Goal: Information Seeking & Learning: Learn about a topic

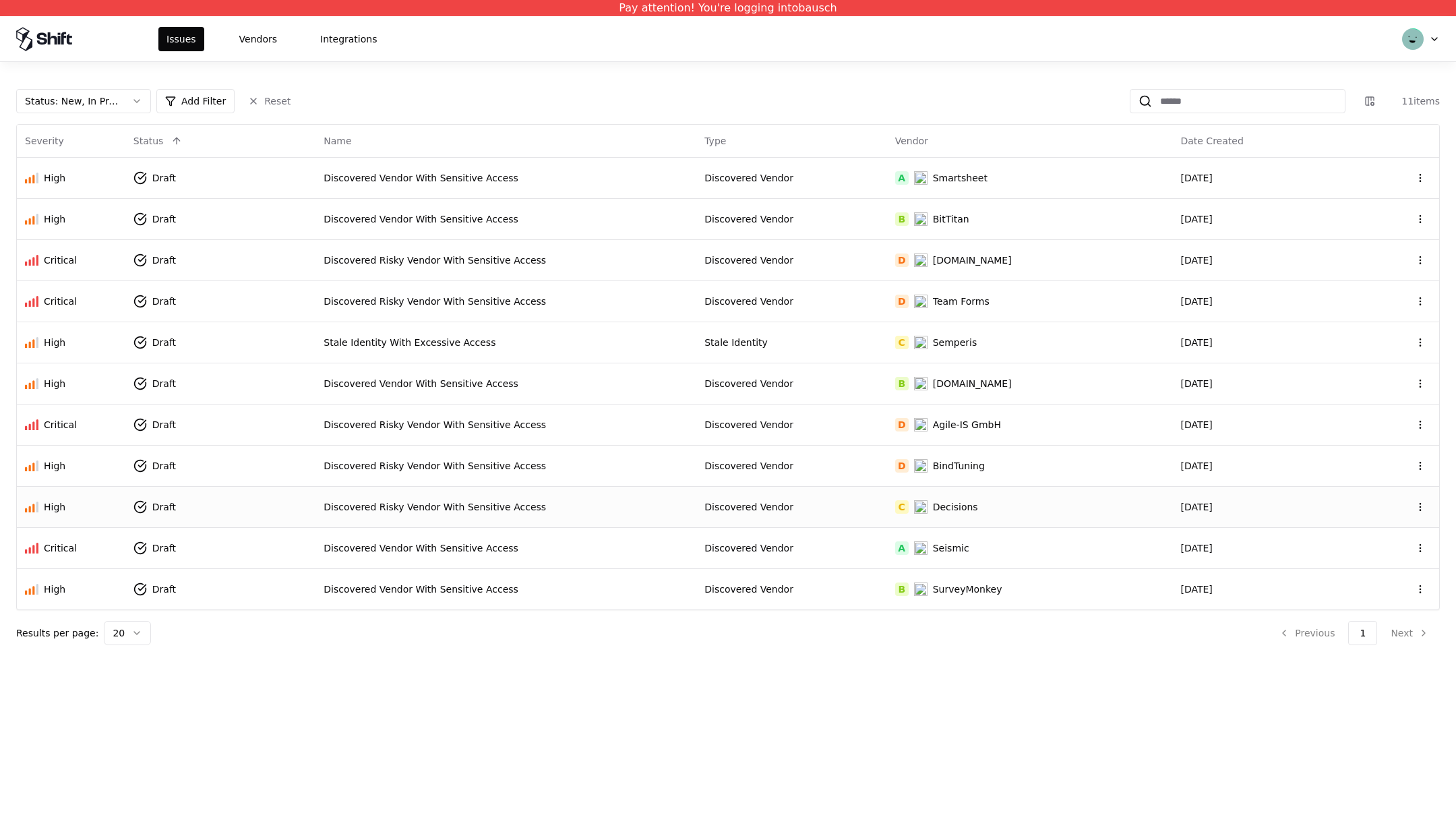
click at [75, 509] on div "High" at bounding box center [71, 507] width 92 height 14
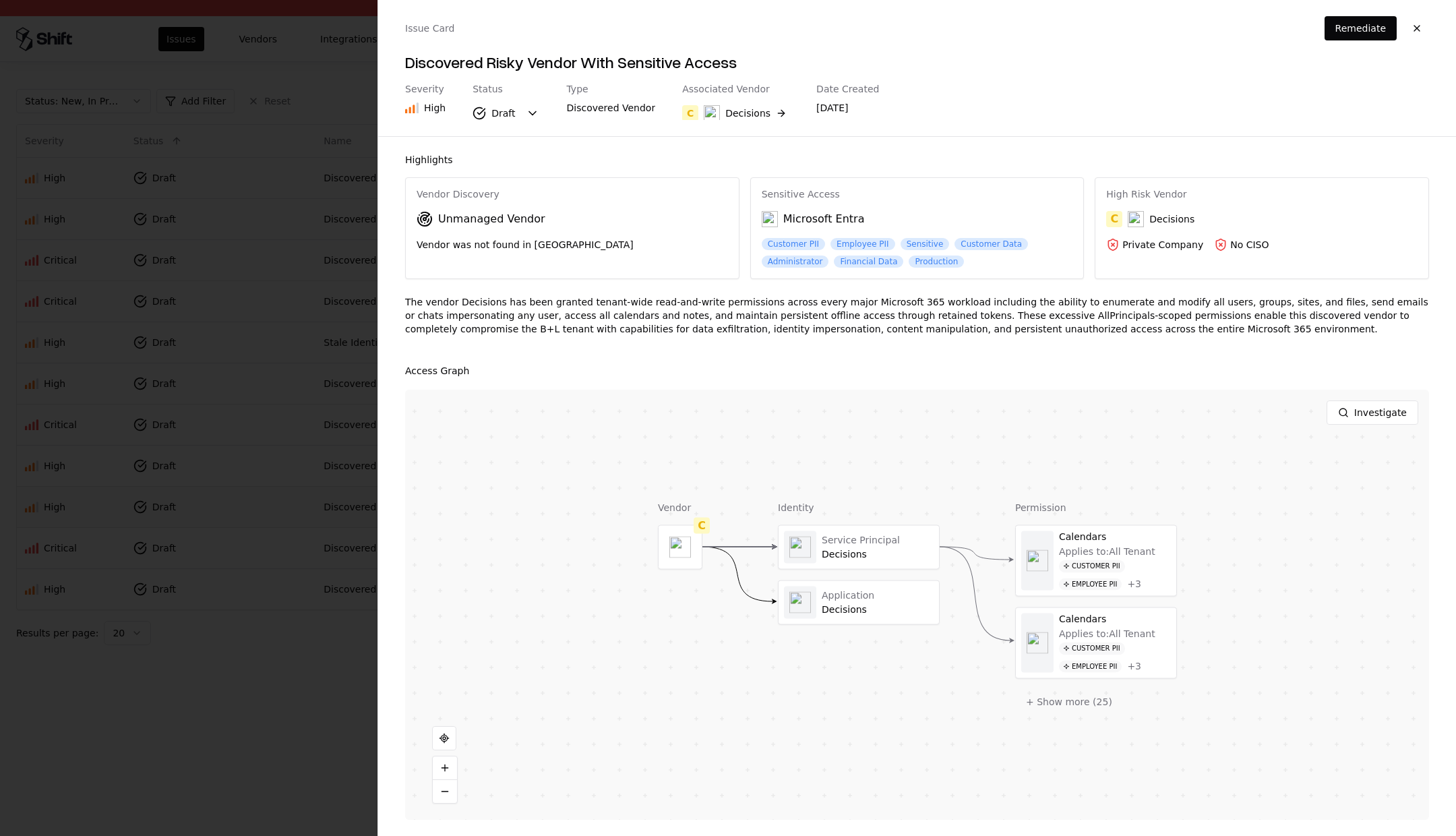
click at [144, 413] on div at bounding box center [728, 418] width 1456 height 836
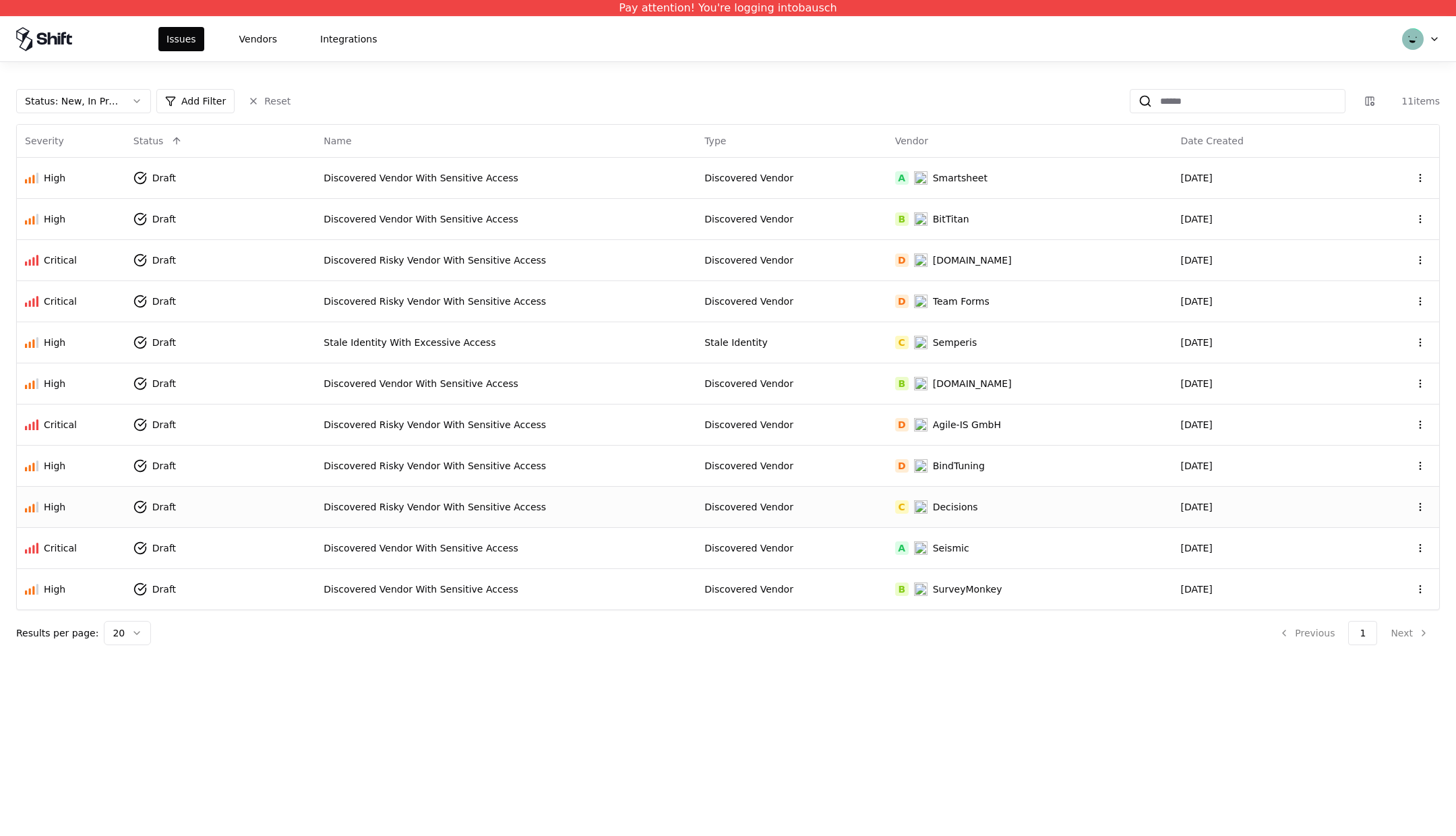
click at [656, 678] on div "Pay attention! You're logging into bausch Issues Vendors Integrations Status : …" at bounding box center [728, 418] width 1456 height 836
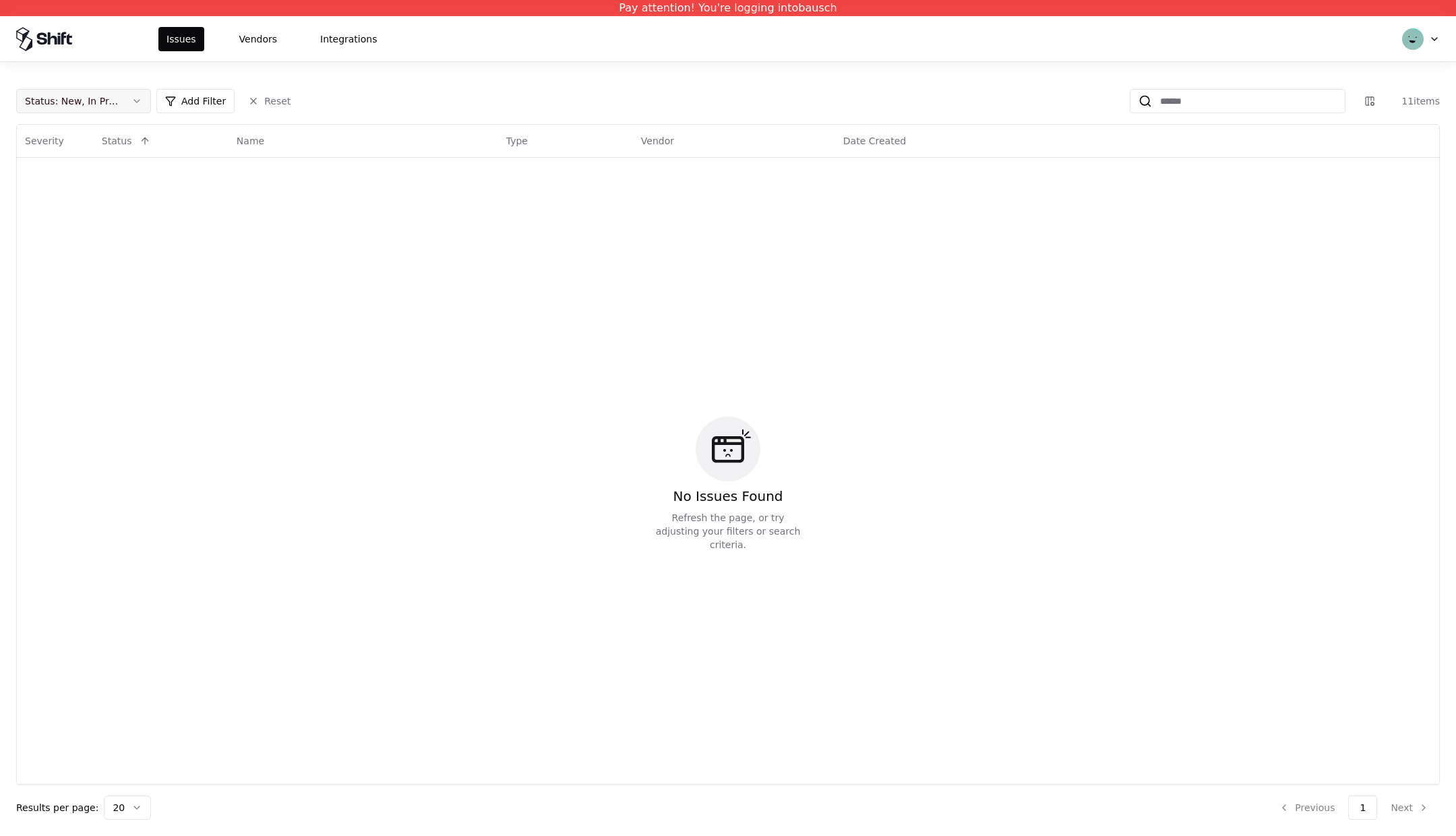
click at [119, 98] on div "Status : New, In Progress" at bounding box center [73, 102] width 96 height 14
click at [62, 226] on div "Draft" at bounding box center [84, 234] width 128 height 27
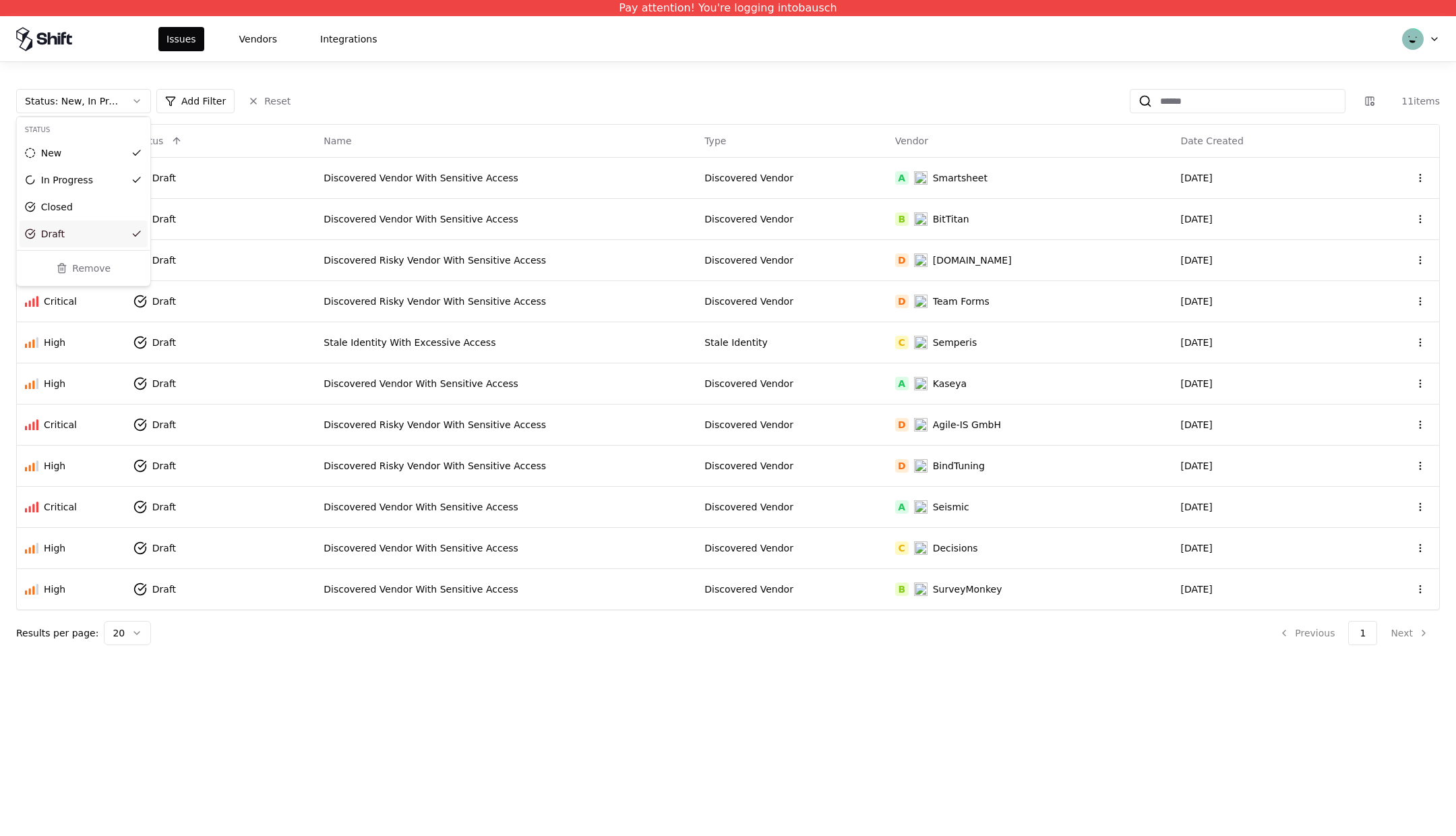
click at [795, 743] on html "Pay attention! You're logging into bausch Issues Vendors Integrations Status : …" at bounding box center [728, 418] width 1456 height 836
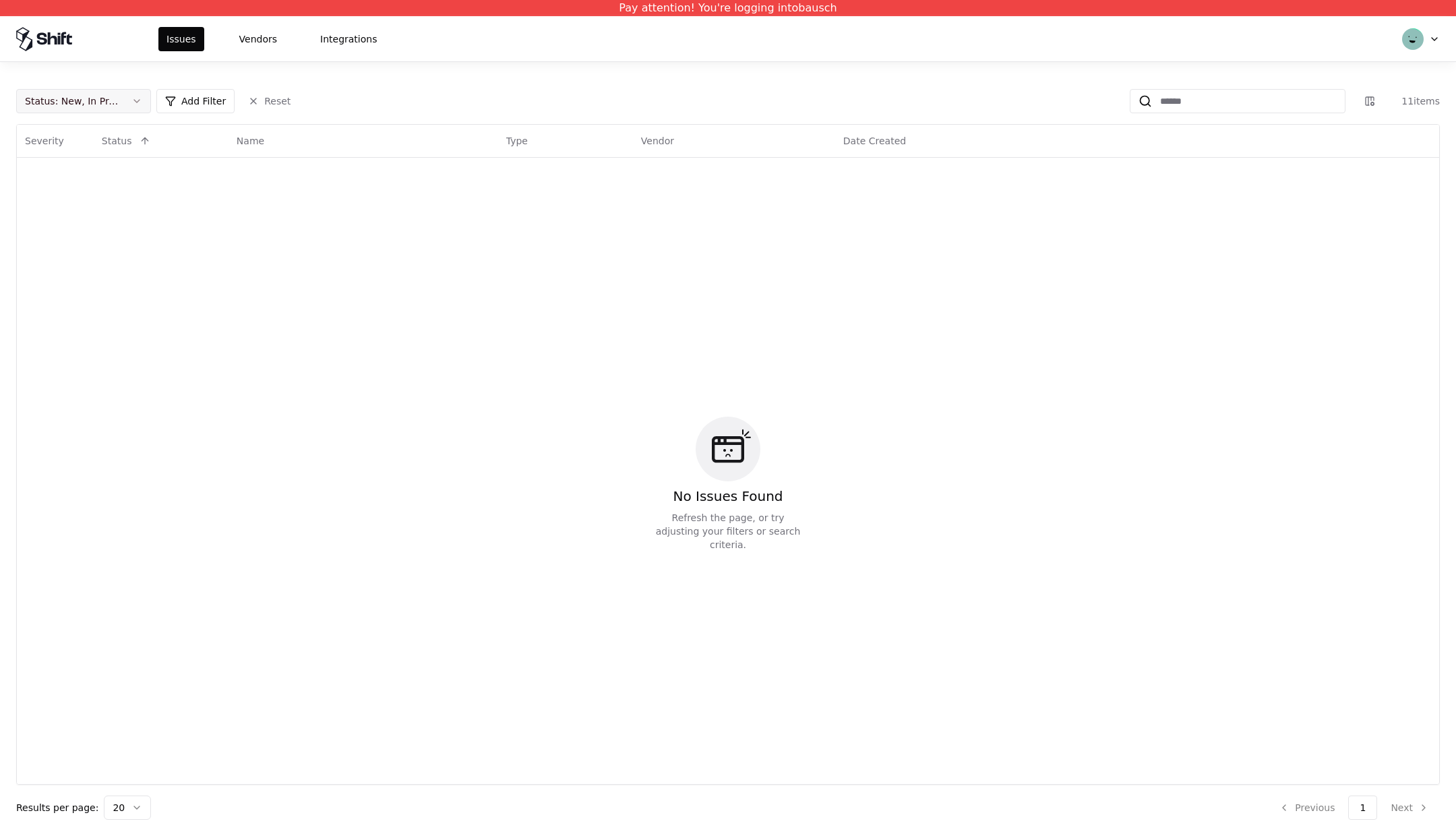
click at [146, 105] on button "Status : New, In Progress" at bounding box center [84, 101] width 135 height 24
click at [77, 229] on div "Draft" at bounding box center [84, 234] width 128 height 27
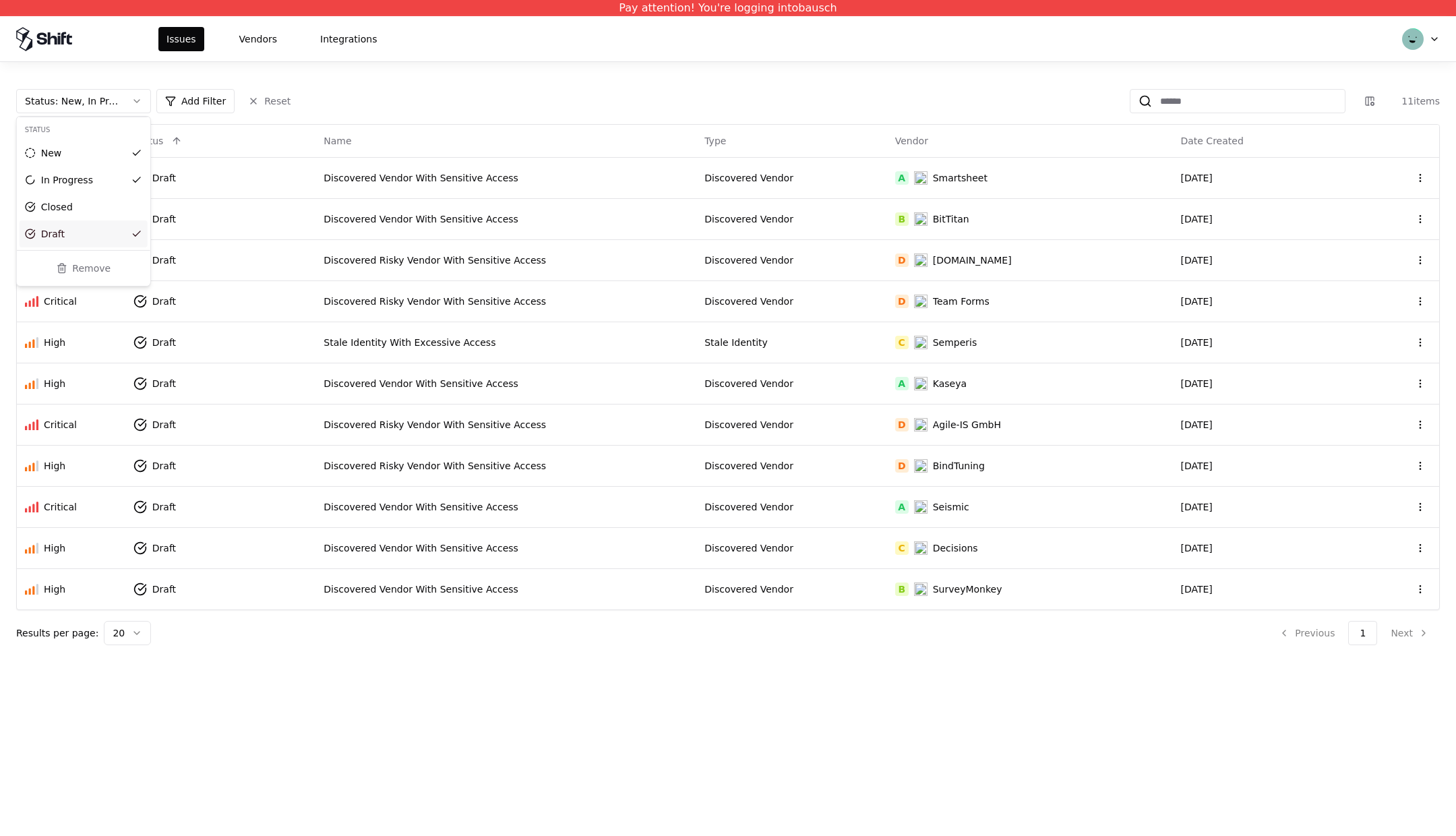
click at [409, 552] on html "Pay attention! You're logging into bausch Issues Vendors Integrations Status : …" at bounding box center [728, 418] width 1456 height 836
click at [419, 541] on div "Discovered Vendor With Sensitive Access" at bounding box center [505, 548] width 364 height 14
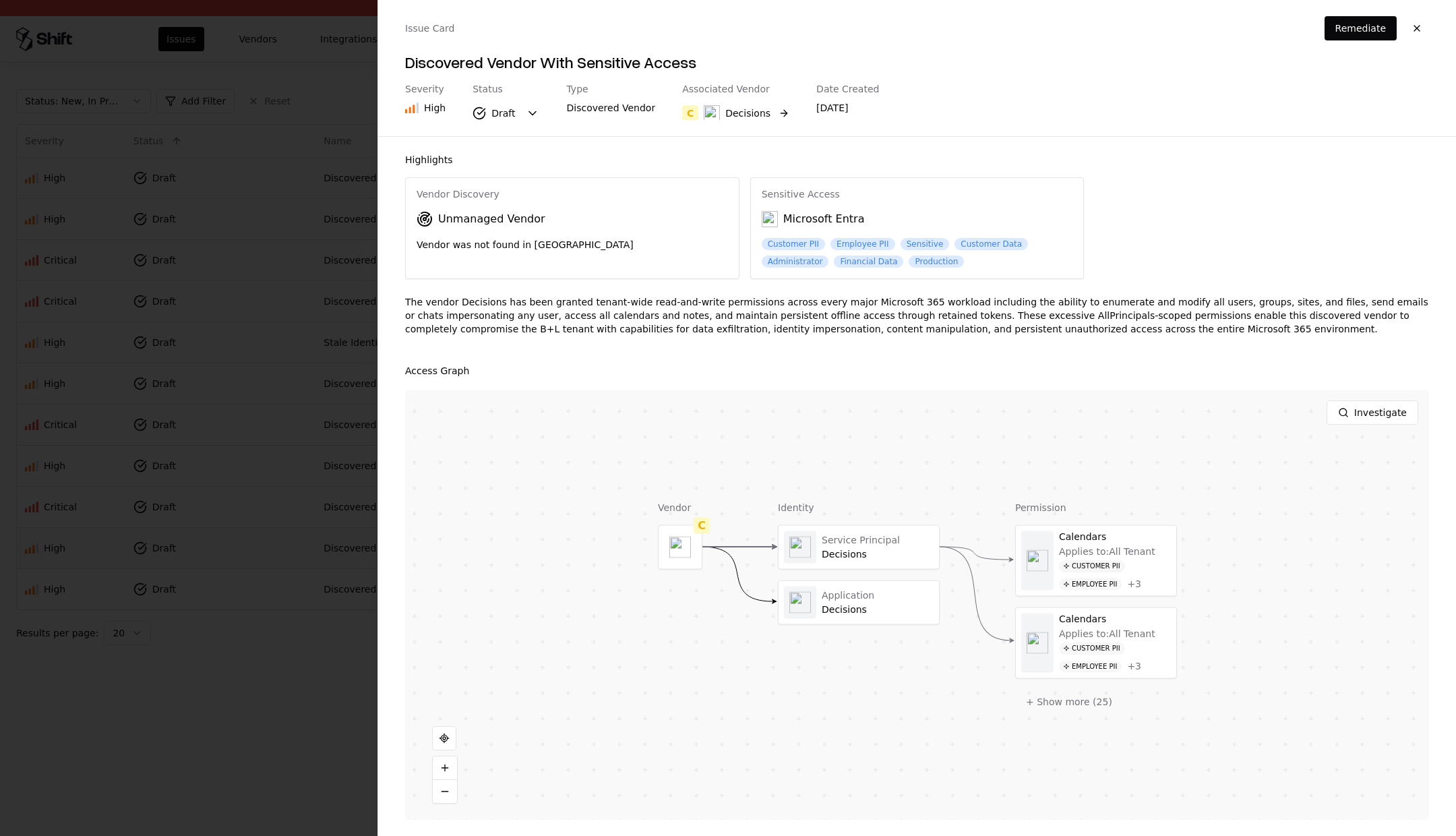
click at [739, 117] on div "Decisions" at bounding box center [748, 114] width 45 height 14
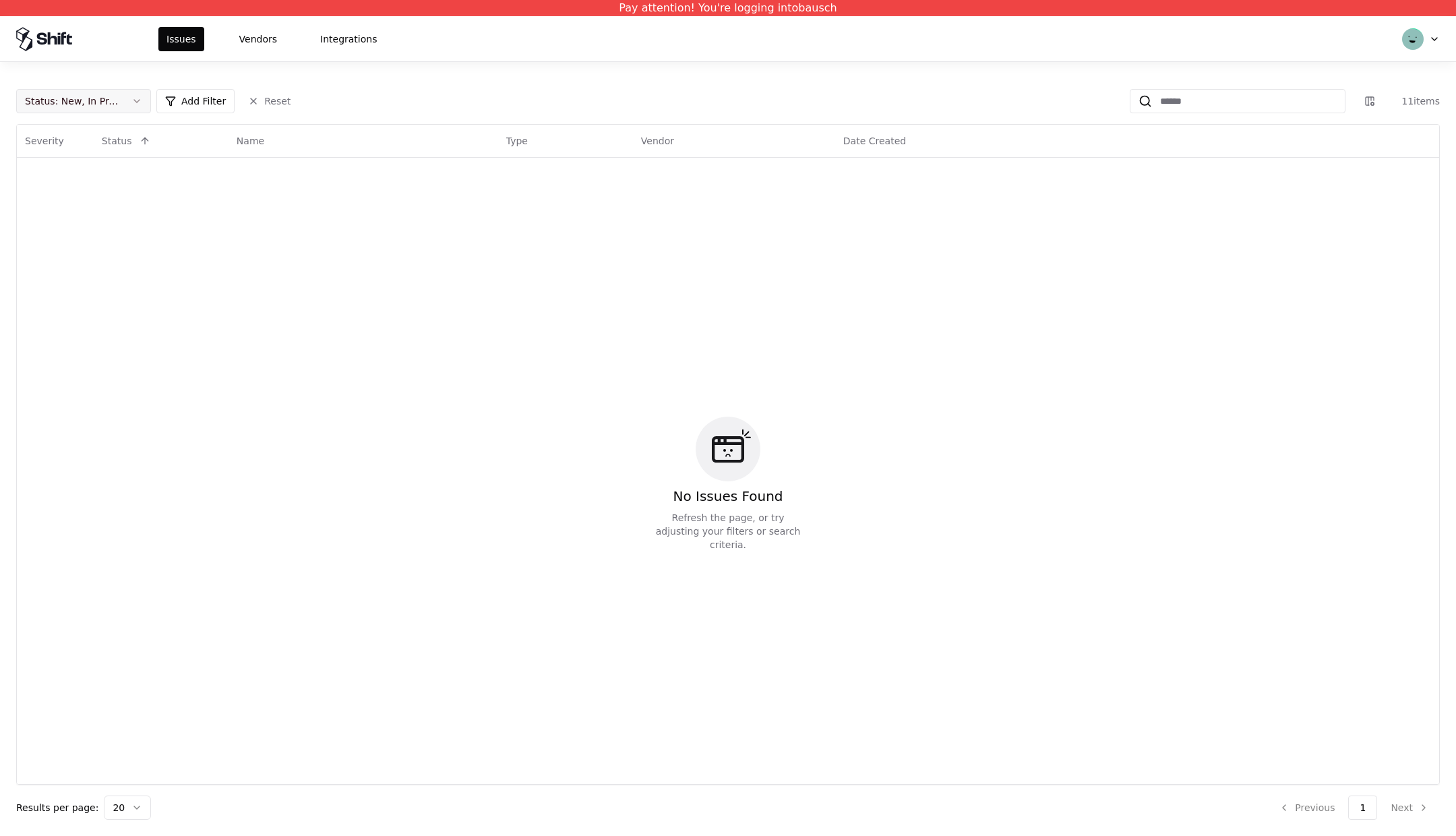
click at [118, 97] on div "Status : New, In Progress" at bounding box center [73, 102] width 96 height 14
click at [52, 230] on div "Draft" at bounding box center [53, 234] width 24 height 14
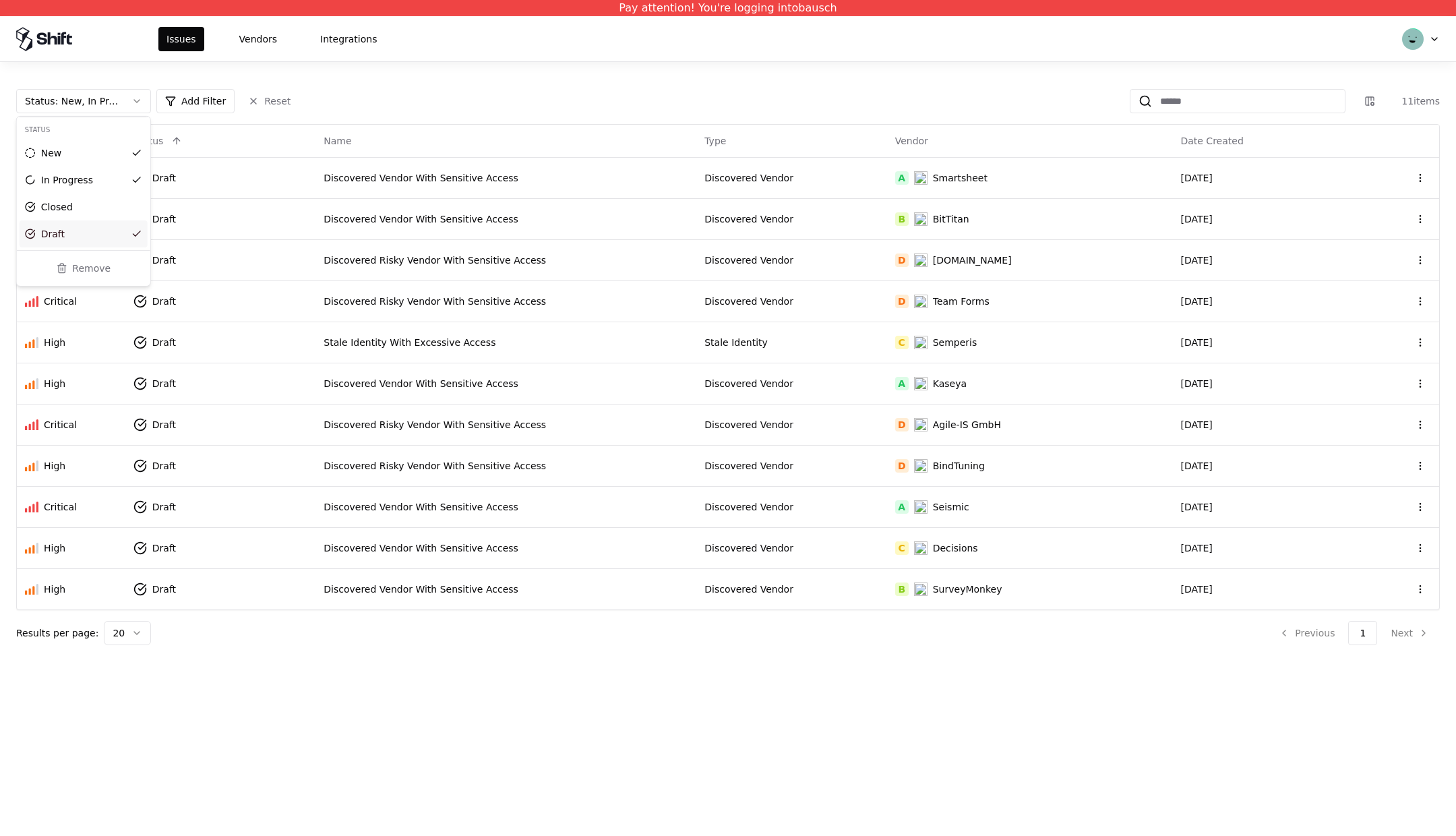
click at [614, 573] on html "Pay attention! You're logging into bausch Issues Vendors Integrations Status : …" at bounding box center [728, 418] width 1456 height 836
click at [563, 576] on td "Discovered Vendor With Sensitive Access" at bounding box center [506, 589] width 381 height 41
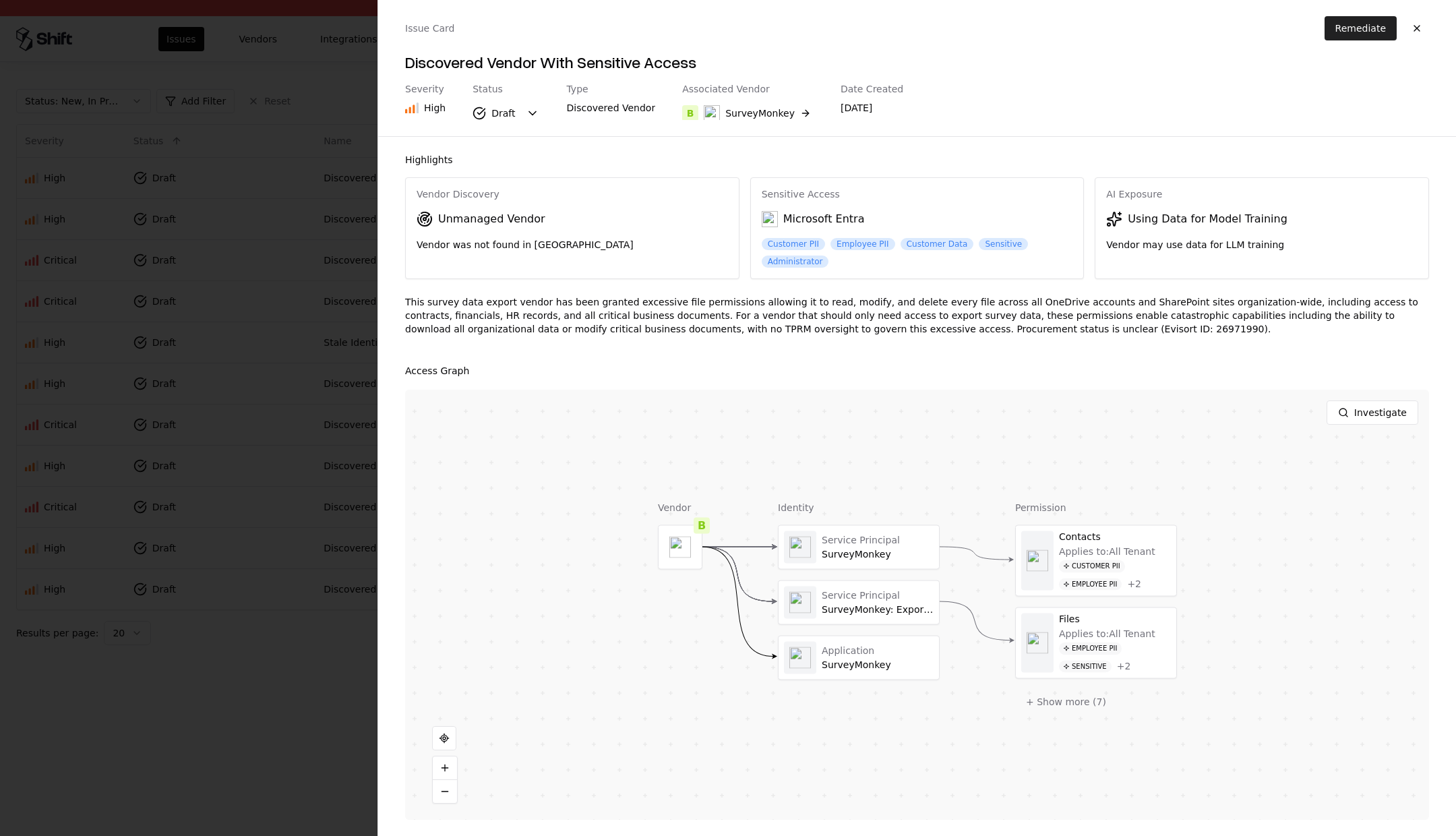
click at [1383, 29] on button "Remediate" at bounding box center [1360, 28] width 73 height 24
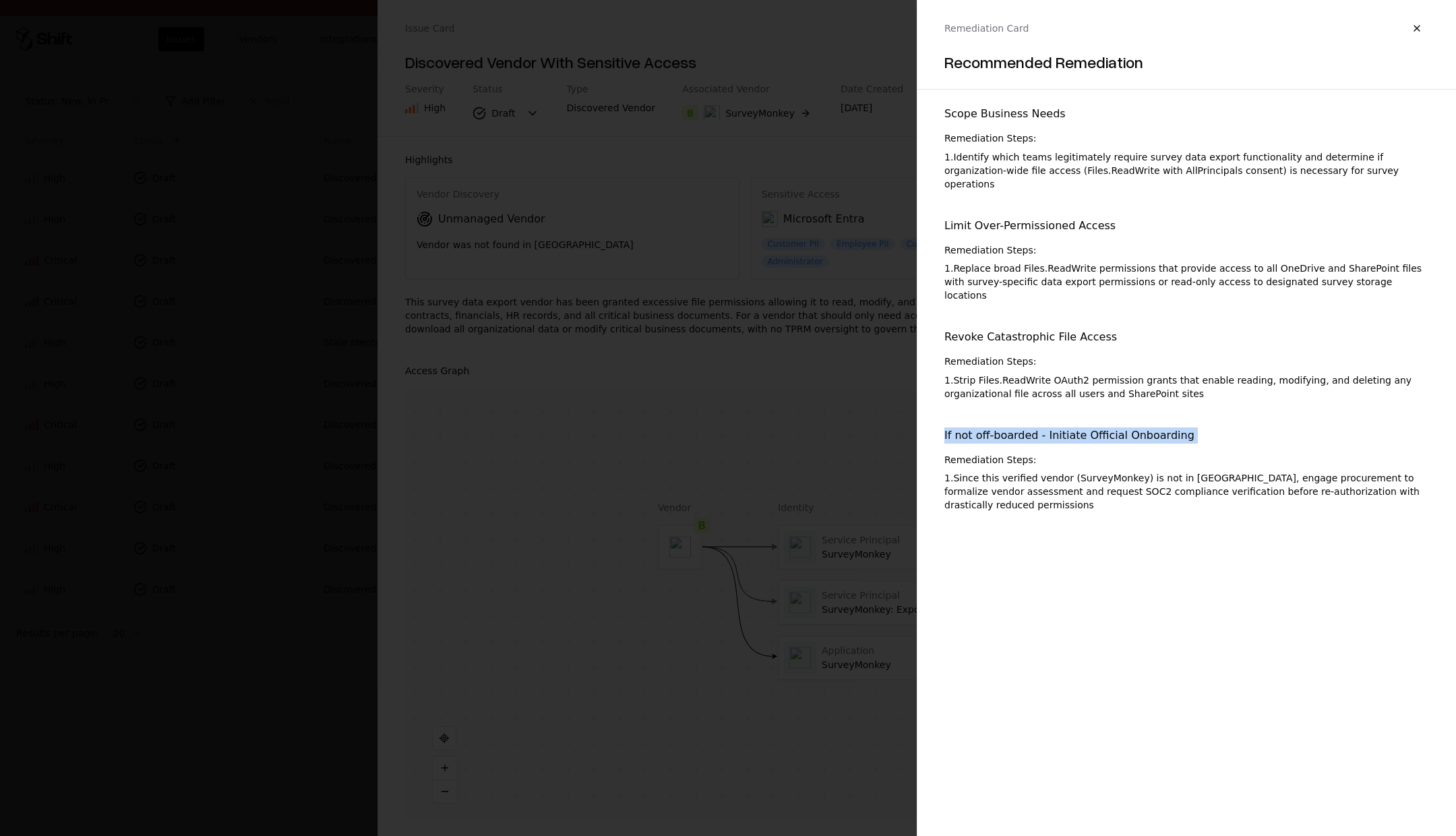
drag, startPoint x: 935, startPoint y: 412, endPoint x: 1000, endPoint y: 424, distance: 66.1
click at [1000, 424] on div "Scope Business Needs Remediation Steps: 1 . Identify which teams legitimately r…" at bounding box center [1186, 317] width 539 height 433
click at [1127, 428] on div "If not off-boarded - Initiate Official Onboarding Remediation Steps: 1 . Since …" at bounding box center [1187, 471] width 485 height 85
click at [964, 471] on div "1 . Since this verified vendor (SurveyMonkey) is not in TPRM, engage procuremen…" at bounding box center [1187, 491] width 485 height 40
click at [964, 428] on div "If not off-boarded - Initiate Official Onboarding Remediation Steps: 1 . Since …" at bounding box center [1187, 471] width 485 height 85
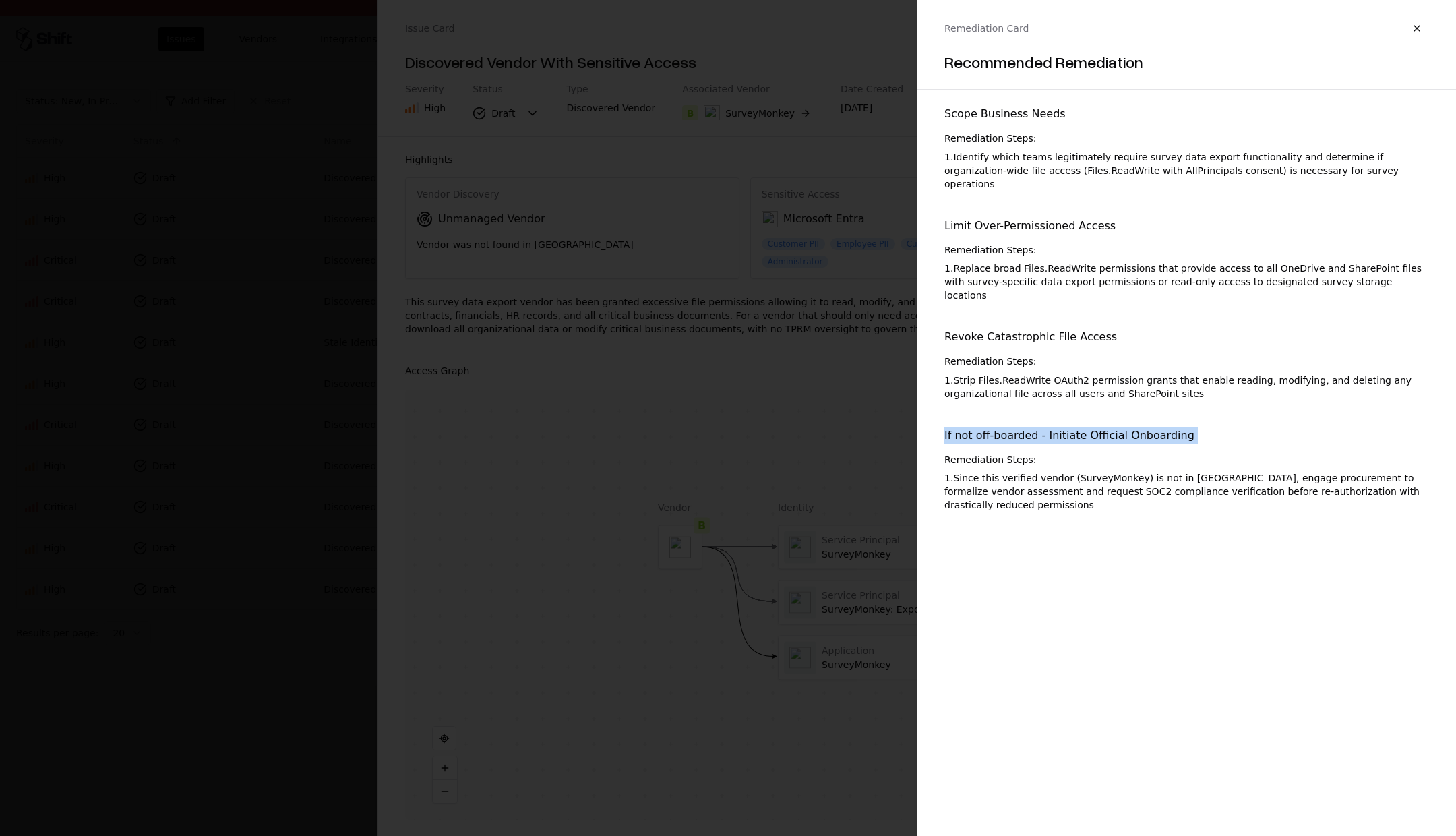
drag, startPoint x: 945, startPoint y: 401, endPoint x: 1173, endPoint y: 424, distance: 229.2
click at [1173, 428] on div "If not off-boarded - Initiate Official Onboarding Remediation Steps: 1 . Since …" at bounding box center [1187, 471] width 485 height 85
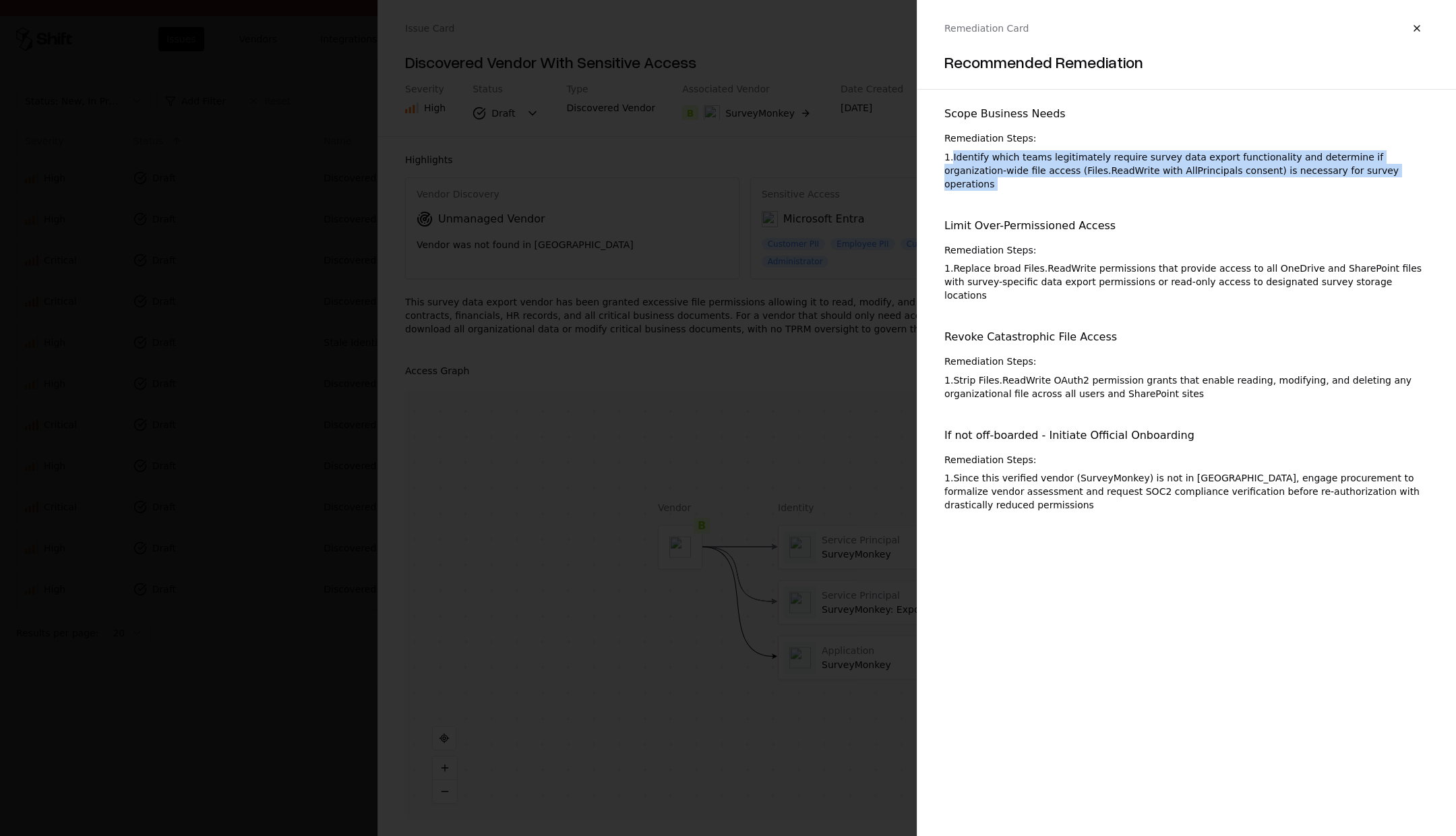
drag, startPoint x: 953, startPoint y: 158, endPoint x: 1104, endPoint y: 196, distance: 155.7
click at [1104, 196] on div "Scope Business Needs Remediation Steps: 1 . Identify which teams legitimately r…" at bounding box center [1187, 308] width 485 height 406
drag, startPoint x: 941, startPoint y: 153, endPoint x: 1363, endPoint y: 178, distance: 422.7
click at [1363, 178] on div "Scope Business Needs Remediation Steps: 1 . Identify which teams legitimately r…" at bounding box center [1186, 317] width 539 height 433
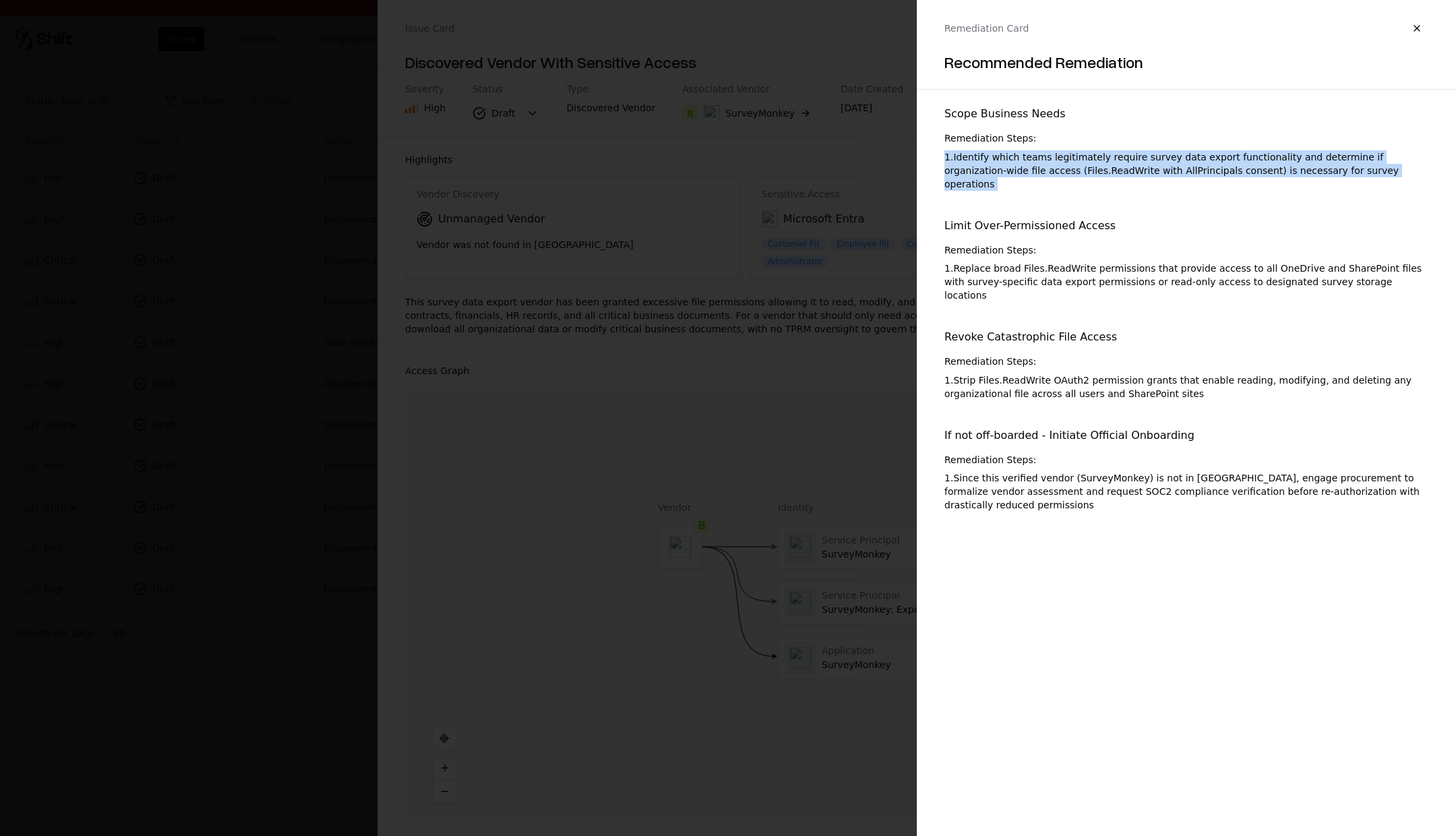
copy div "1 . Identify which teams legitimately require survey data export functionality …"
click at [1421, 24] on button "button" at bounding box center [1417, 28] width 24 height 24
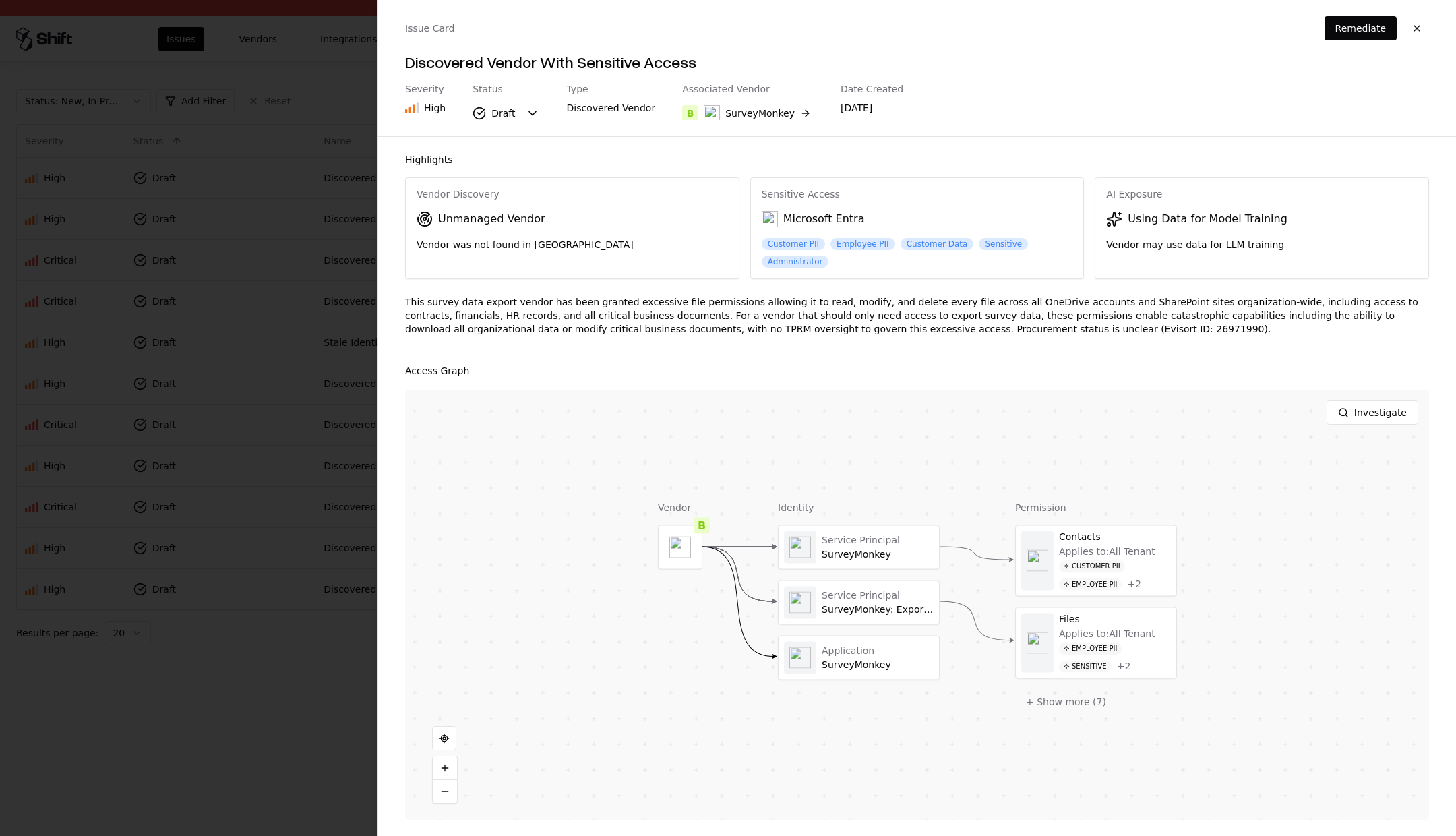
click at [195, 733] on div at bounding box center [728, 418] width 1456 height 836
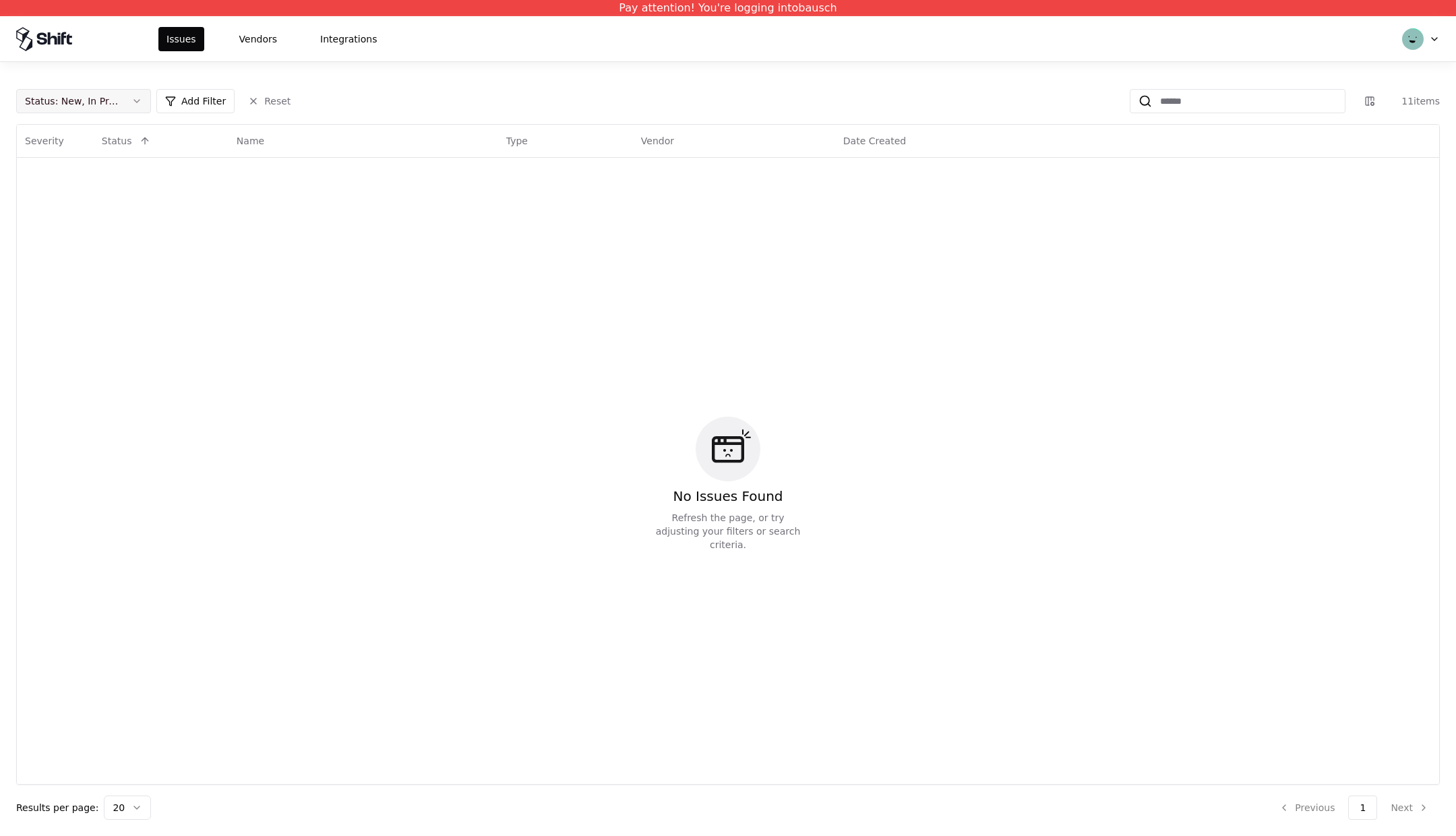
click at [136, 103] on button "Status : New, In Progress" at bounding box center [84, 101] width 135 height 24
click at [81, 224] on div "Draft" at bounding box center [84, 234] width 128 height 27
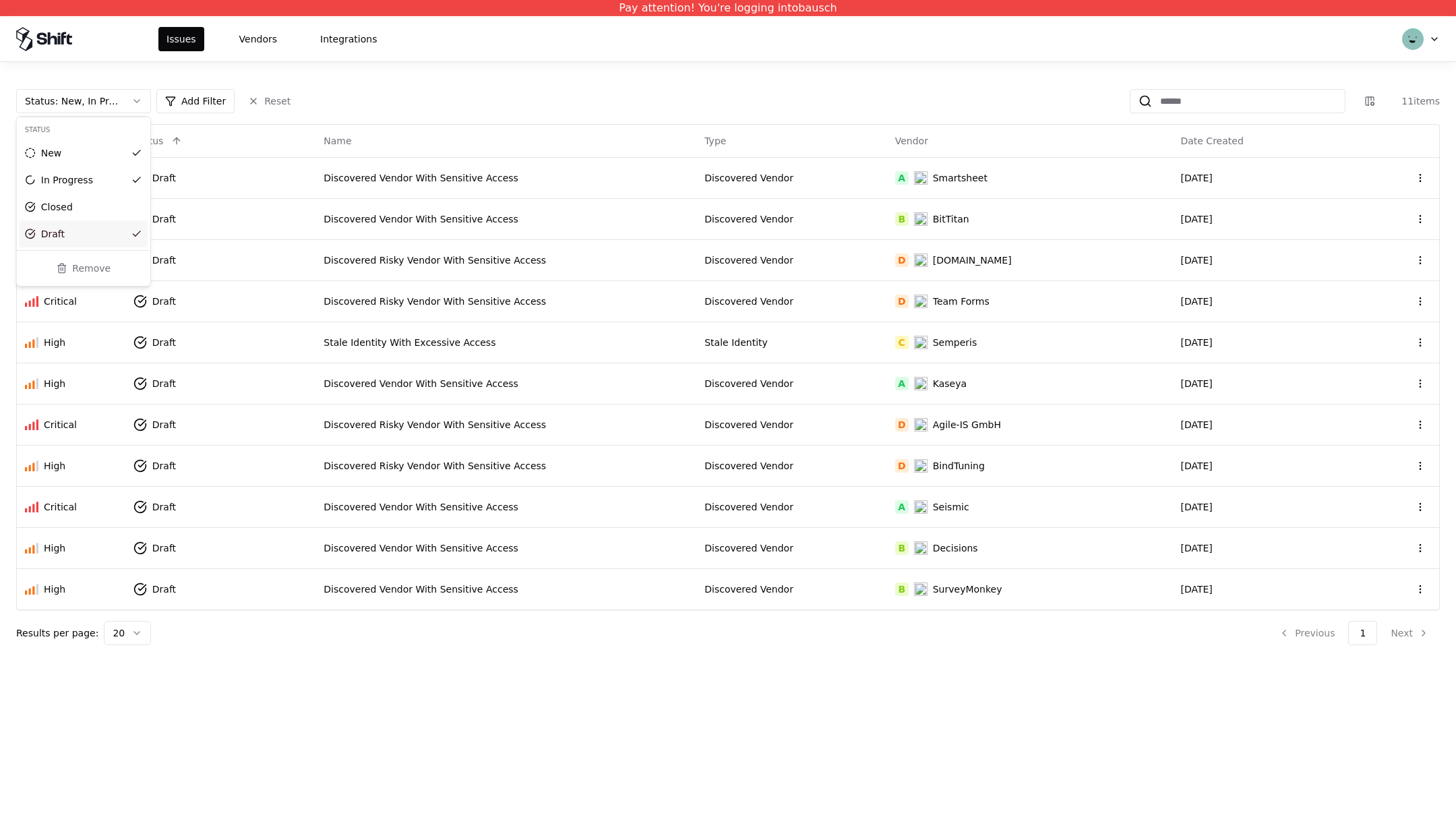
click at [964, 550] on html "Pay attention! You're logging into bausch Issues Vendors Integrations Status : …" at bounding box center [728, 418] width 1456 height 836
click at [941, 551] on div "Decisions" at bounding box center [955, 548] width 45 height 14
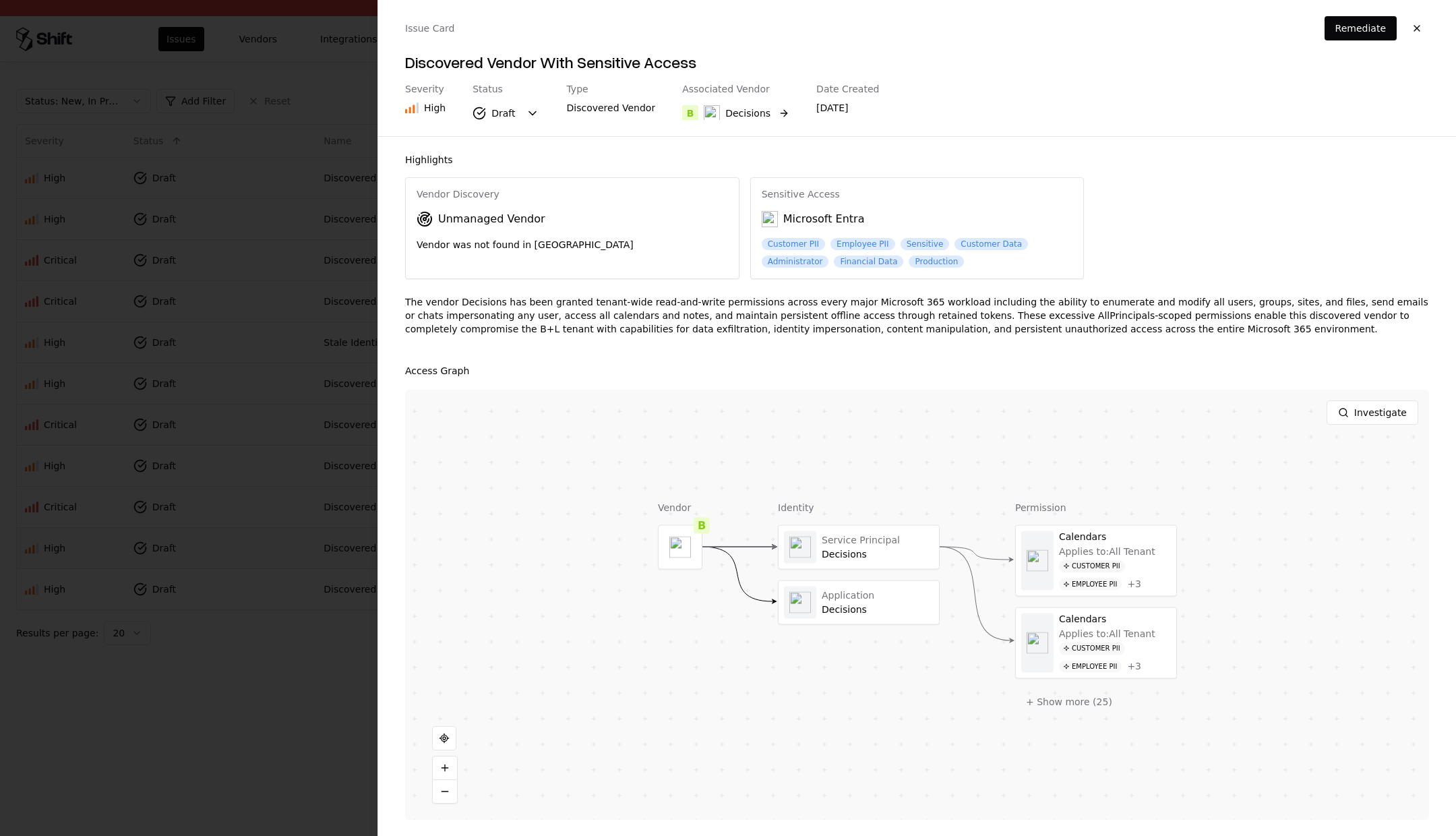
click at [726, 109] on div "Decisions" at bounding box center [748, 114] width 45 height 14
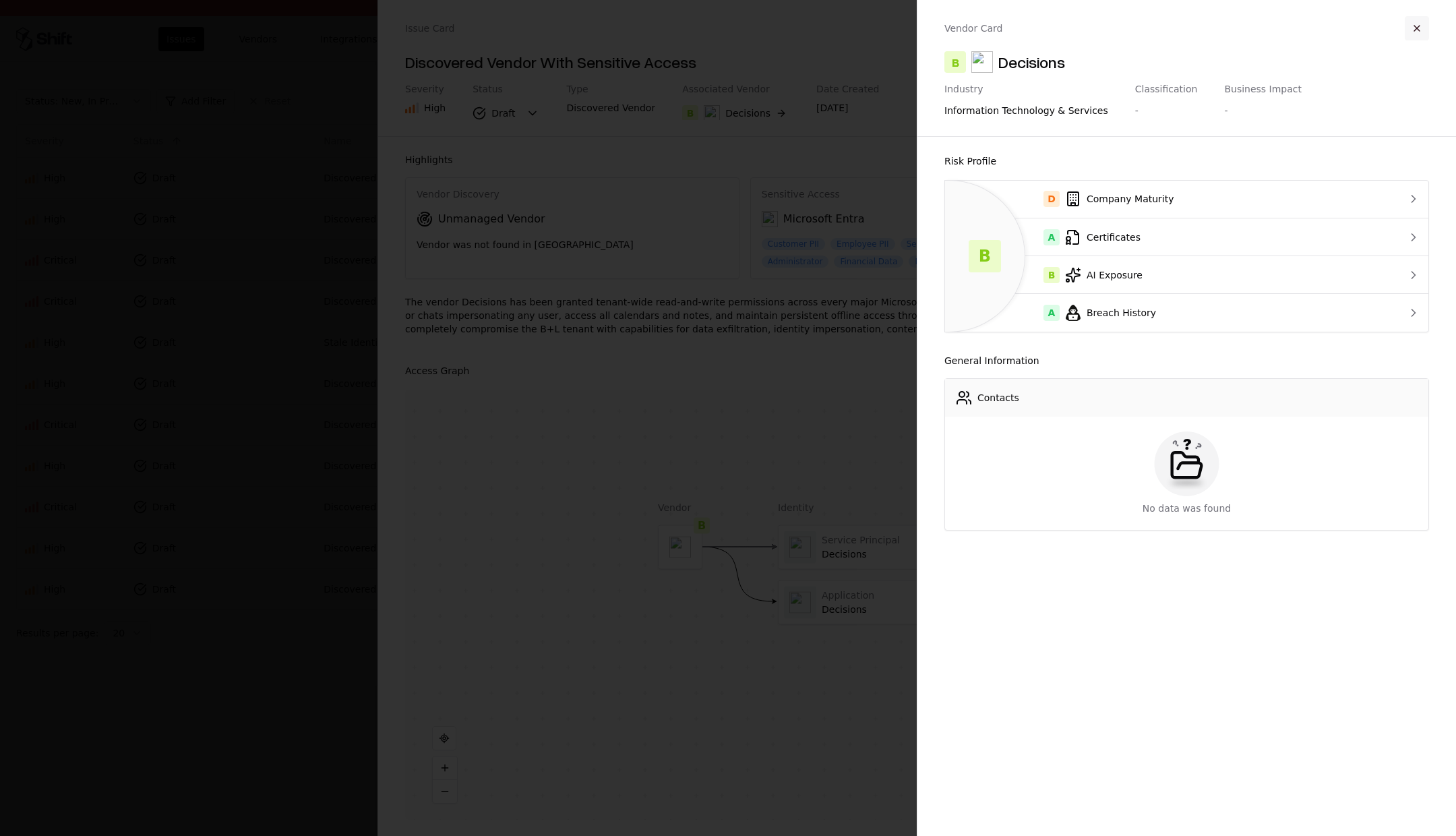
click at [1424, 34] on button "button" at bounding box center [1417, 28] width 24 height 24
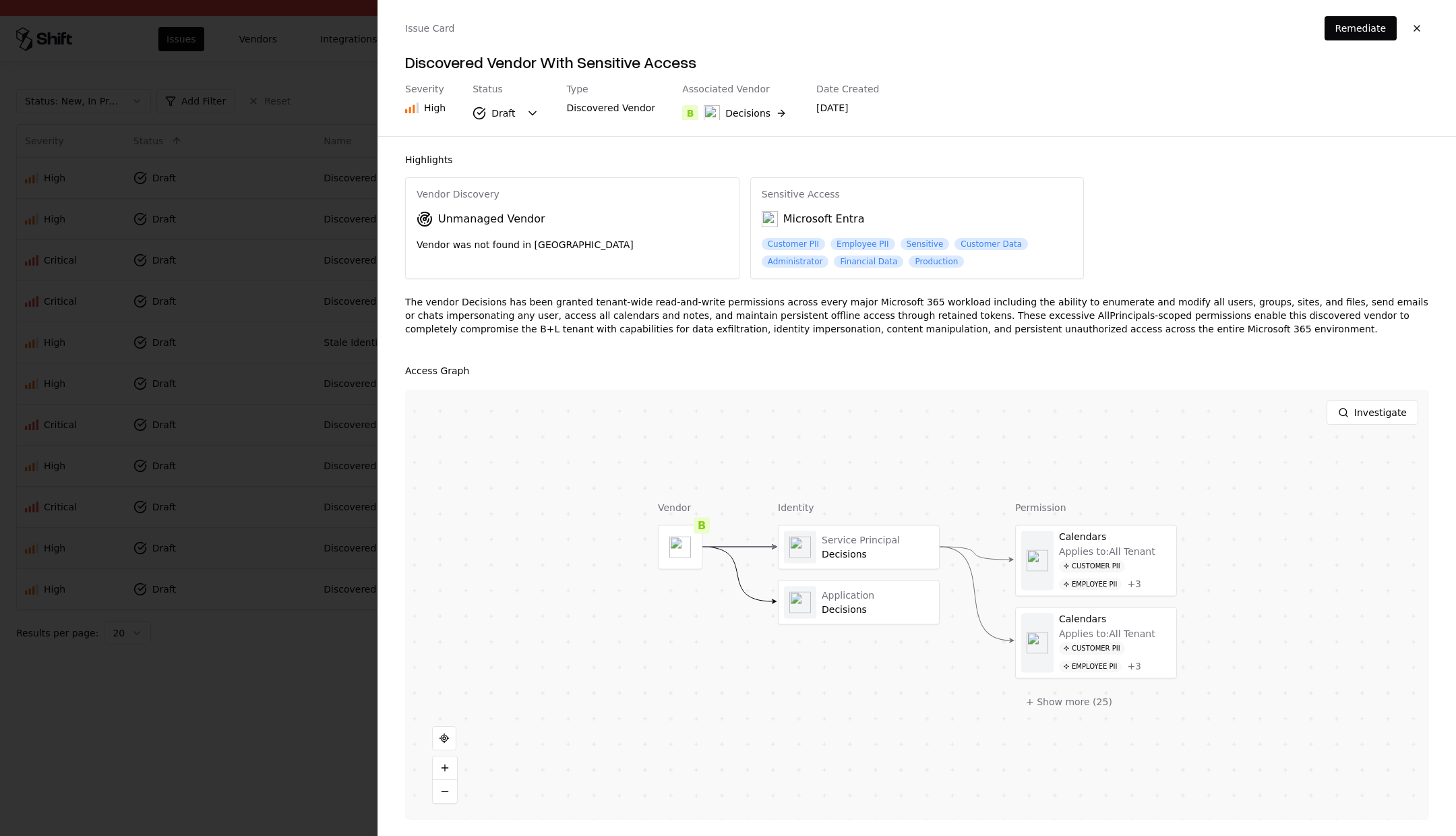
click at [1424, 34] on button "button" at bounding box center [1417, 28] width 24 height 24
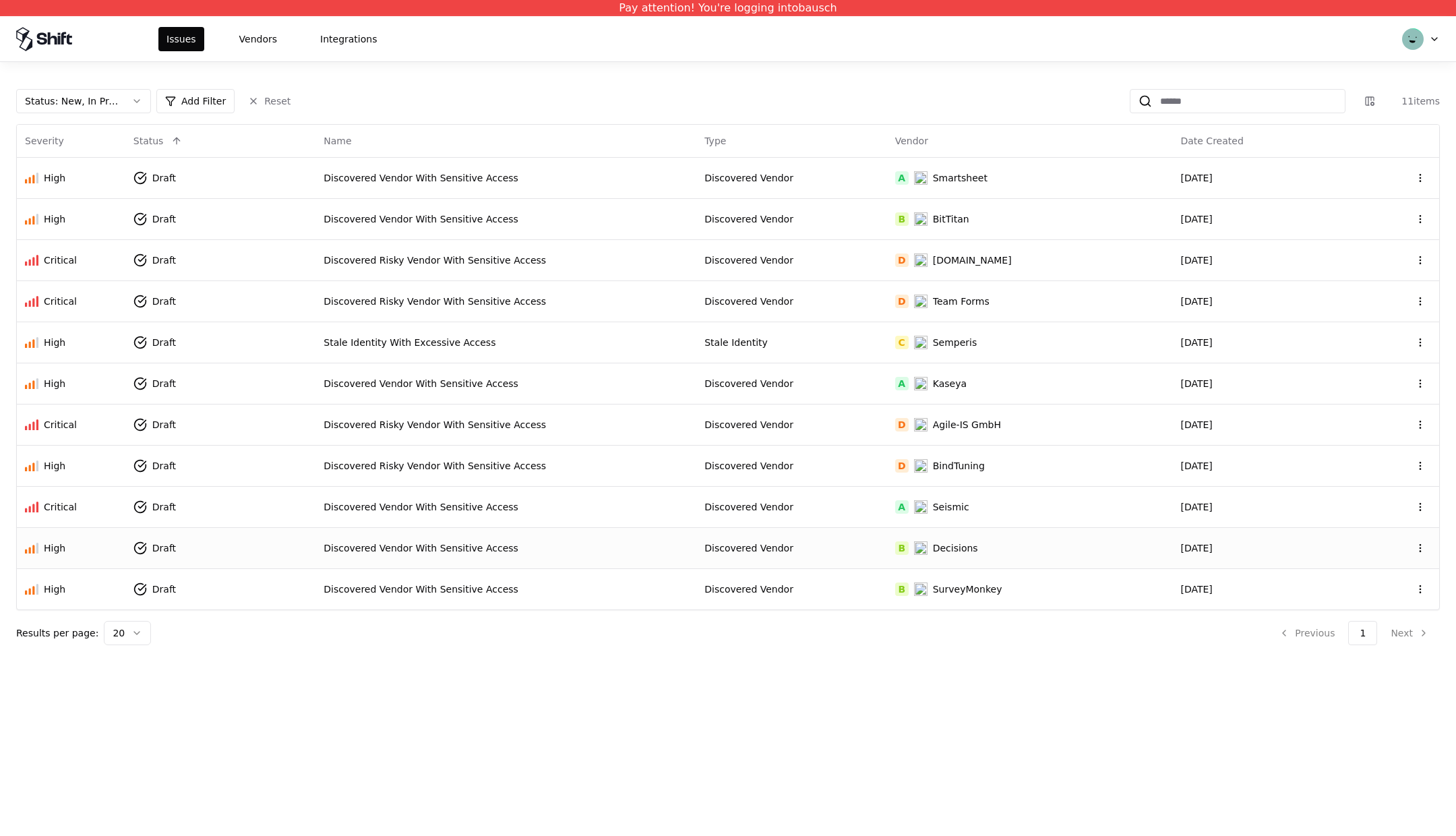
click at [822, 545] on div "Discovered Vendor" at bounding box center [791, 548] width 174 height 14
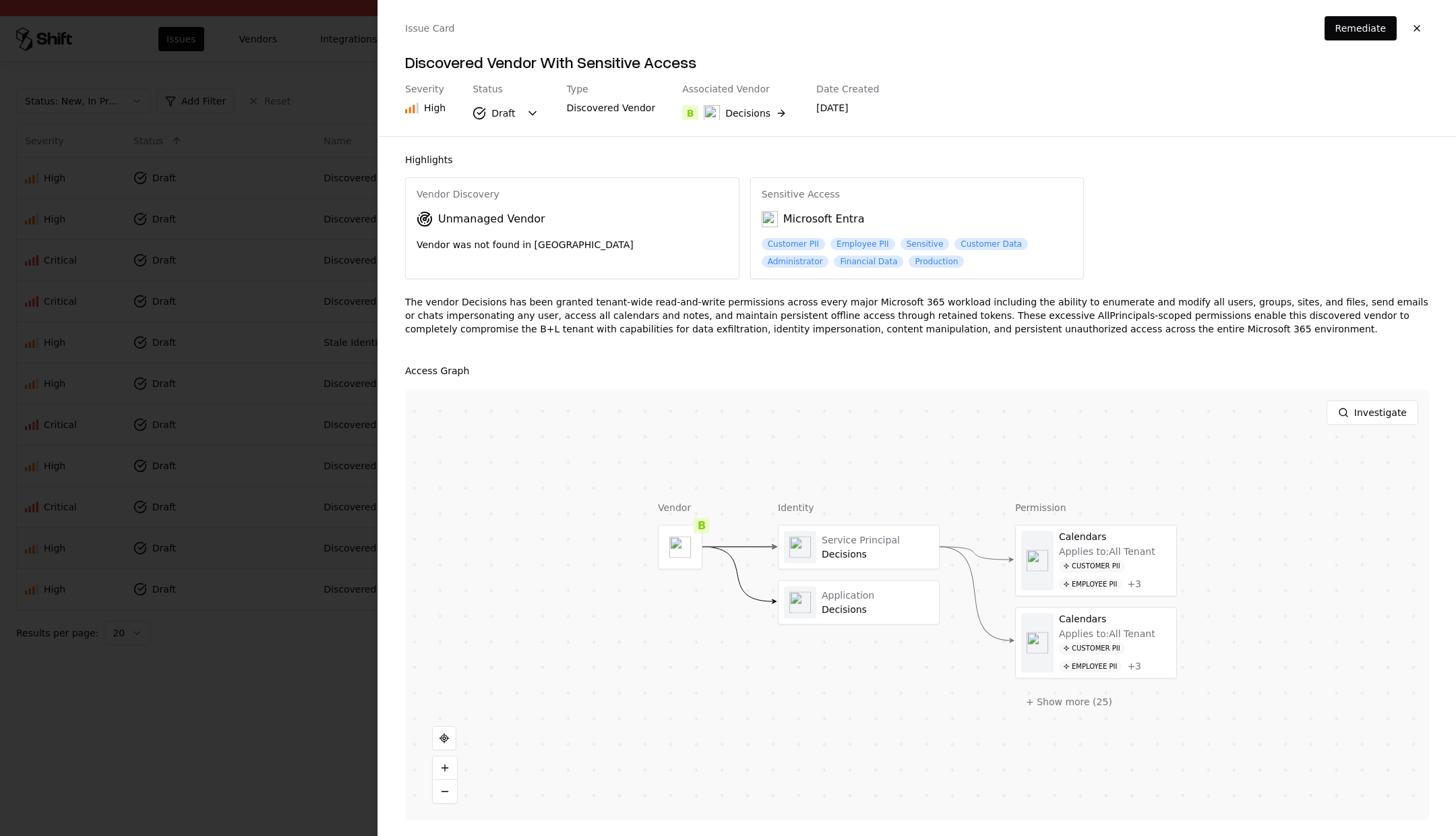
click at [201, 249] on div at bounding box center [728, 418] width 1456 height 836
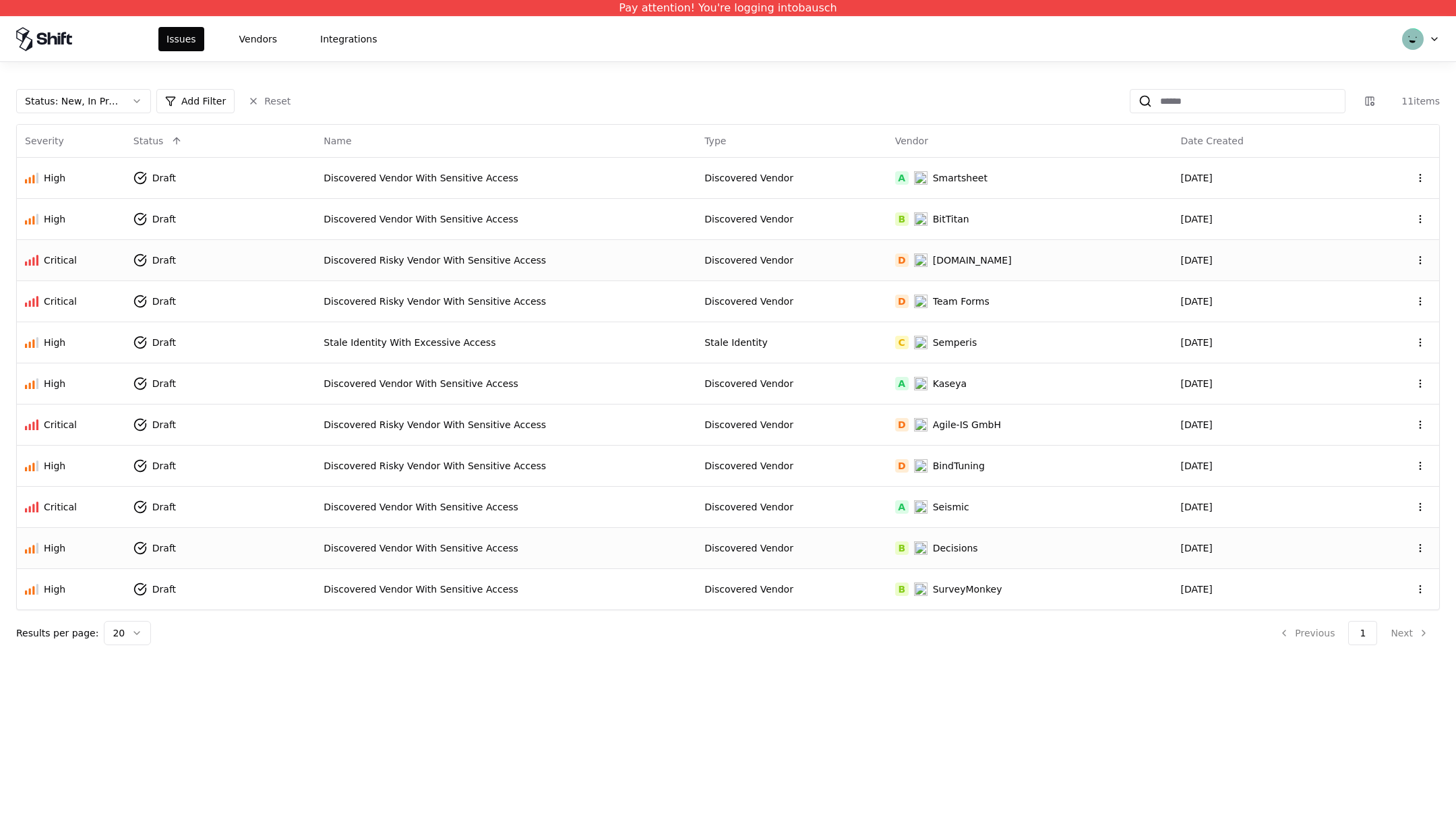
click at [437, 259] on div "Discovered Risky Vendor With Sensitive Access" at bounding box center [505, 260] width 364 height 14
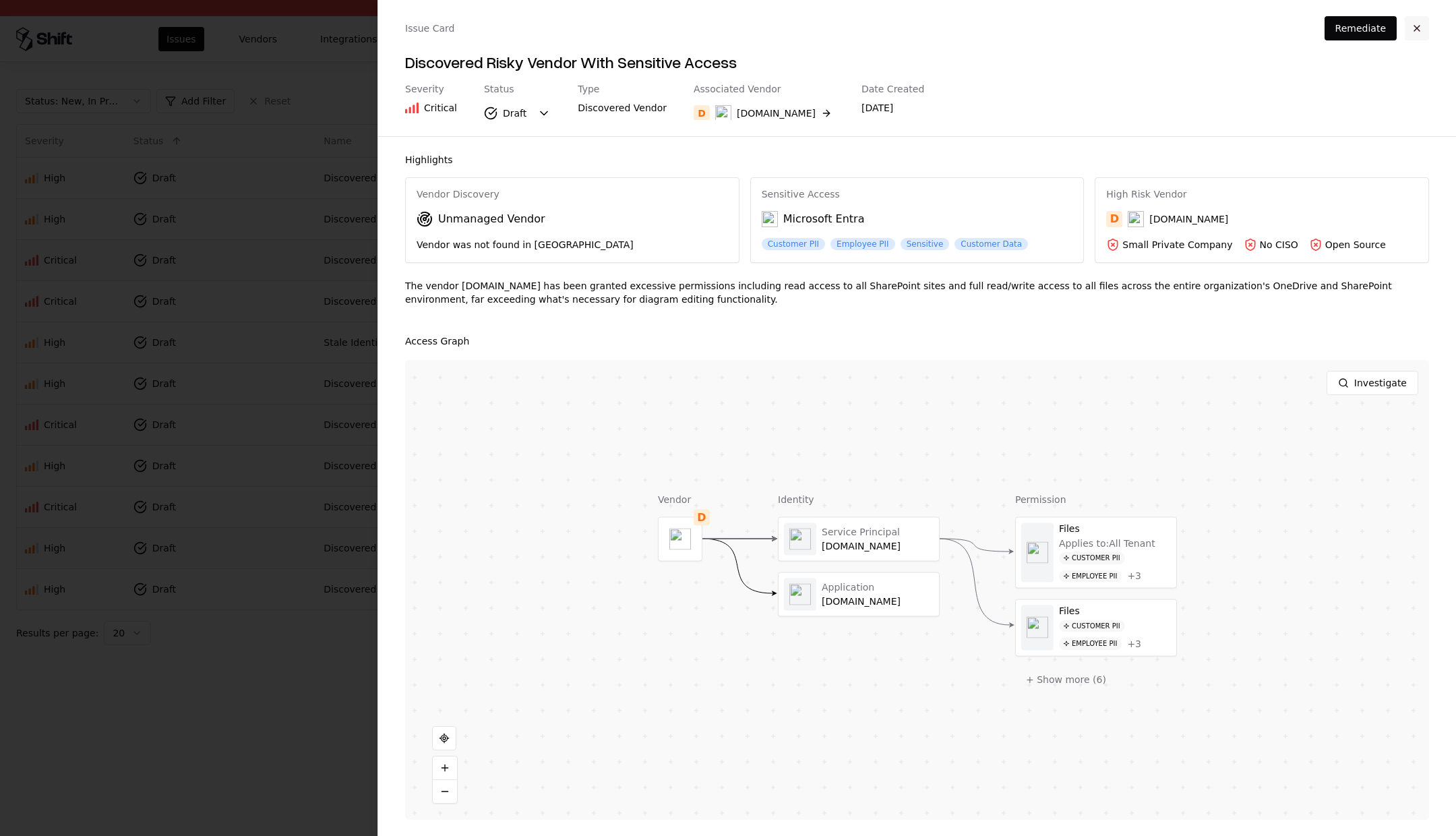
click at [1417, 20] on button "button" at bounding box center [1417, 28] width 24 height 24
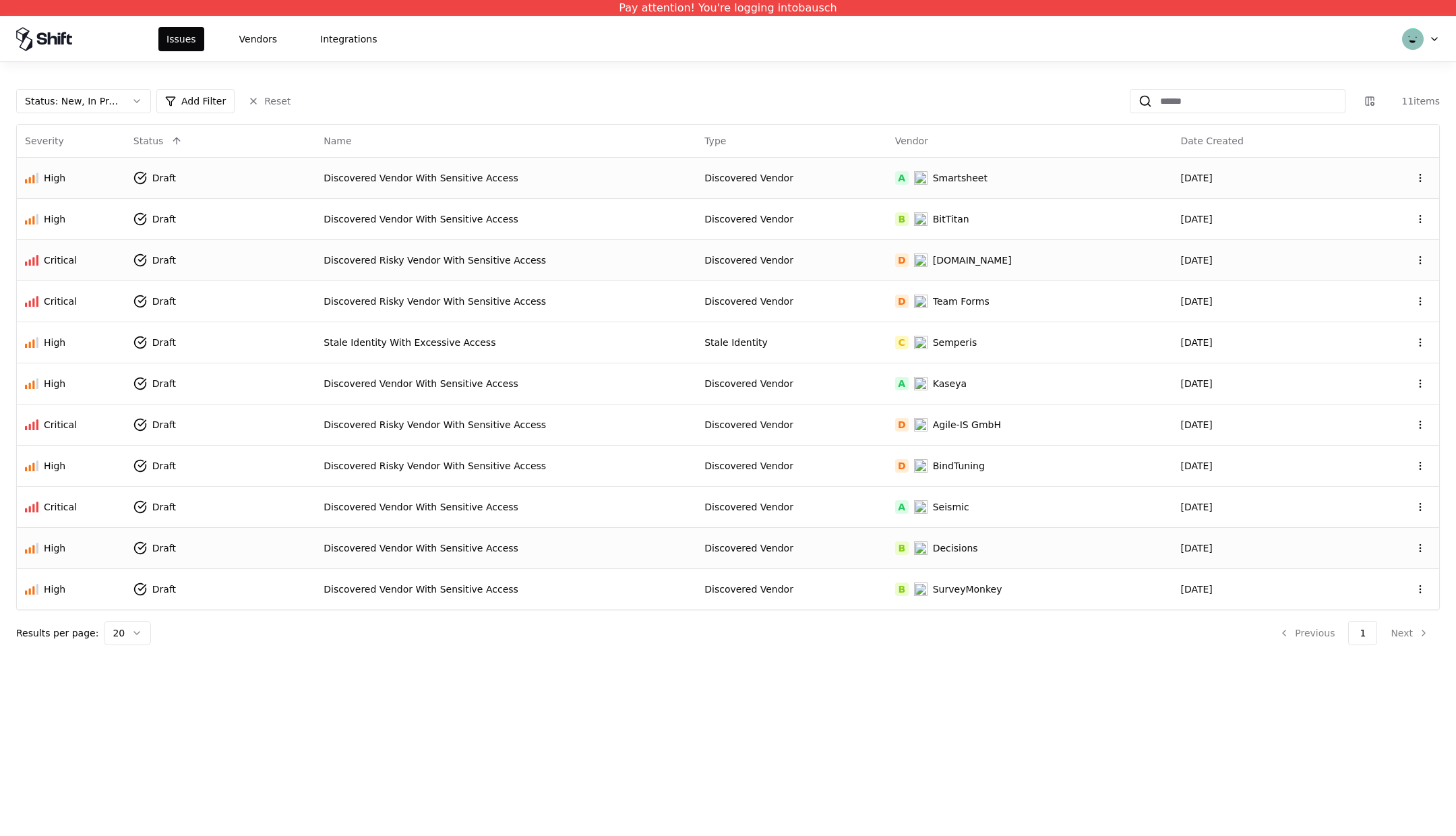
click at [489, 184] on td "Discovered Vendor With Sensitive Access" at bounding box center [506, 178] width 381 height 41
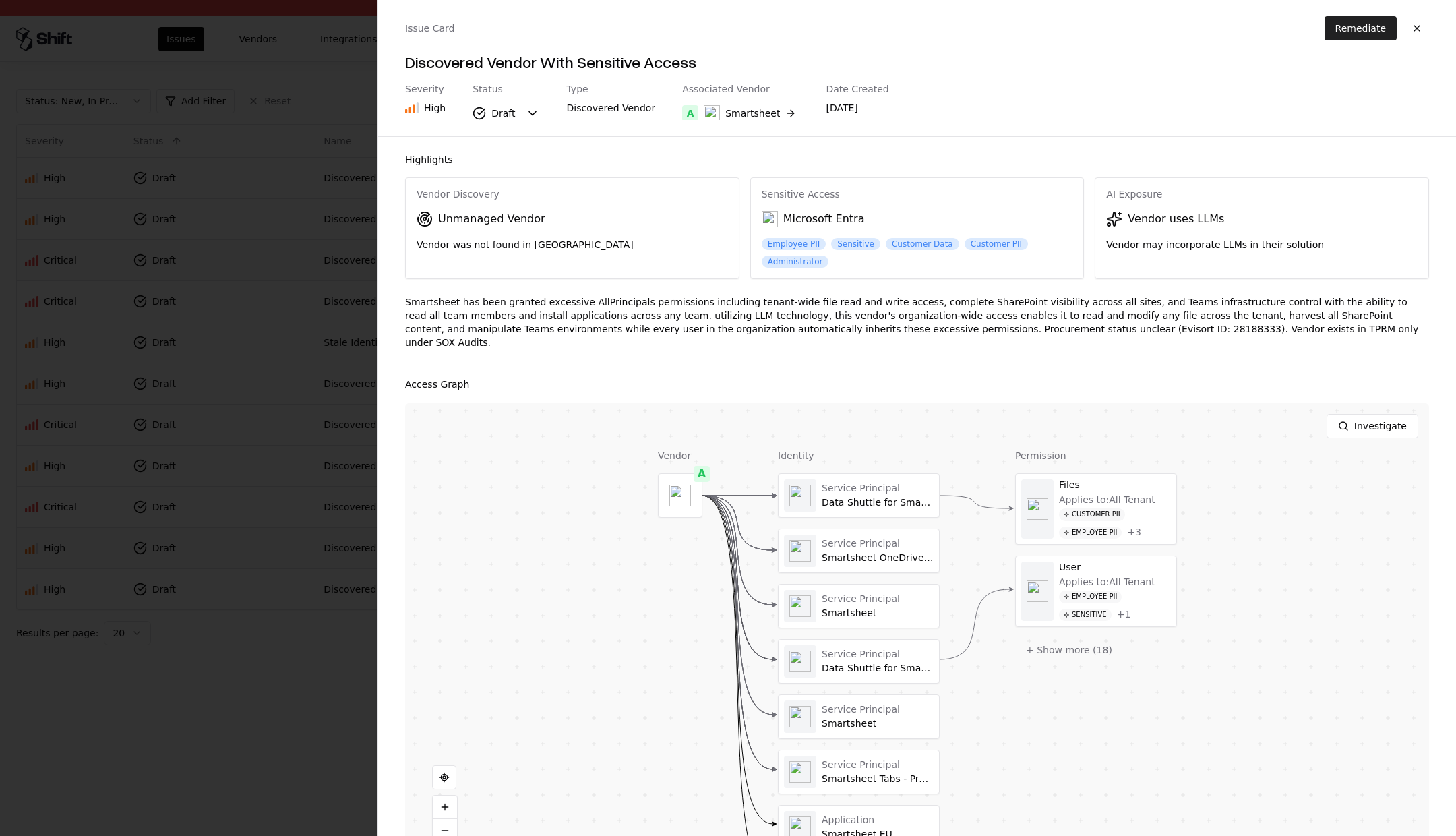
click at [1355, 24] on button "Remediate" at bounding box center [1360, 28] width 73 height 24
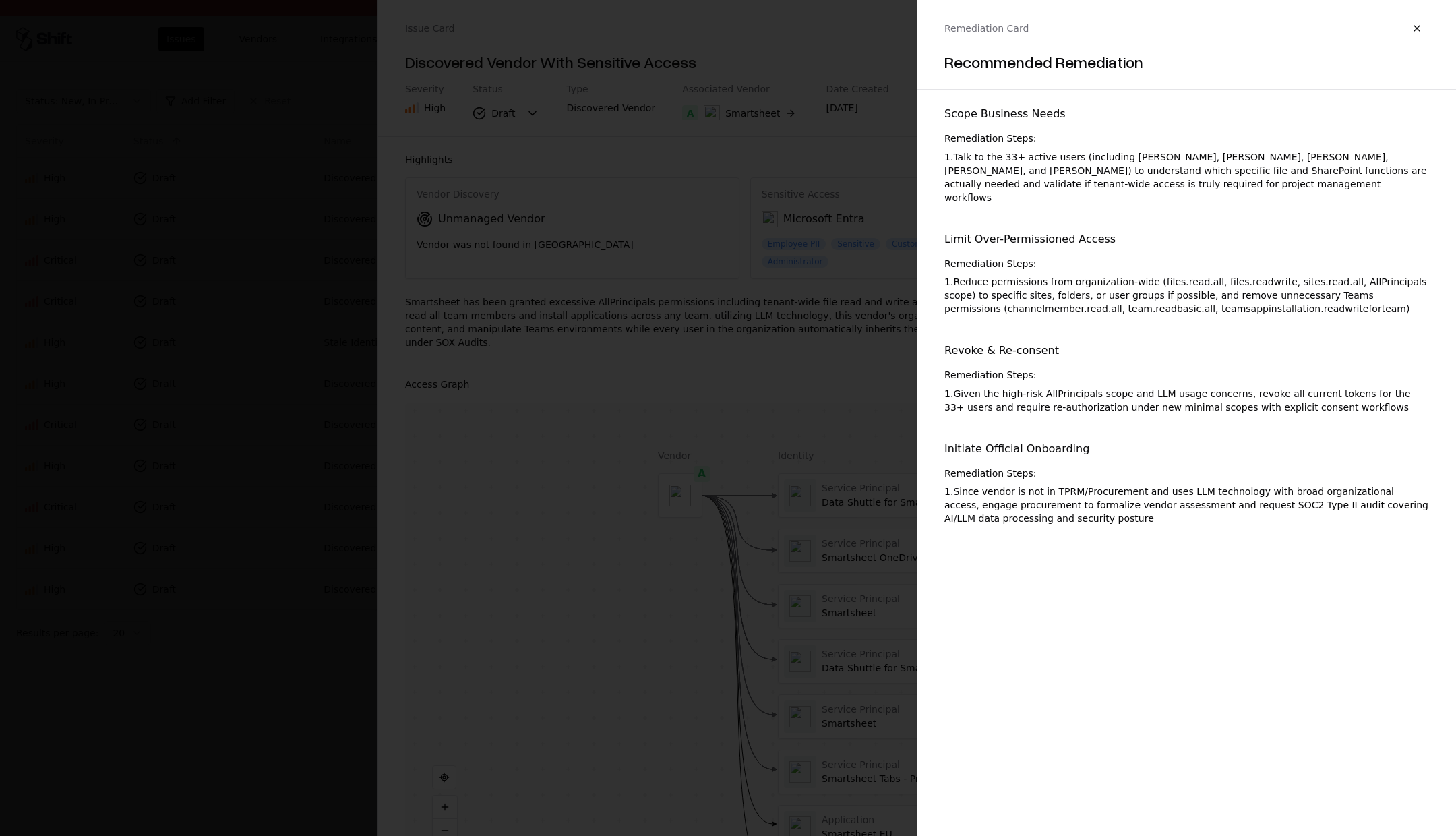
click at [508, 476] on div at bounding box center [728, 418] width 1456 height 836
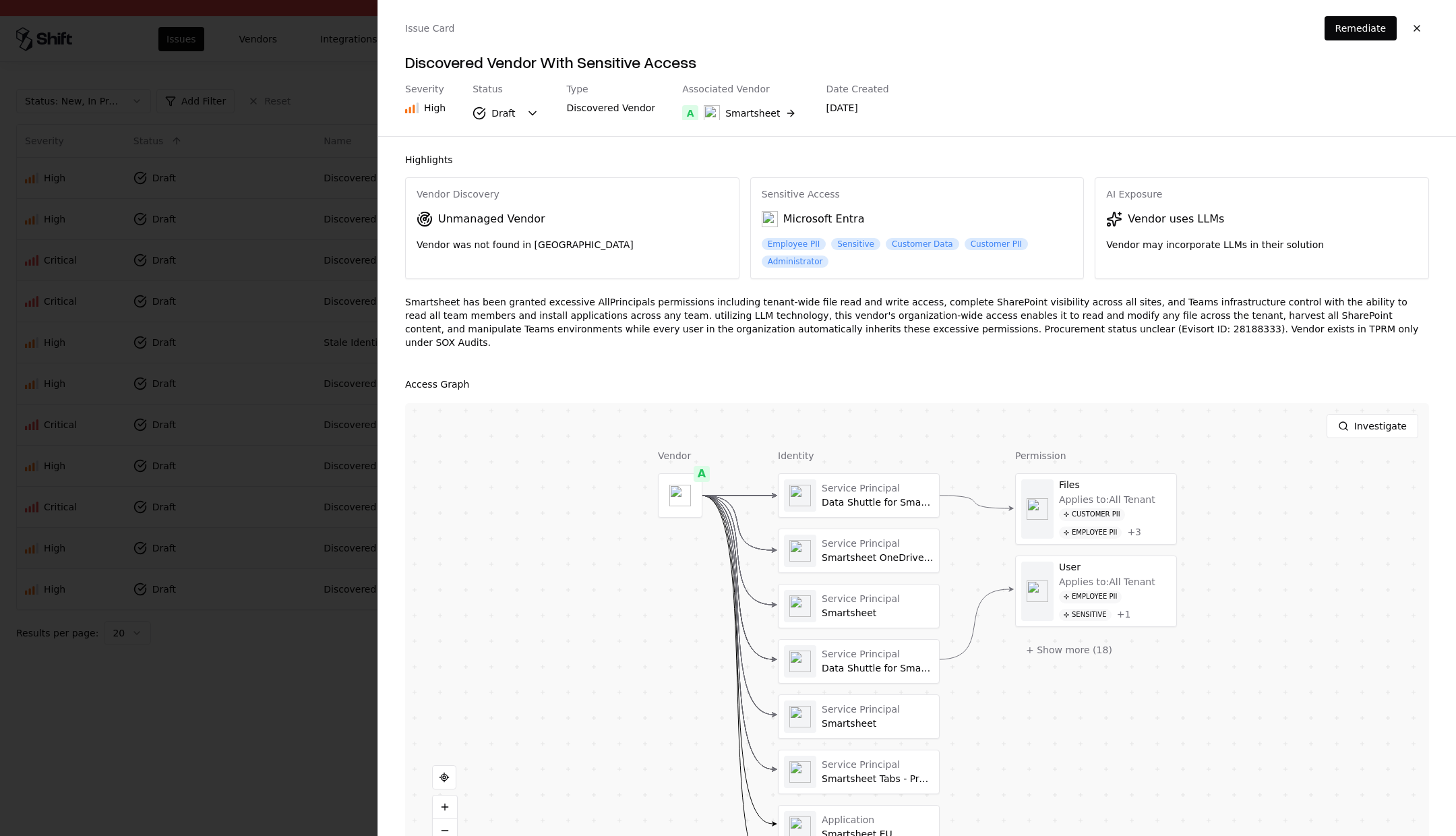
click at [306, 477] on div at bounding box center [728, 418] width 1456 height 836
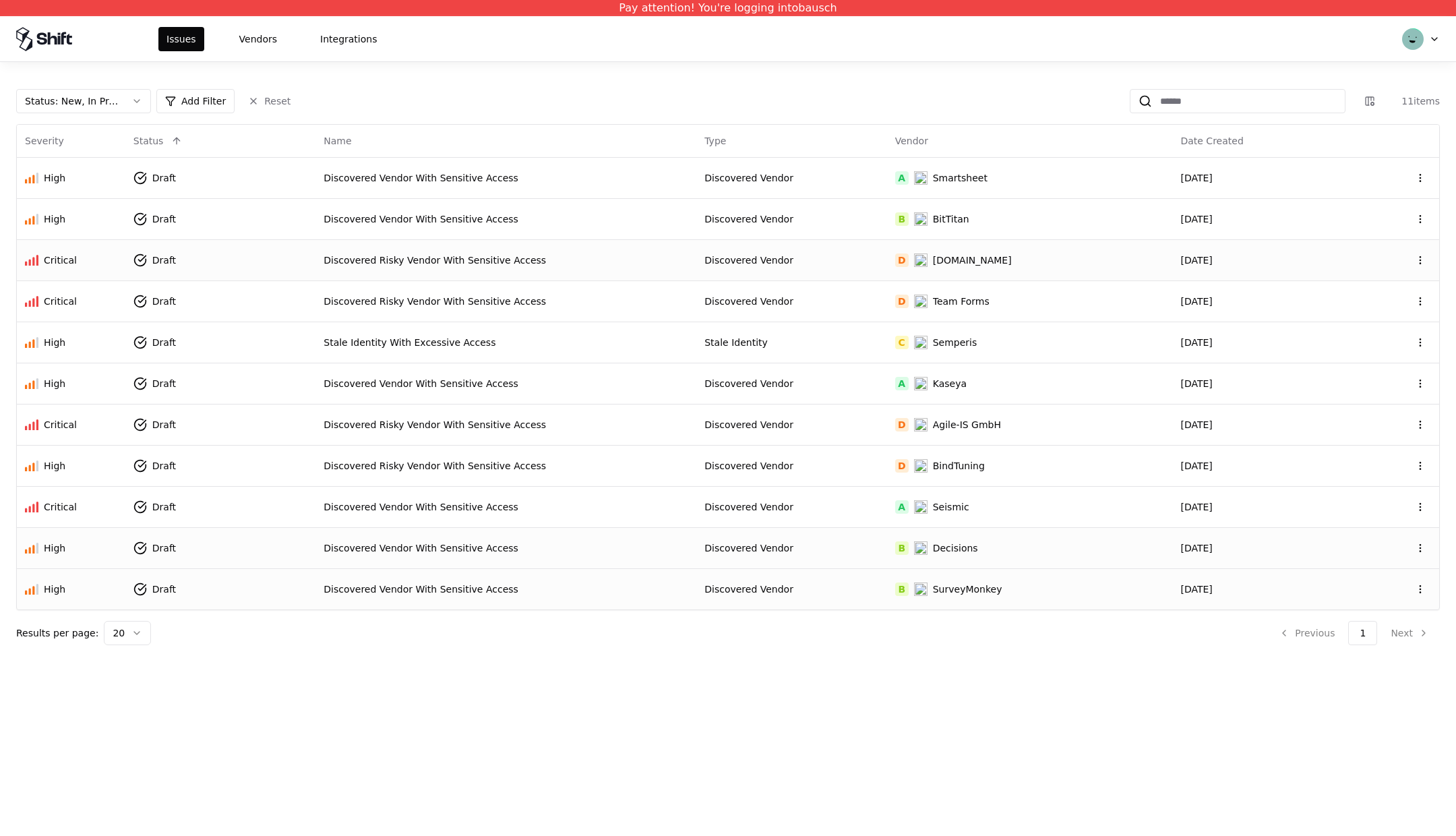
click at [431, 585] on div "Discovered Vendor With Sensitive Access" at bounding box center [505, 589] width 364 height 14
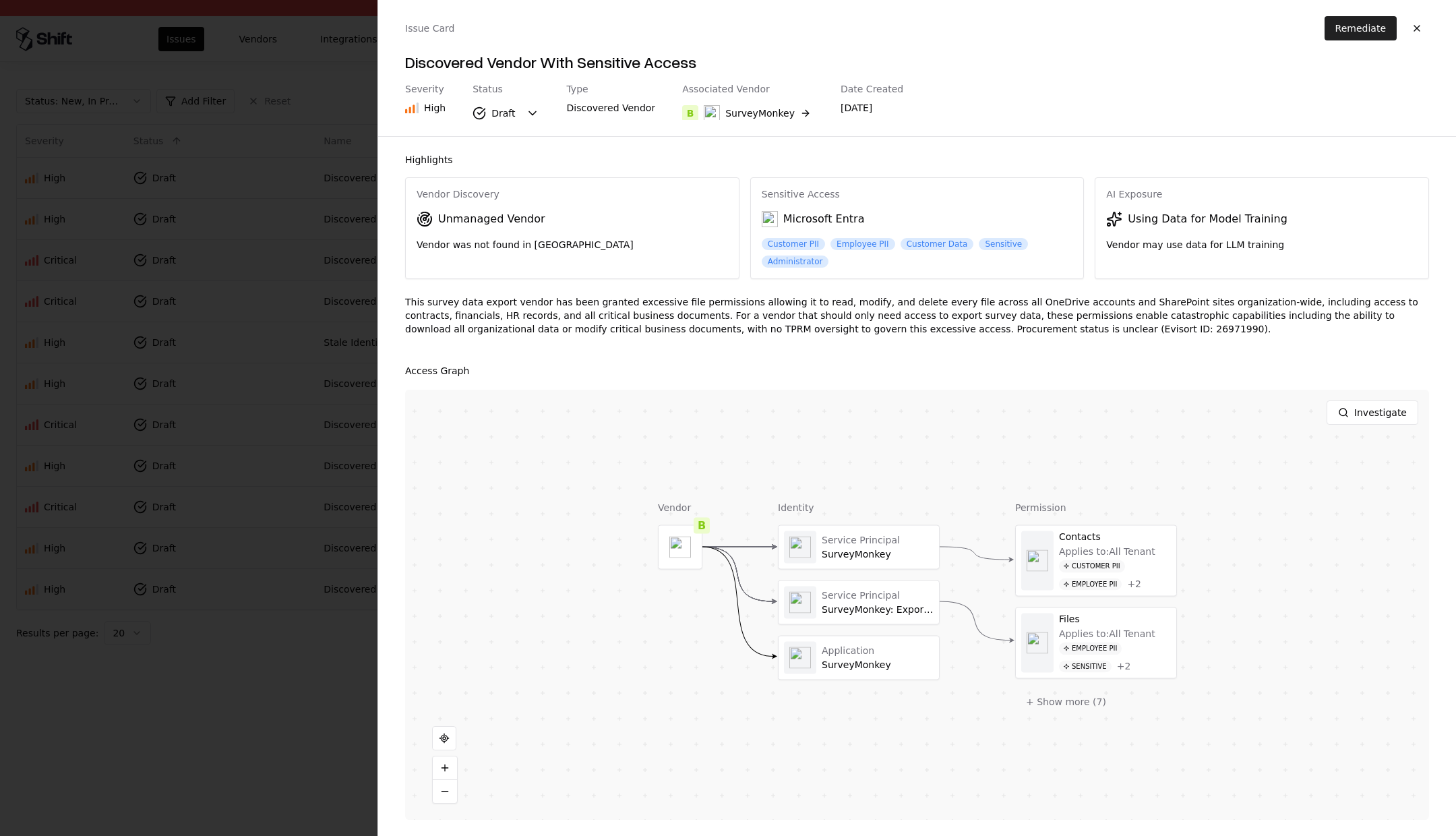
click at [1343, 26] on button "Remediate" at bounding box center [1360, 28] width 73 height 24
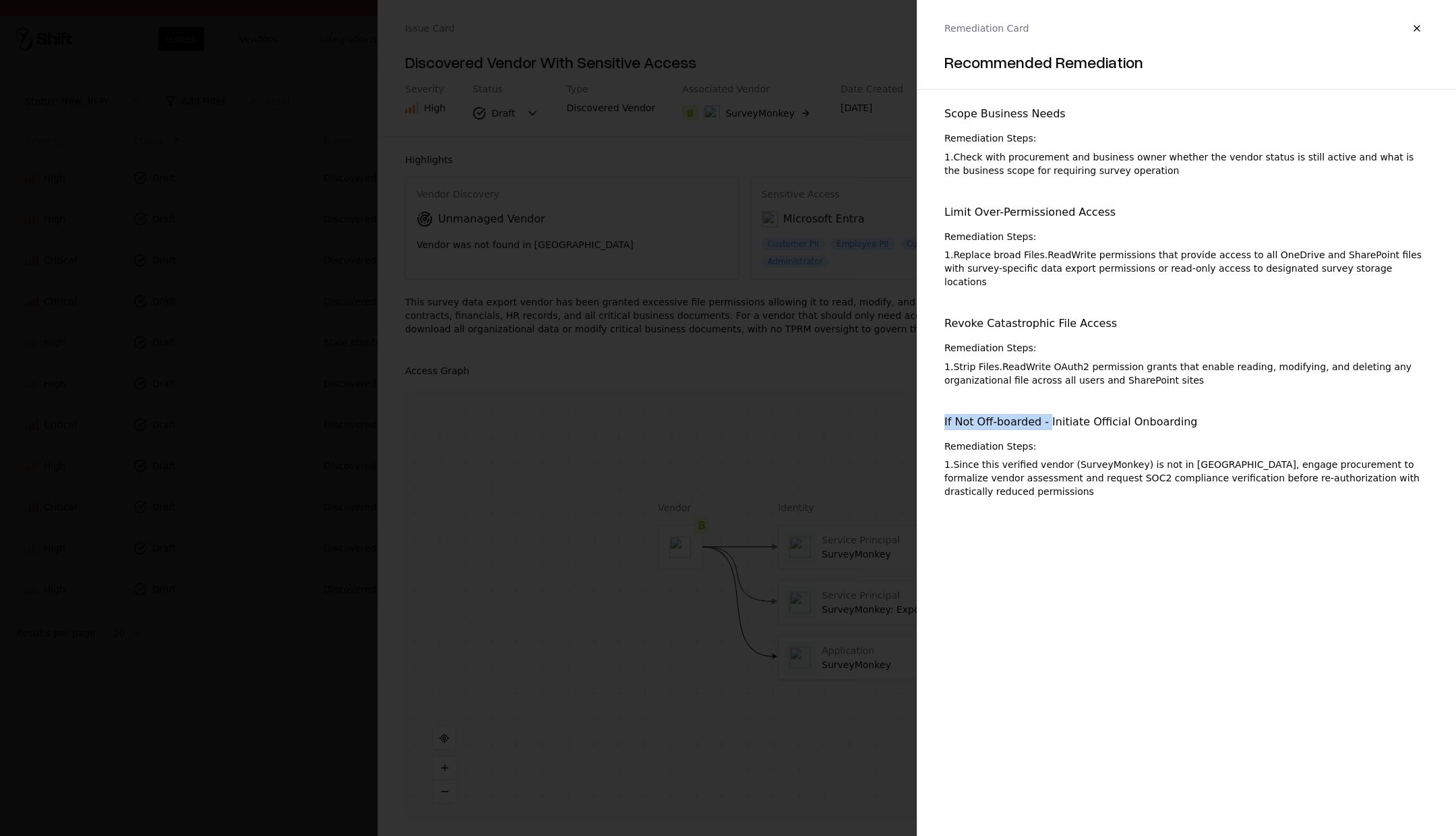
drag, startPoint x: 1047, startPoint y: 411, endPoint x: 929, endPoint y: 407, distance: 118.1
click at [929, 407] on div "Scope Business Needs Remediation Steps: 1 . Check with procurement and business…" at bounding box center [1186, 310] width 539 height 419
copy div "If Not Off-boarded -"
click at [1423, 37] on button "button" at bounding box center [1417, 28] width 24 height 24
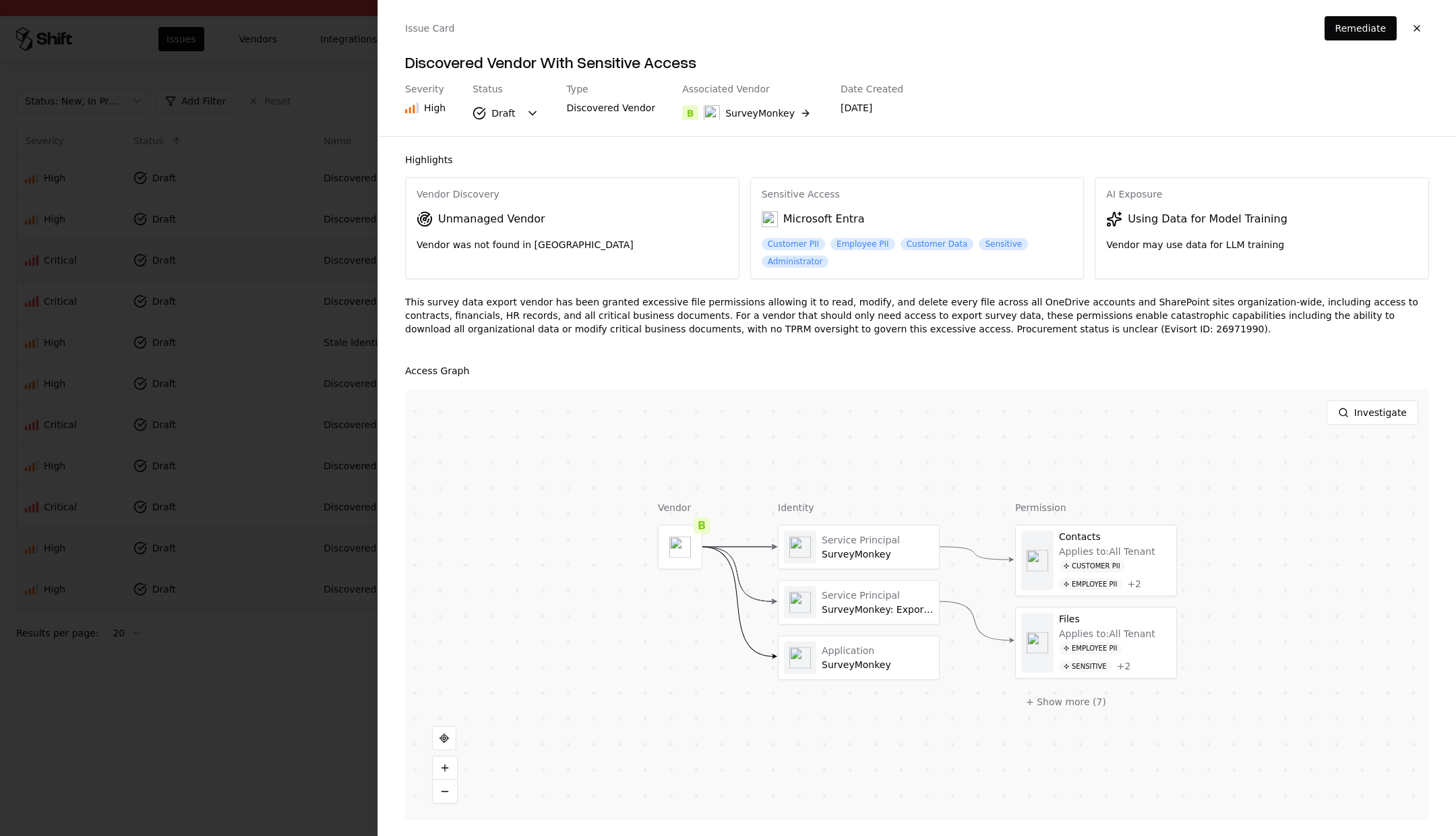
click at [129, 772] on div at bounding box center [728, 418] width 1456 height 836
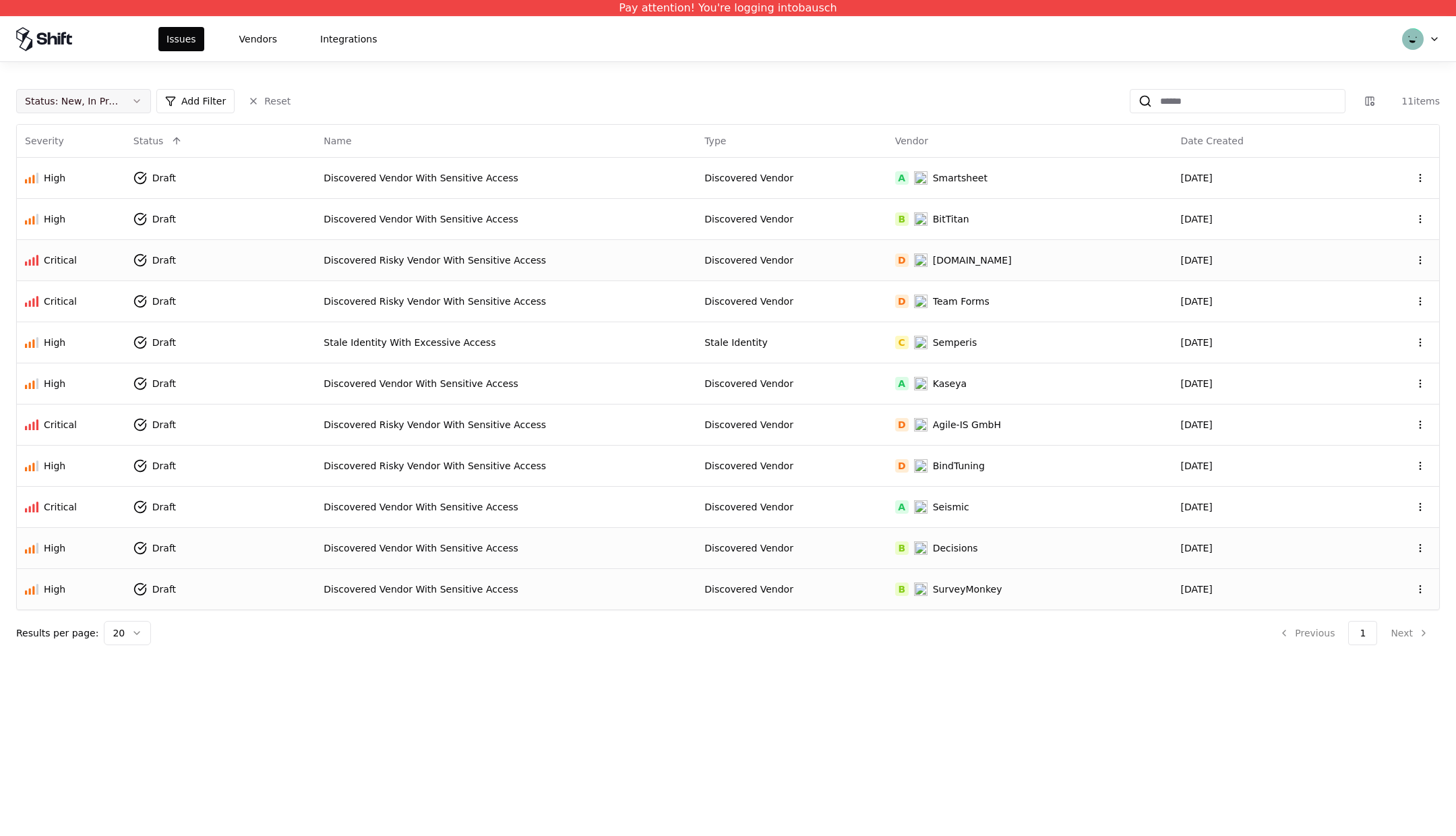
click at [117, 101] on div "Status : New, In Progress, Draft" at bounding box center [73, 102] width 96 height 14
click at [184, 78] on html "Pay attention! You're logging into bausch Issues Vendors Integrations Status : …" at bounding box center [728, 418] width 1456 height 836
click at [102, 109] on button "Status : New, In Progress, Draft" at bounding box center [84, 101] width 135 height 24
click at [242, 39] on html "Pay attention! You're logging into bausch Issues Vendors Integrations Status : …" at bounding box center [728, 418] width 1456 height 836
click at [244, 39] on button "Vendors" at bounding box center [258, 39] width 54 height 24
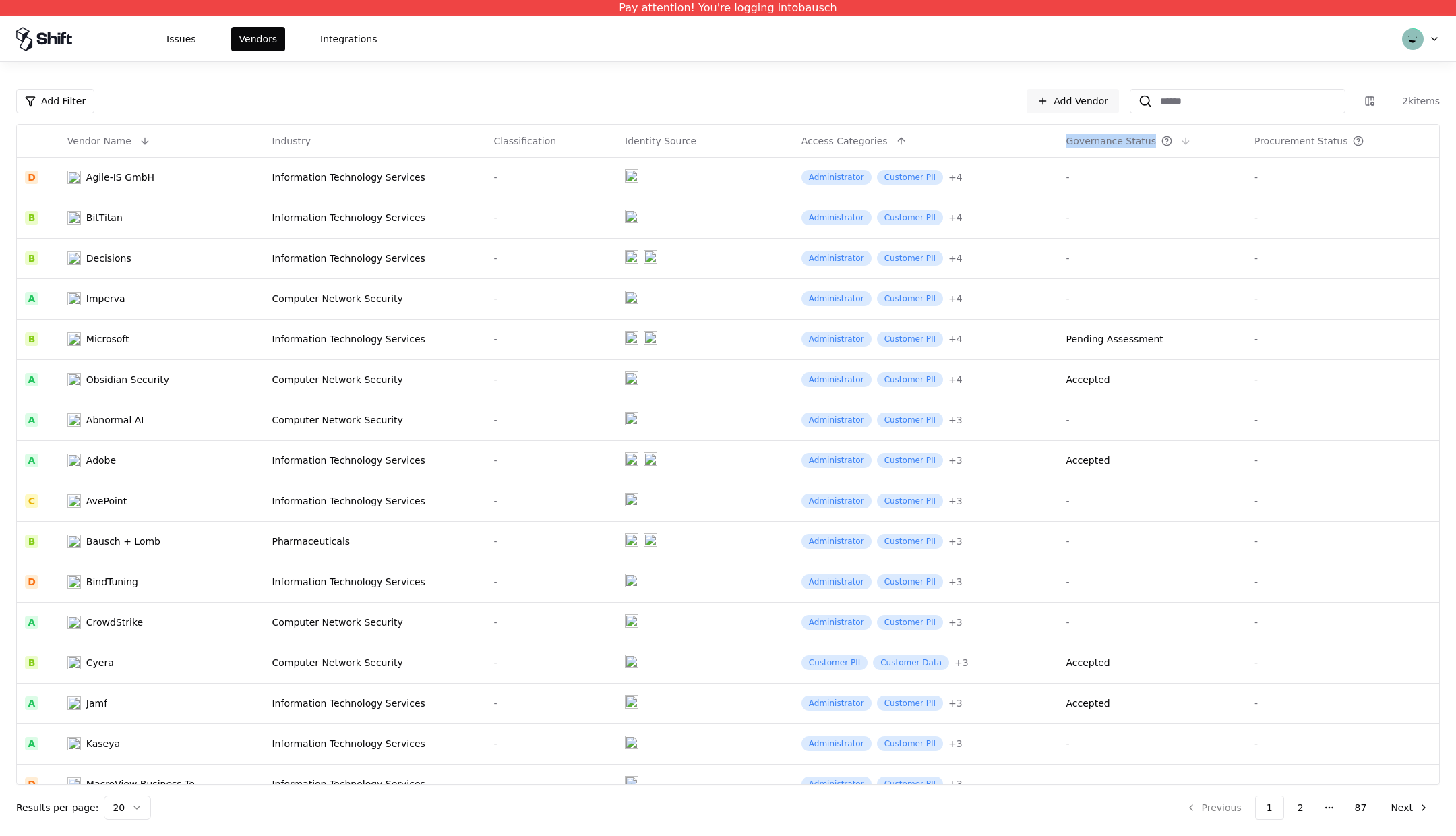
drag, startPoint x: 1063, startPoint y: 139, endPoint x: 1156, endPoint y: 142, distance: 93.0
click at [1156, 142] on th "Governance Status" at bounding box center [1151, 141] width 188 height 32
copy div "Governance Status"
click at [174, 47] on button "Issues" at bounding box center [182, 39] width 46 height 24
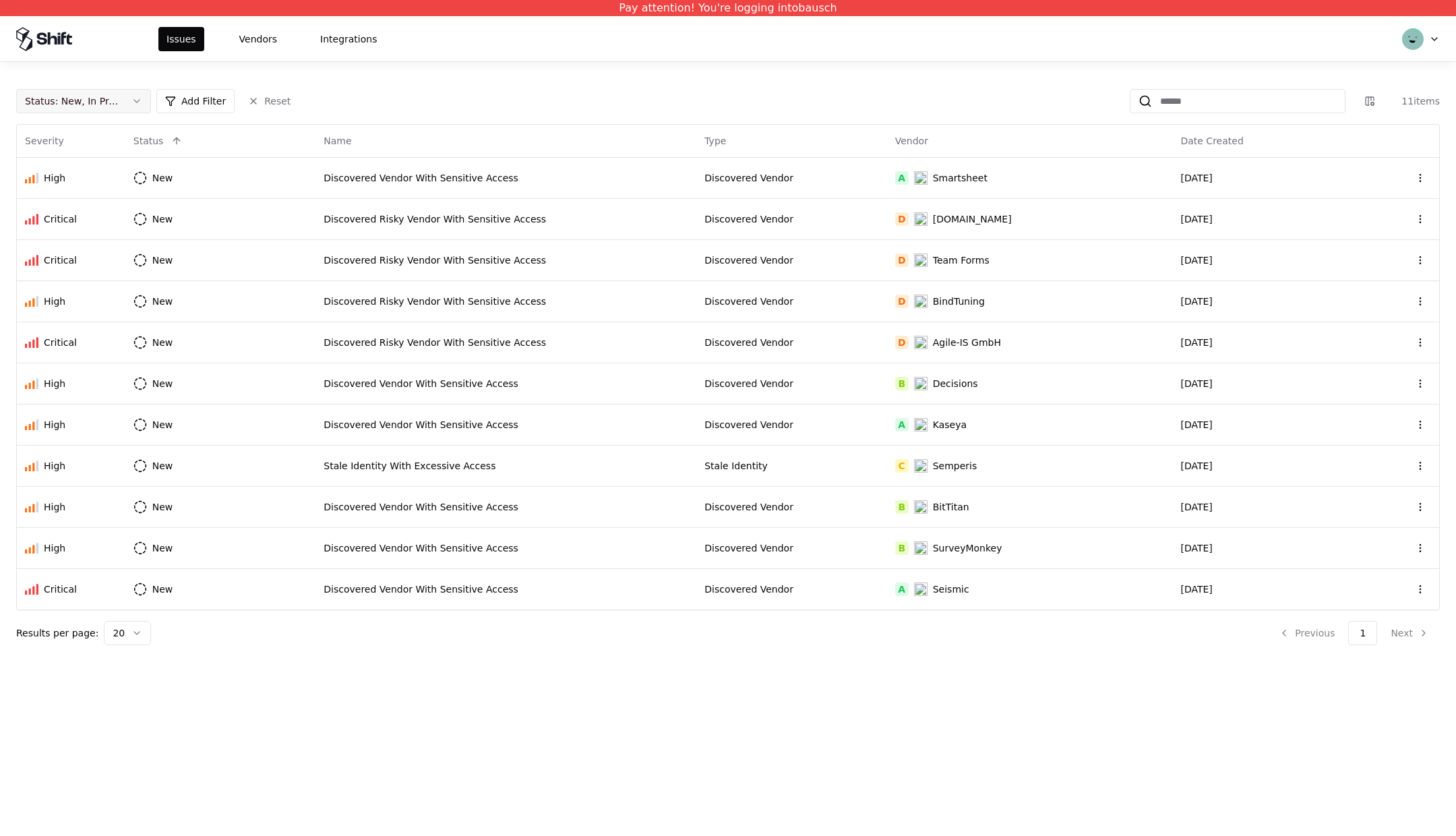
click at [126, 101] on button "Status : New, In Progress" at bounding box center [84, 101] width 135 height 24
click at [67, 228] on div "Draft" at bounding box center [84, 234] width 128 height 27
click at [364, 637] on html "Pay attention! You're logging into bausch Issues Vendors Integrations Status : …" at bounding box center [728, 418] width 1456 height 836
click at [245, 43] on button "Vendors" at bounding box center [258, 39] width 54 height 24
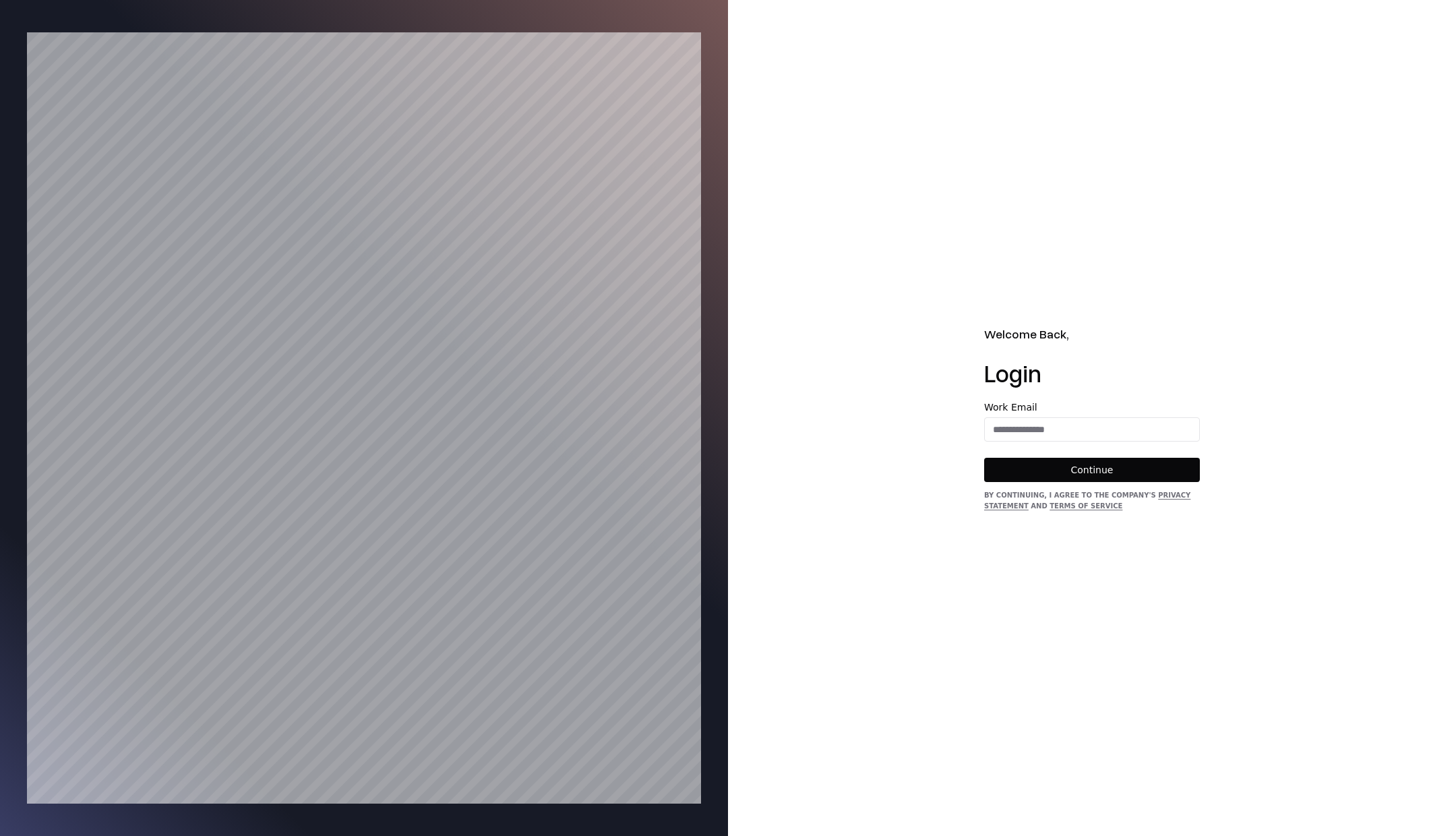
click at [1016, 414] on div "Work Email" at bounding box center [1092, 423] width 216 height 39
click at [1013, 427] on input "email" at bounding box center [1092, 430] width 214 height 24
type input "**********"
click at [1091, 469] on button "Continue" at bounding box center [1092, 470] width 216 height 24
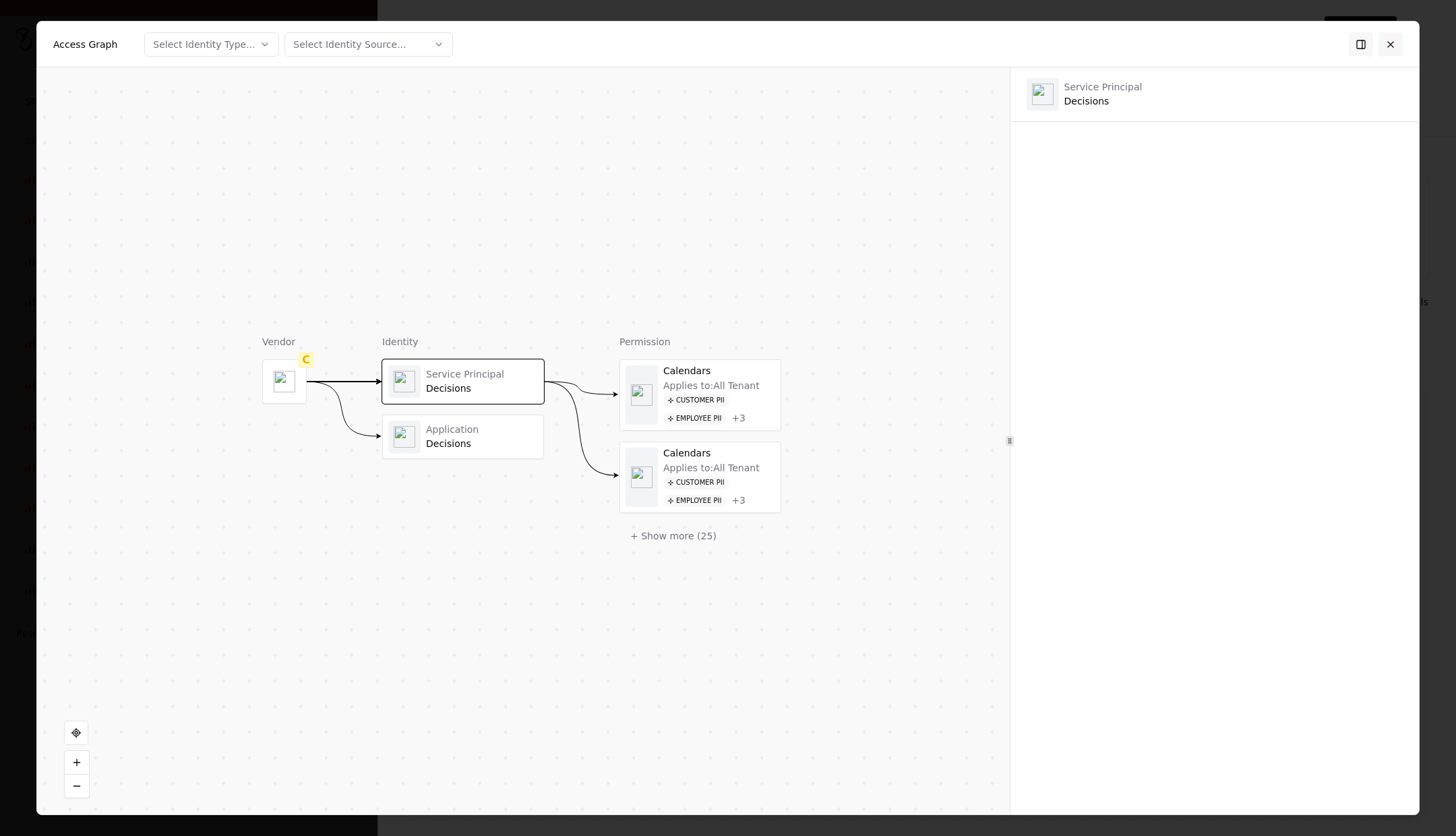
click at [1396, 46] on button at bounding box center [1390, 44] width 24 height 24
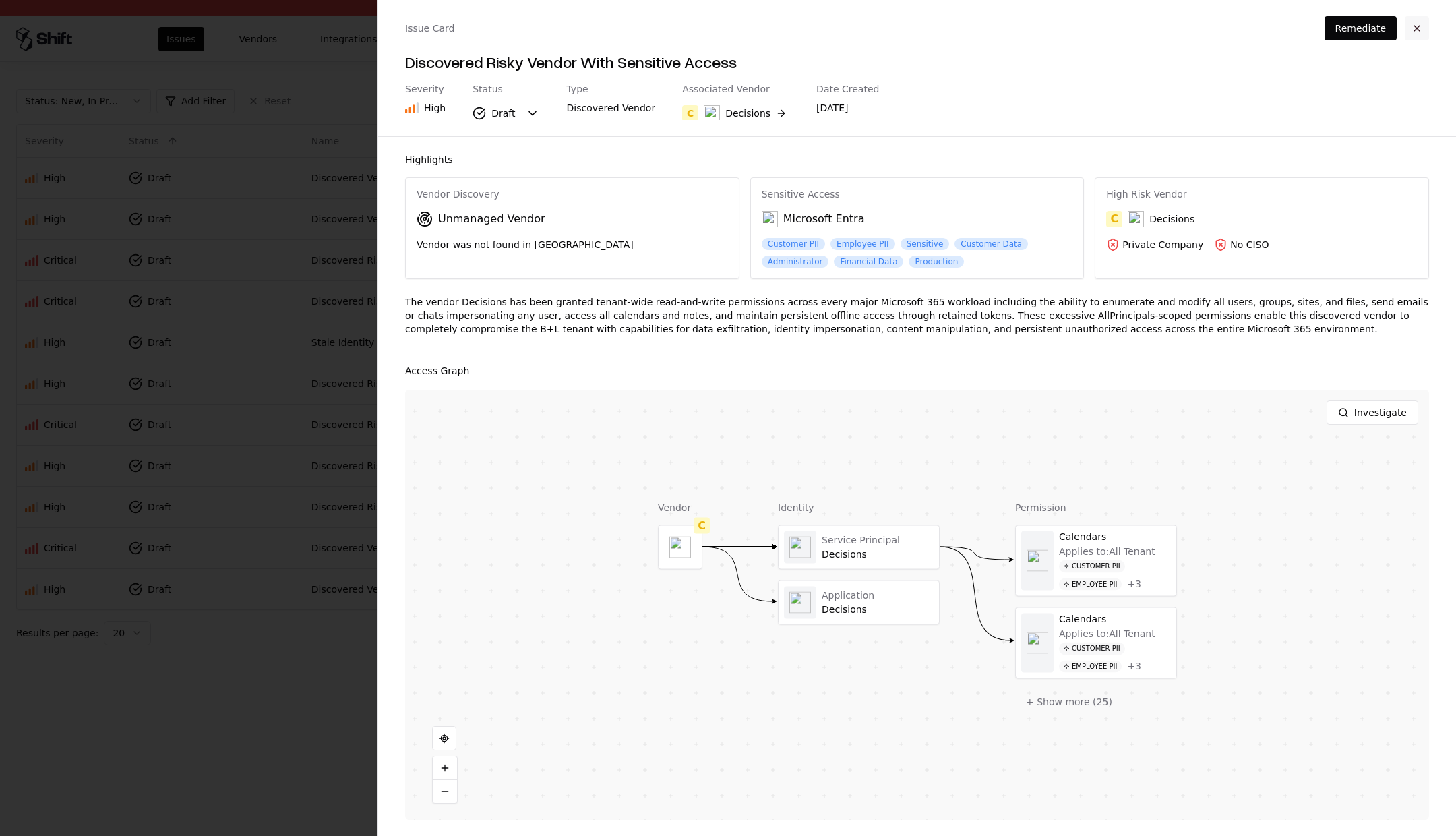
click at [1417, 25] on button "button" at bounding box center [1417, 28] width 24 height 24
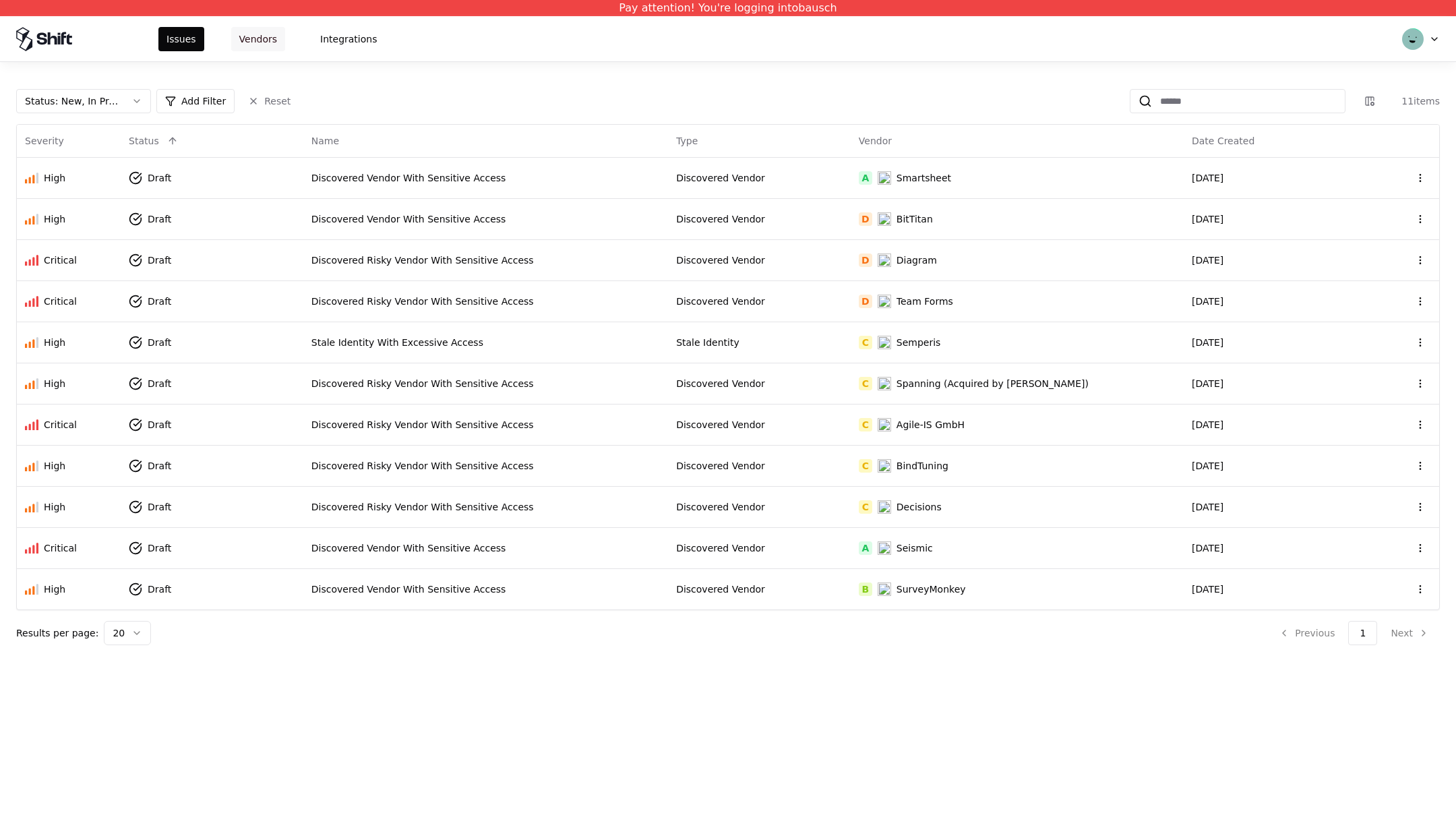
click at [252, 41] on button "Vendors" at bounding box center [258, 39] width 54 height 24
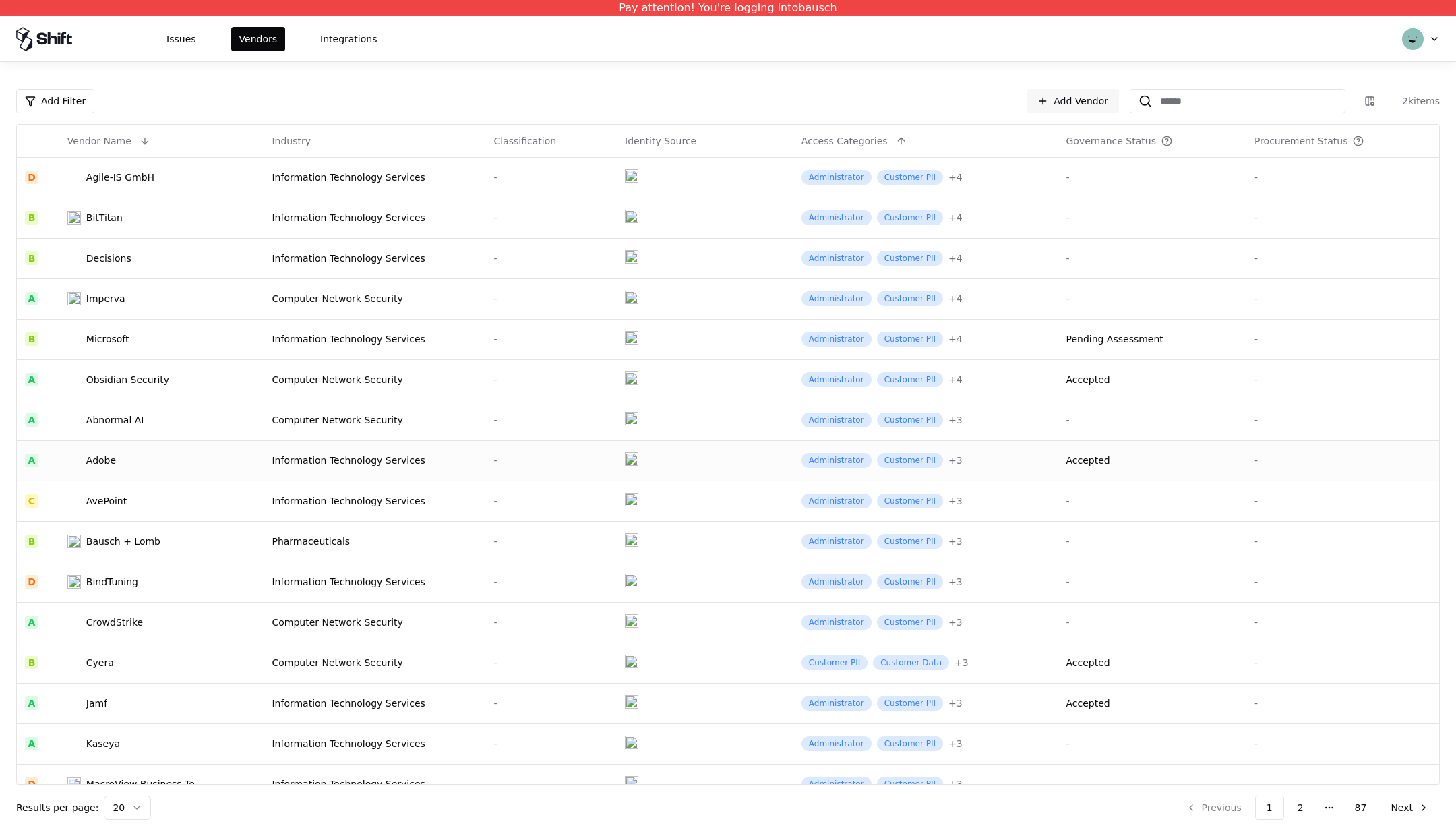
scroll to position [181, 0]
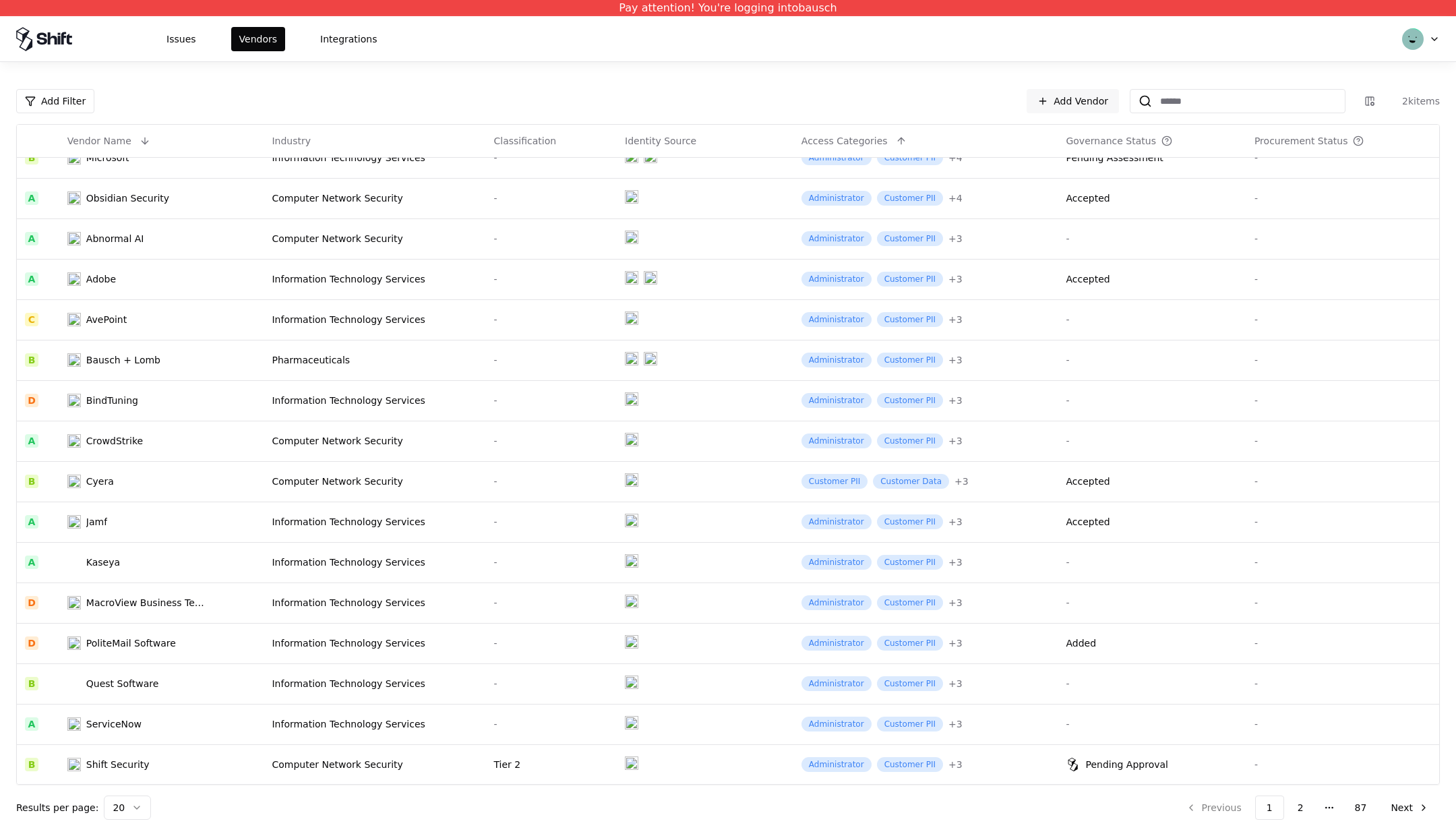
click at [130, 811] on html "Pay attention! You're logging into bausch Issues Vendors Integrations Add Filte…" at bounding box center [728, 418] width 1456 height 836
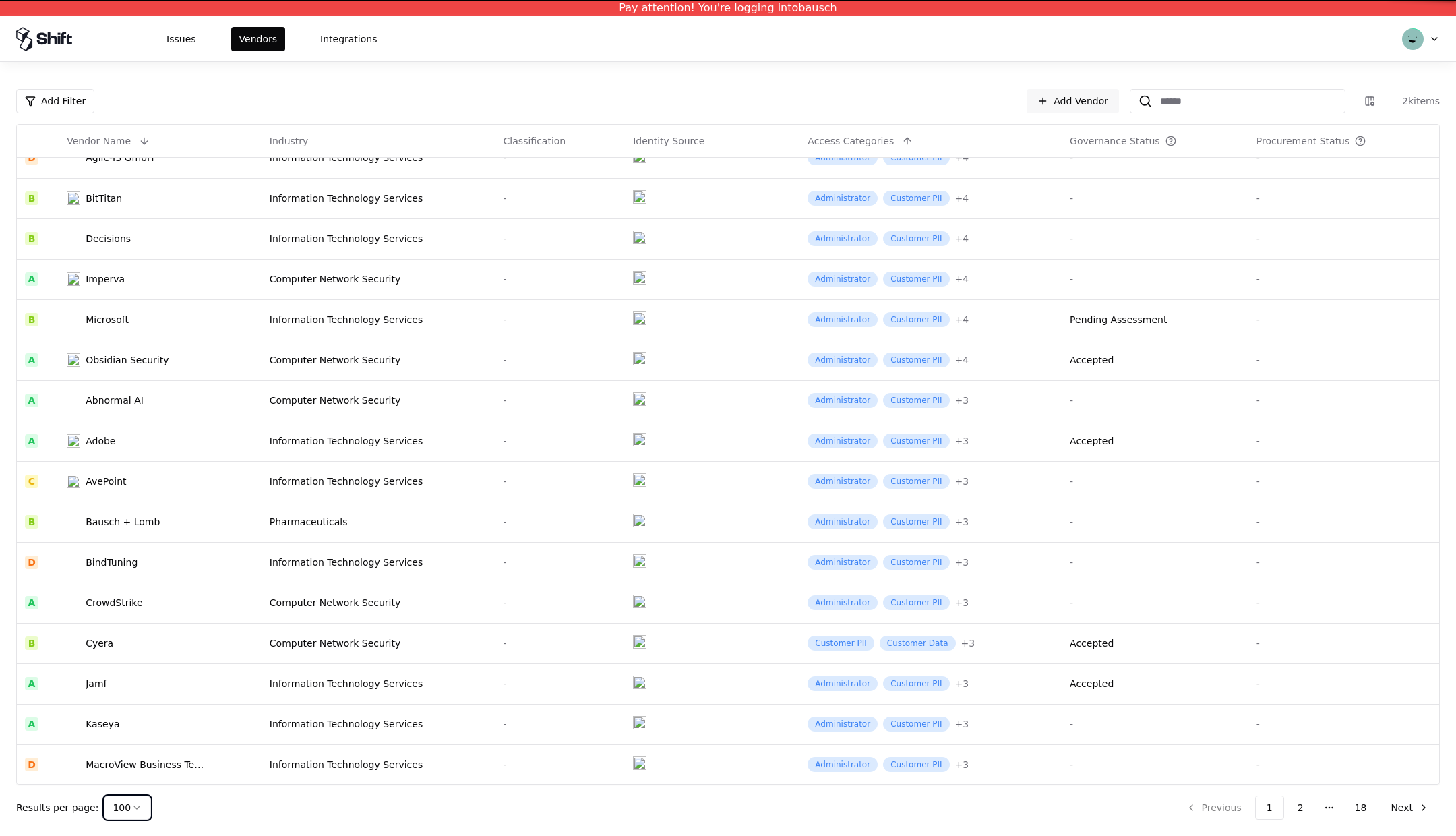
scroll to position [181, 0]
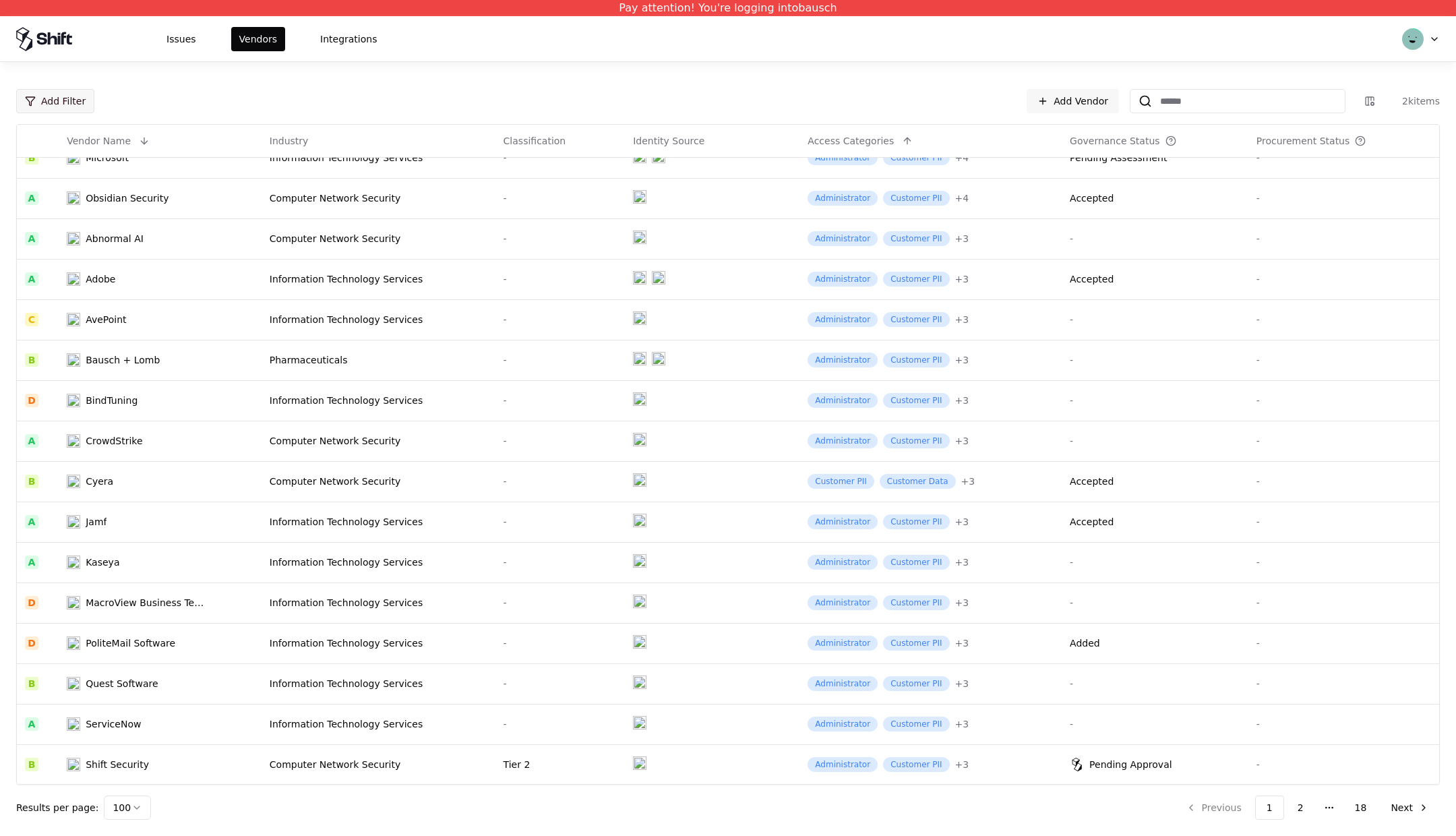
click at [70, 102] on html "Pay attention! You're logging into bausch Issues Vendors Integrations Add Filte…" at bounding box center [728, 418] width 1456 height 836
click at [48, 155] on div "Rating" at bounding box center [91, 151] width 144 height 27
click at [73, 147] on div "Excellent" at bounding box center [65, 153] width 44 height 14
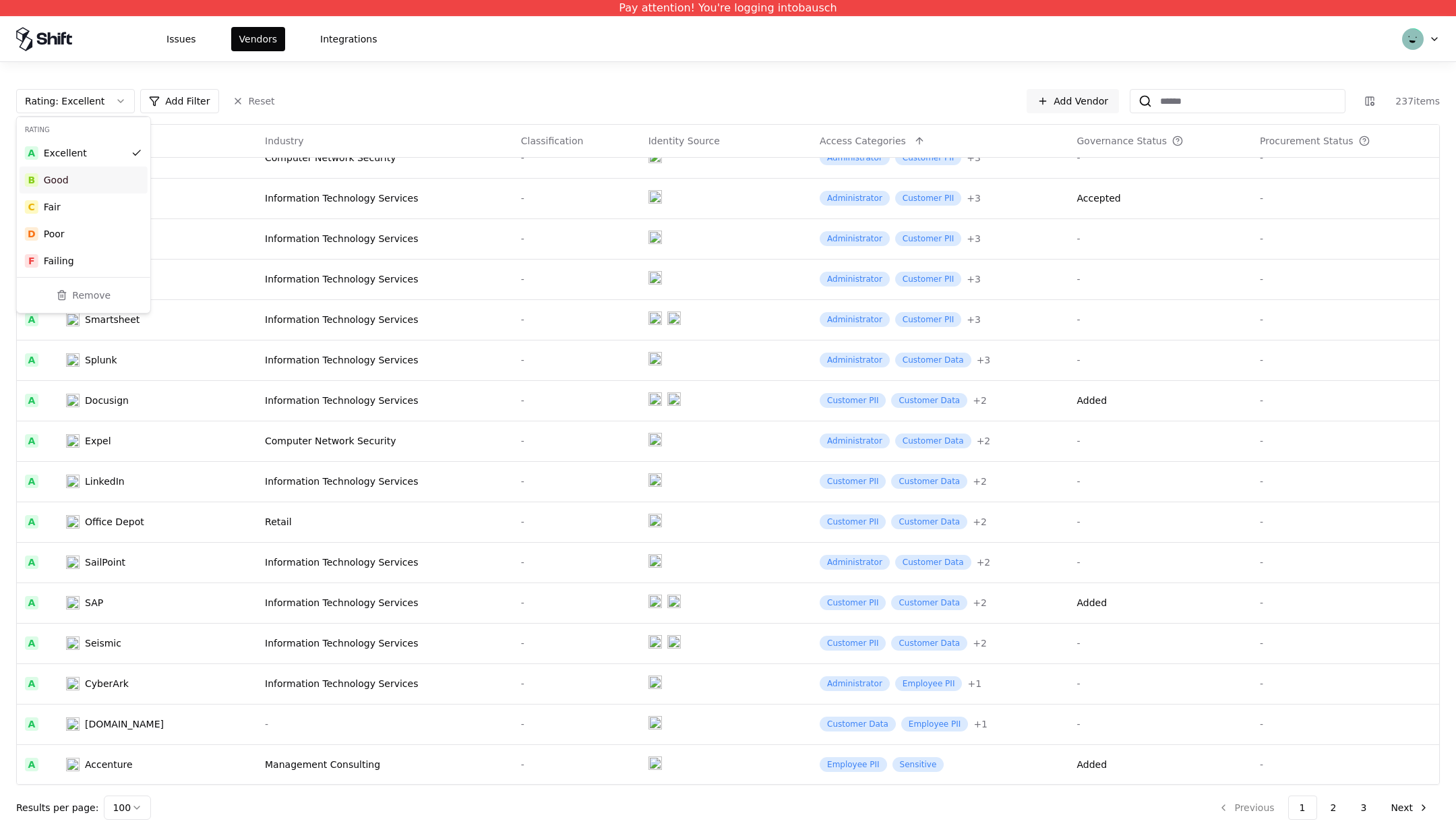
click at [85, 178] on div "B Good" at bounding box center [84, 180] width 128 height 27
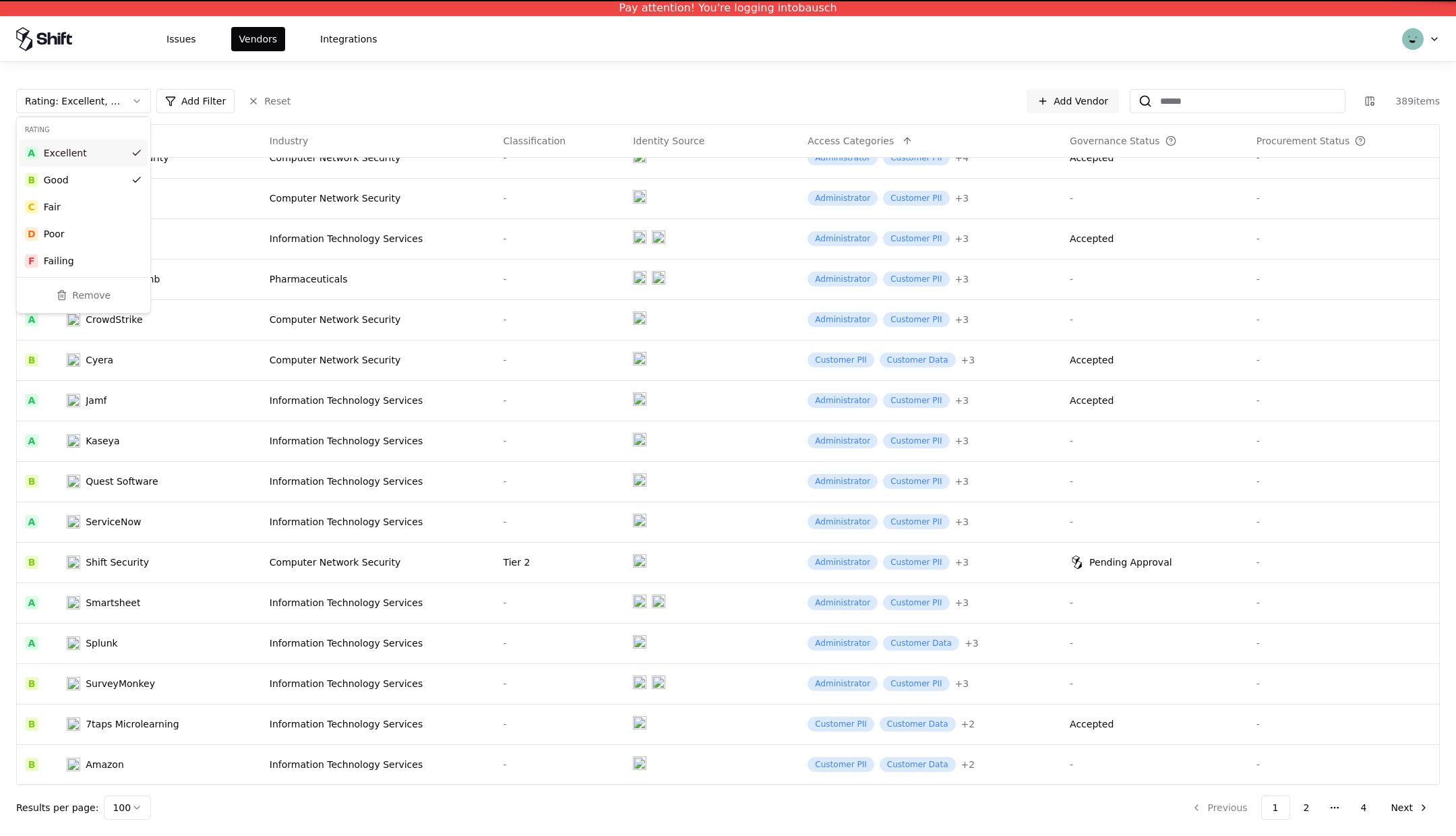
click at [76, 151] on div "Excellent" at bounding box center [65, 153] width 44 height 14
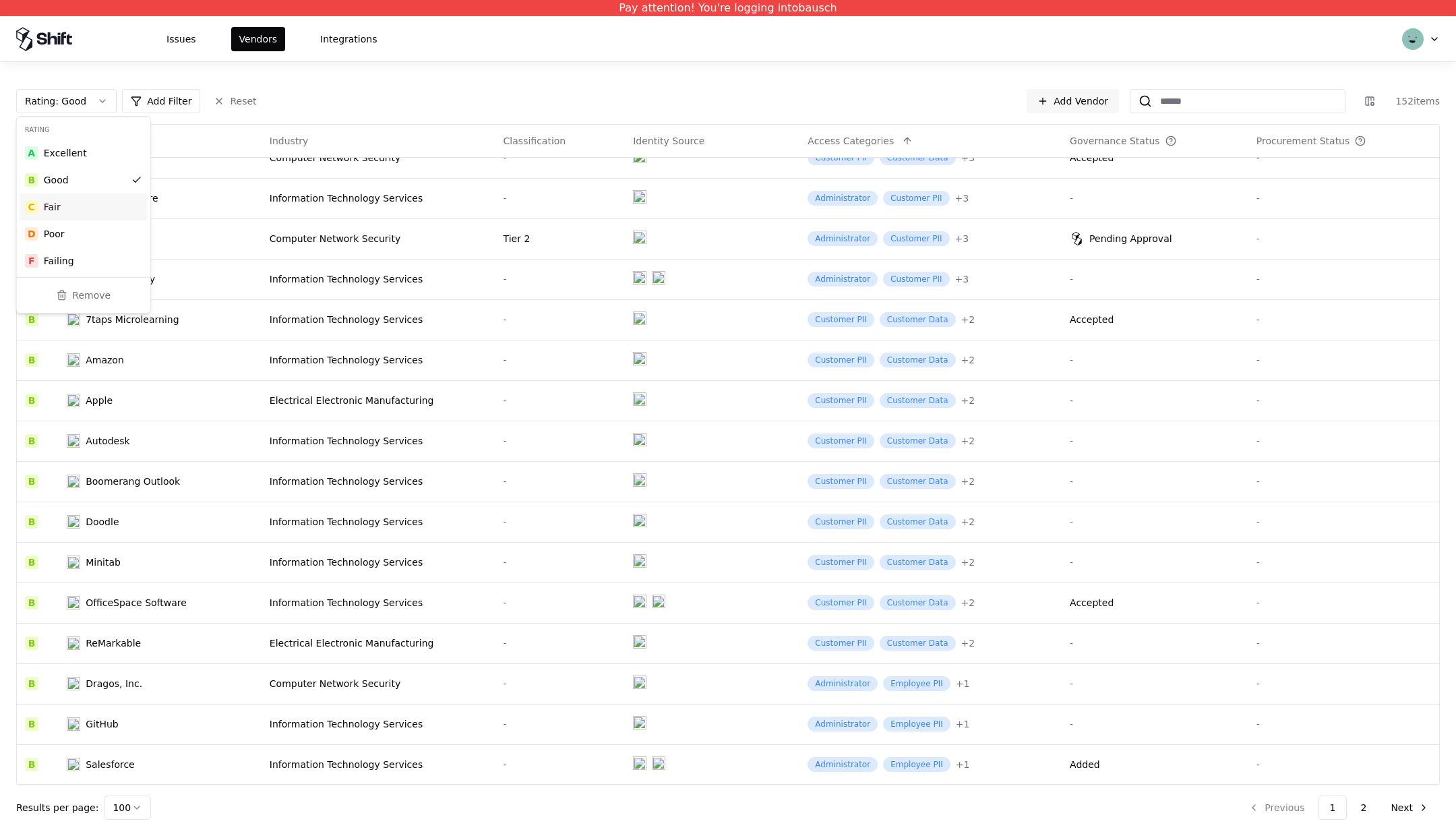
click at [68, 212] on div "C Fair" at bounding box center [84, 208] width 128 height 27
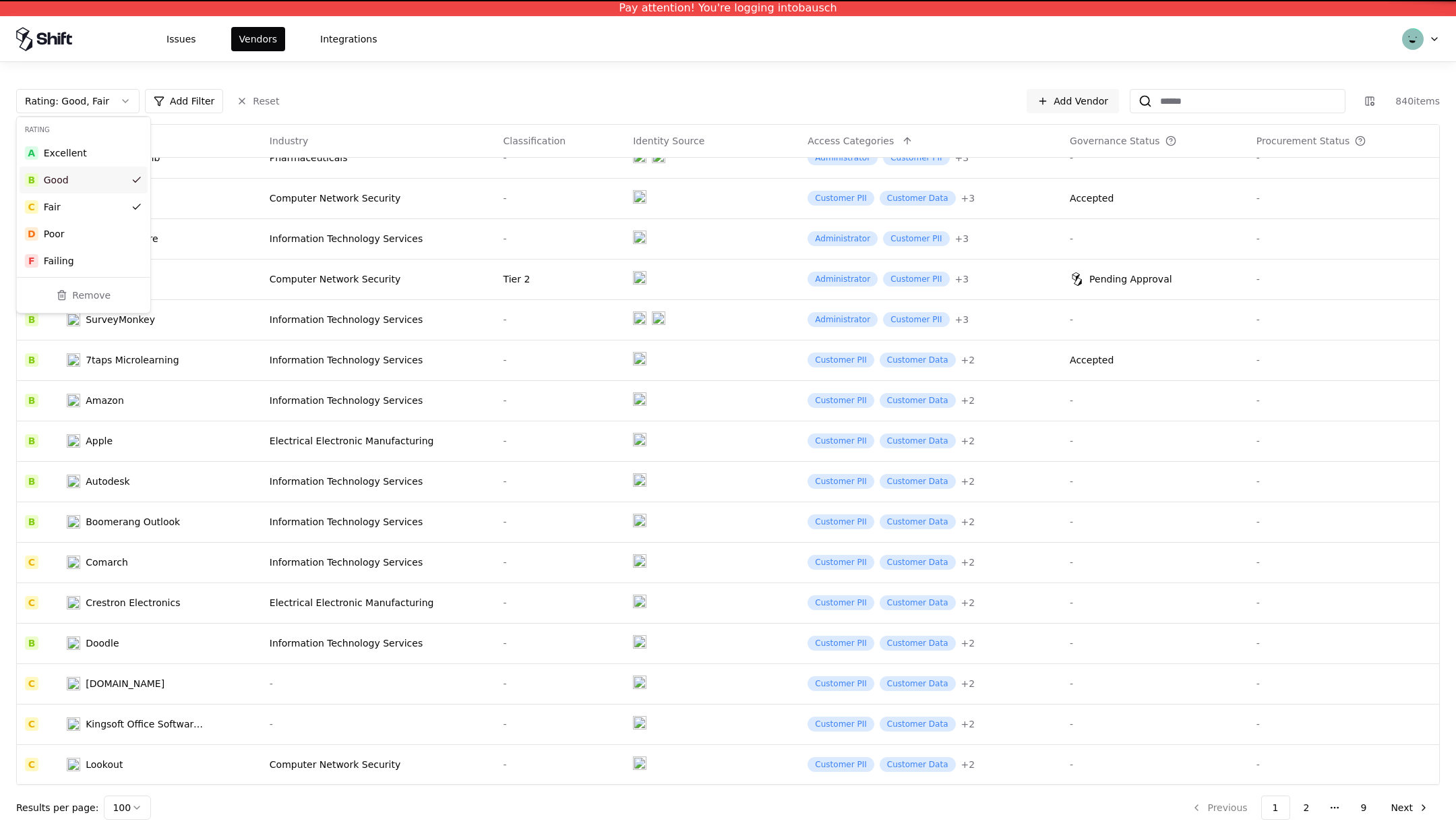
click at [77, 168] on div "B Good" at bounding box center [84, 180] width 128 height 27
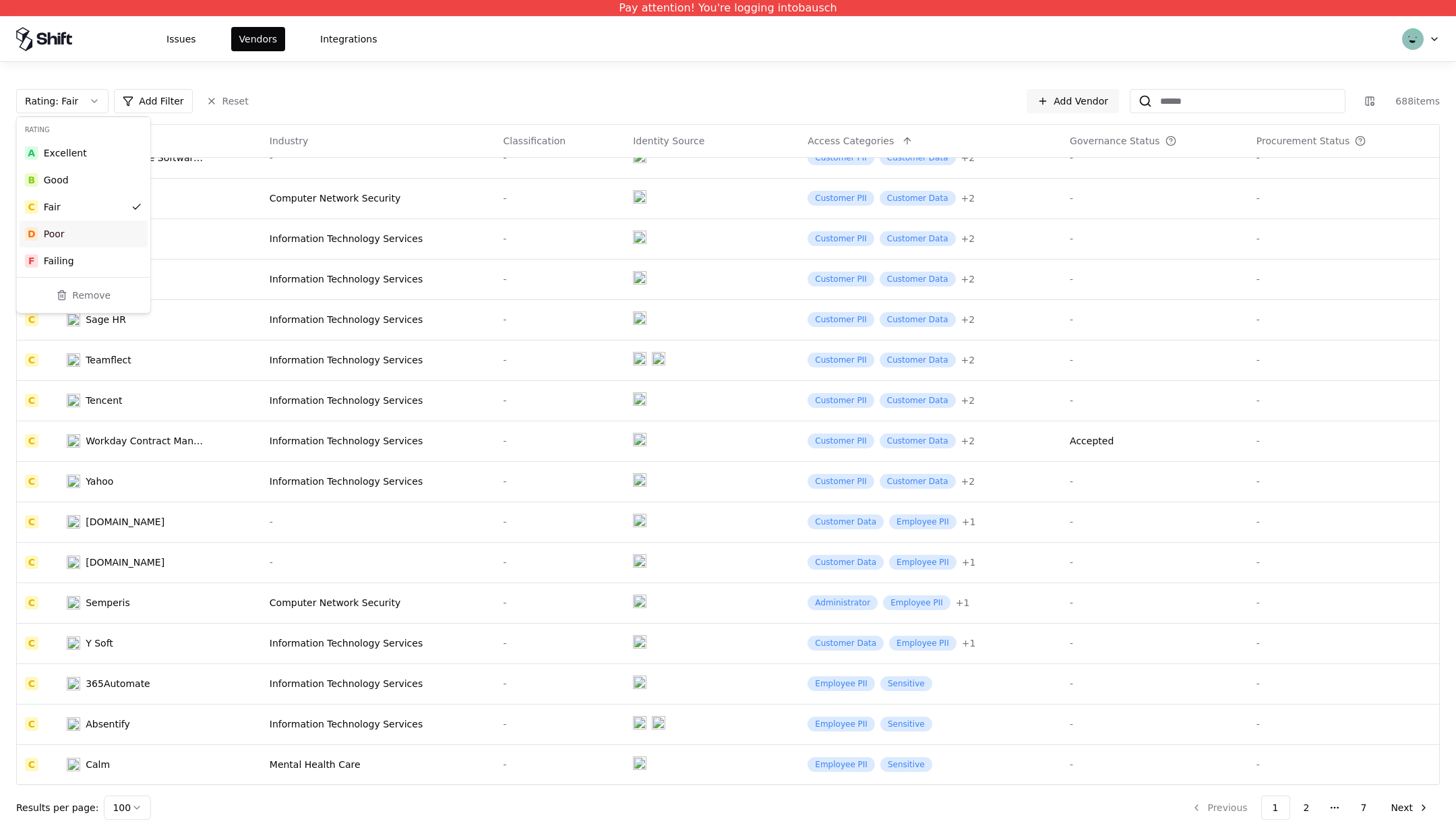
click at [95, 234] on div "D Poor" at bounding box center [84, 234] width 128 height 27
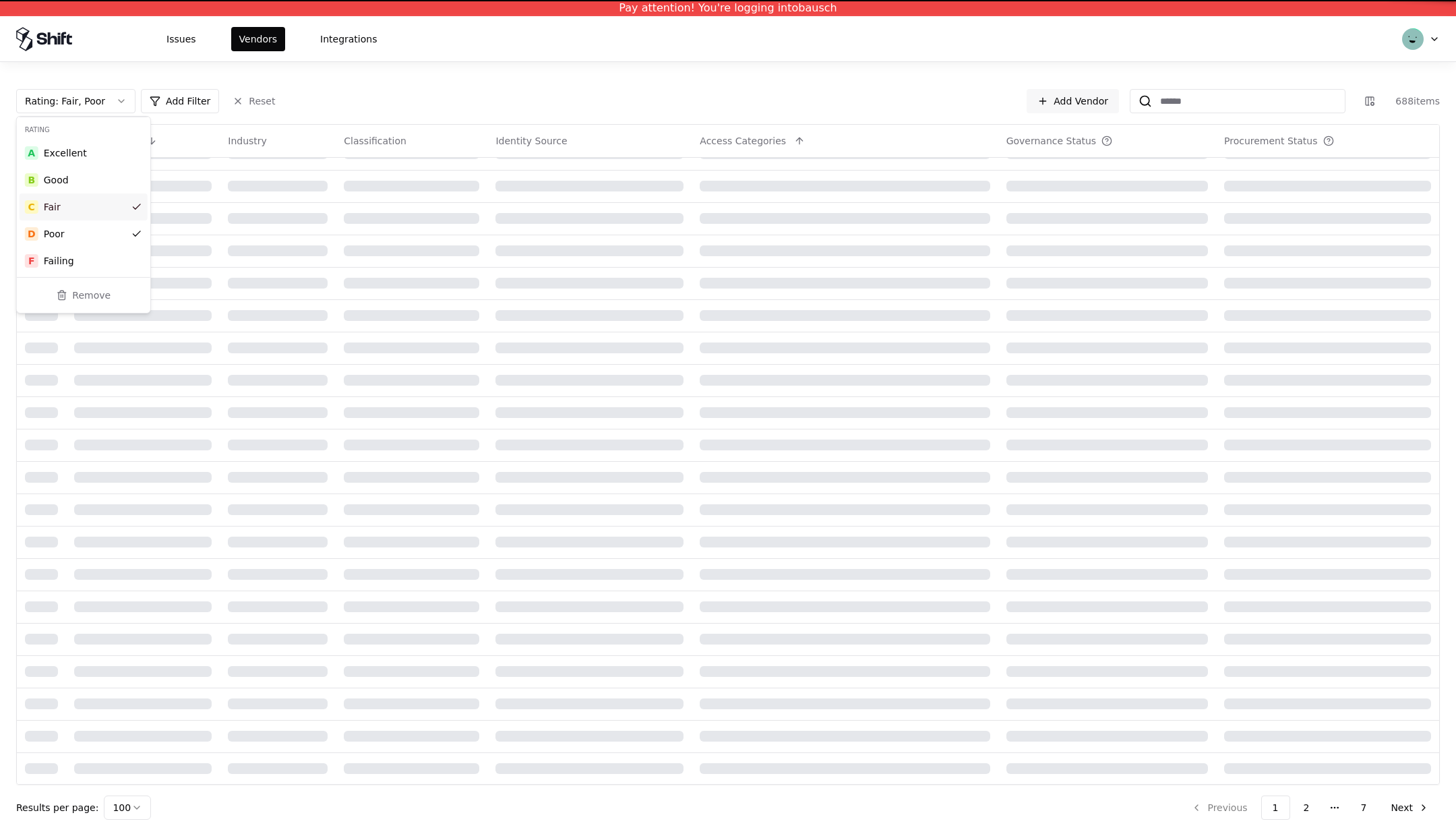
click at [95, 208] on div "C Fair" at bounding box center [84, 208] width 128 height 27
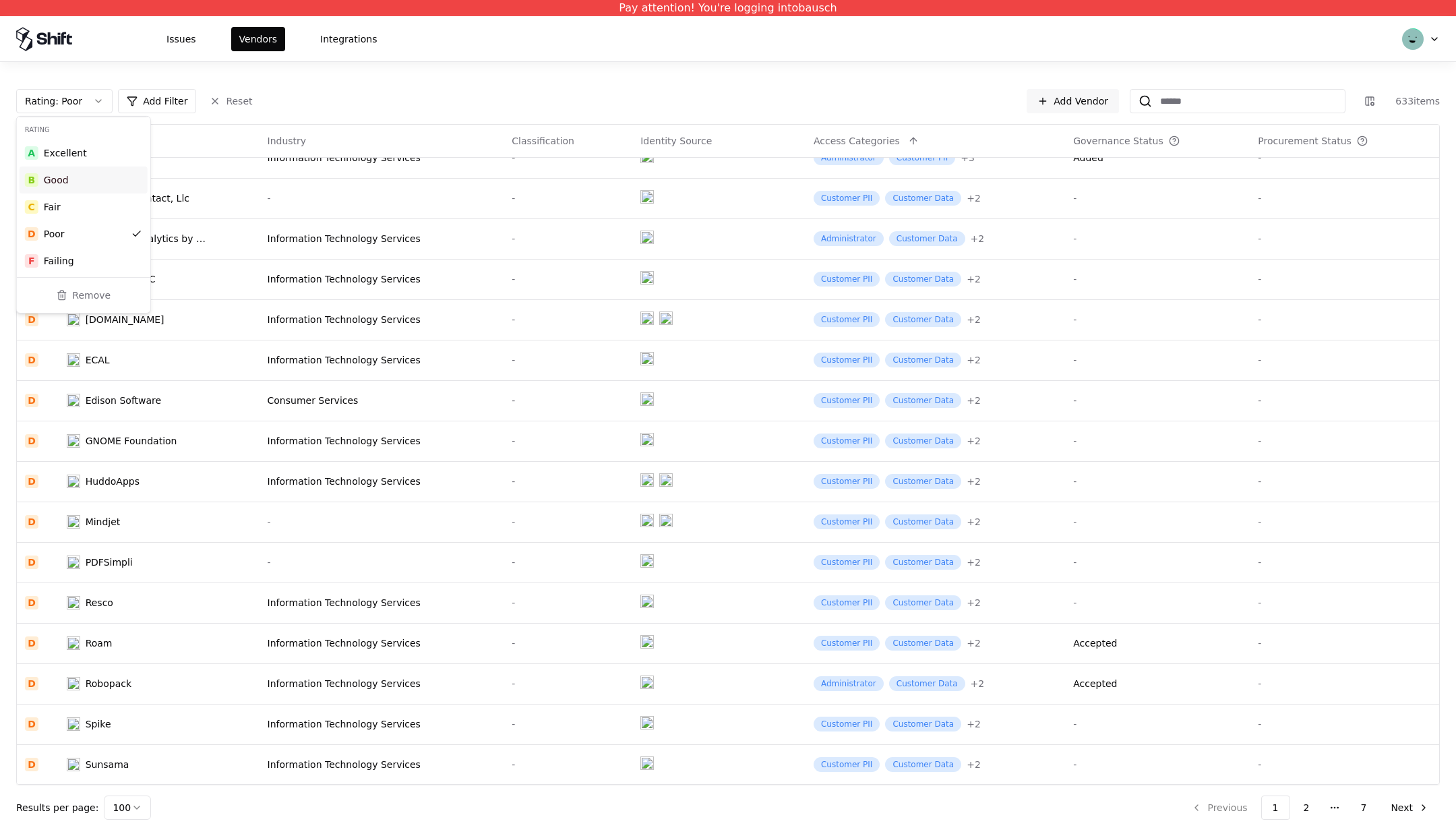
click at [515, 81] on div "Rating : Poor Add Filter Reset Add Vendor 633 items Vendor Name Industry Classi…" at bounding box center [728, 449] width 1456 height 775
click at [91, 96] on html "Pay attention! You're logging into bausch Issues Vendors Integrations Rating : …" at bounding box center [728, 418] width 1456 height 836
click at [96, 101] on html "Pay attention! You're logging into bausch Issues Vendors Integrations Rating : …" at bounding box center [728, 418] width 1456 height 836
click at [84, 101] on html "Pay attention! You're logging into bausch Issues Vendors Integrations Rating : …" at bounding box center [728, 418] width 1456 height 836
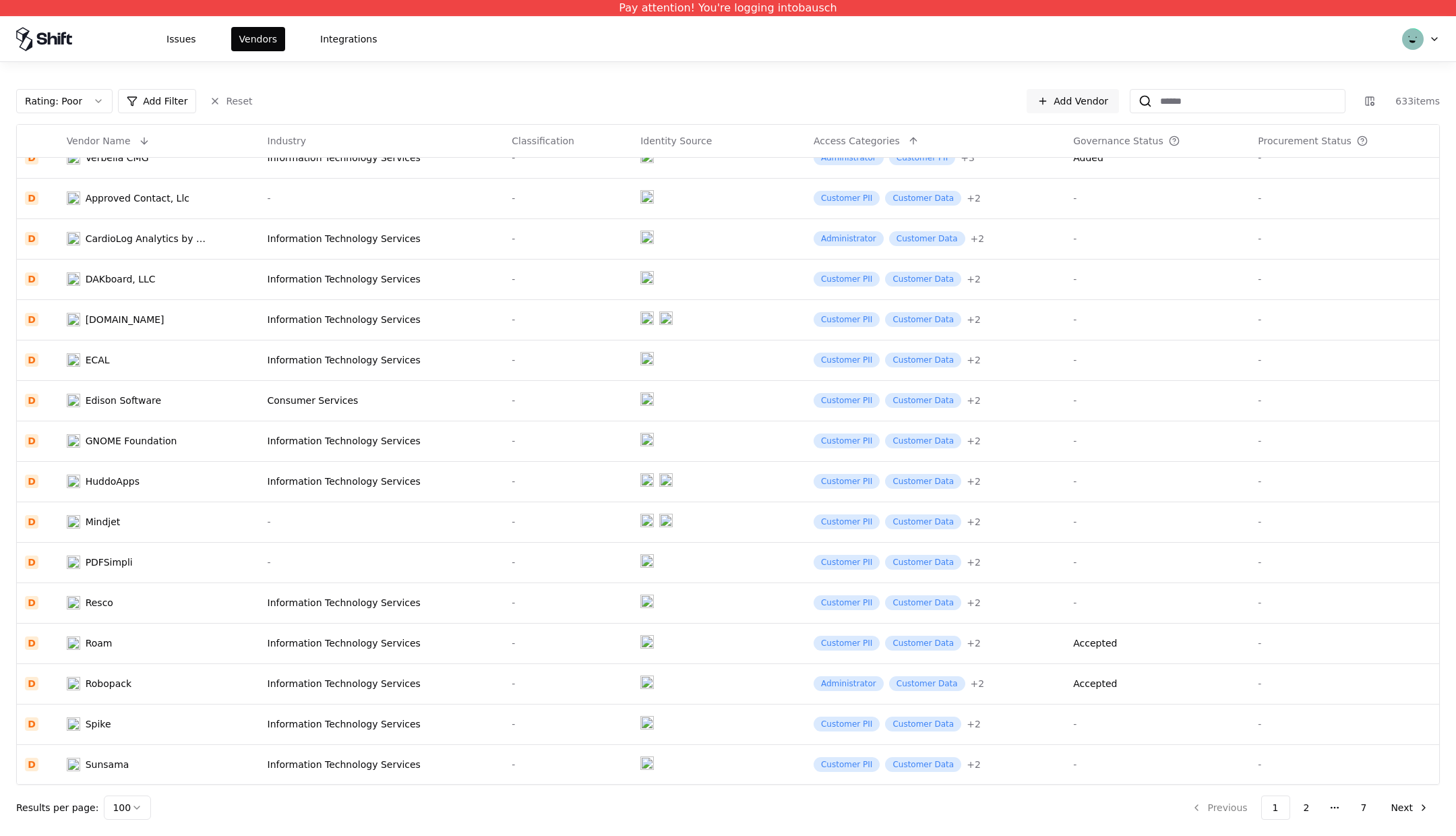
click at [104, 101] on html "Pay attention! You're logging into bausch Issues Vendors Integrations Rating : …" at bounding box center [728, 418] width 1456 height 836
click at [90, 95] on html "Pay attention! You're logging into bausch Issues Vendors Integrations Rating : …" at bounding box center [728, 418] width 1456 height 836
click at [85, 98] on html "Pay attention! You're logging into bausch Issues Vendors Integrations Rating : …" at bounding box center [728, 418] width 1456 height 836
click at [97, 98] on html "Pay attention! You're logging into bausch Issues Vendors Integrations Rating : …" at bounding box center [728, 418] width 1456 height 836
click at [90, 99] on html "Pay attention! You're logging into bausch Issues Vendors Integrations Rating : …" at bounding box center [728, 418] width 1456 height 836
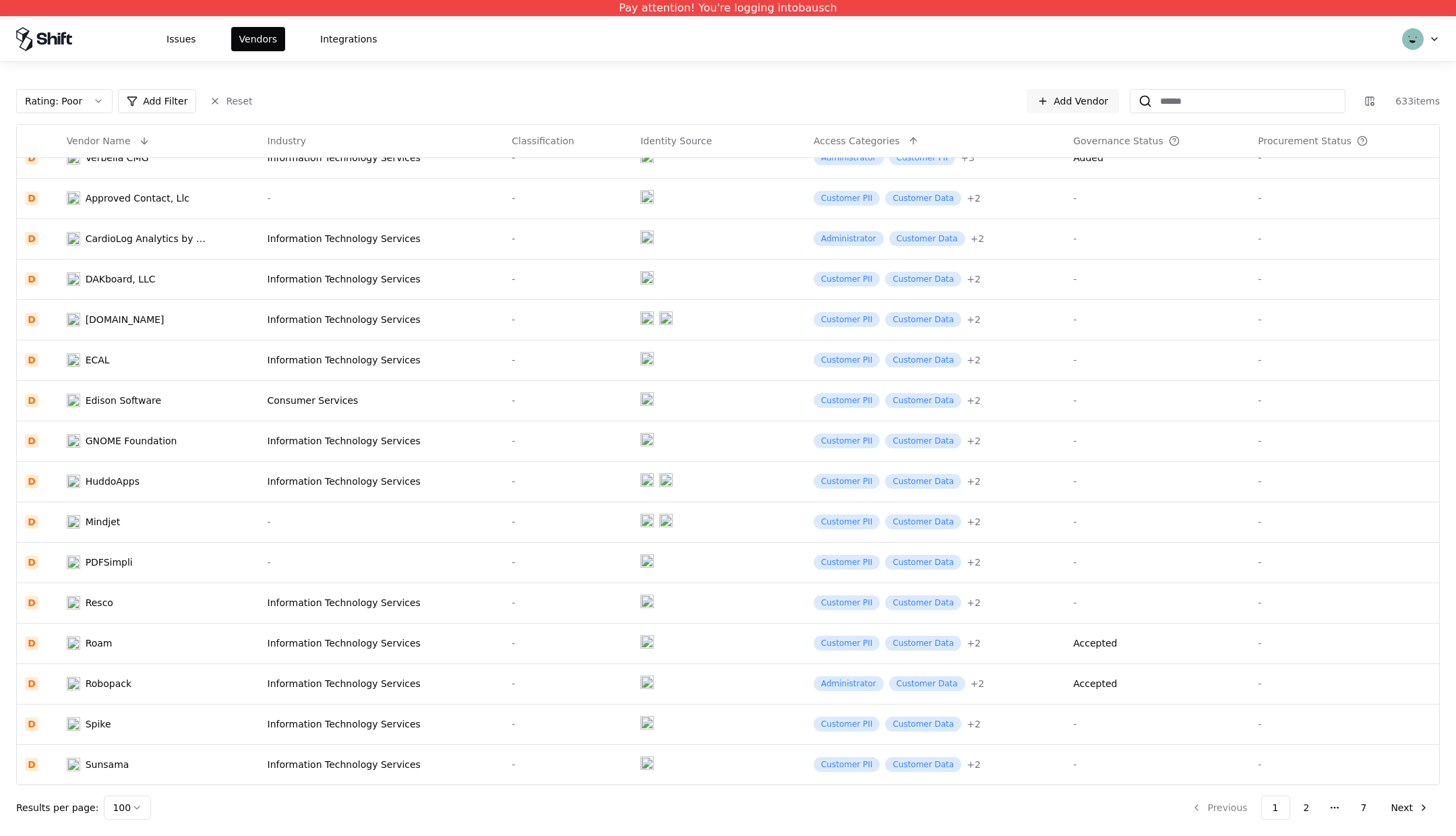
click at [267, 91] on html "Pay attention! You're logging into bausch Issues Vendors Integrations Rating : …" at bounding box center [728, 418] width 1456 height 836
click at [229, 100] on html "Pay attention! You're logging into bausch Issues Vendors Integrations Rating : …" at bounding box center [728, 418] width 1456 height 836
click at [69, 102] on html "Pay attention! You're logging into bausch Issues Vendors Integrations Rating : …" at bounding box center [728, 418] width 1456 height 836
click at [88, 102] on html "Pay attention! You're logging into bausch Issues Vendors Integrations Rating : …" at bounding box center [728, 418] width 1456 height 836
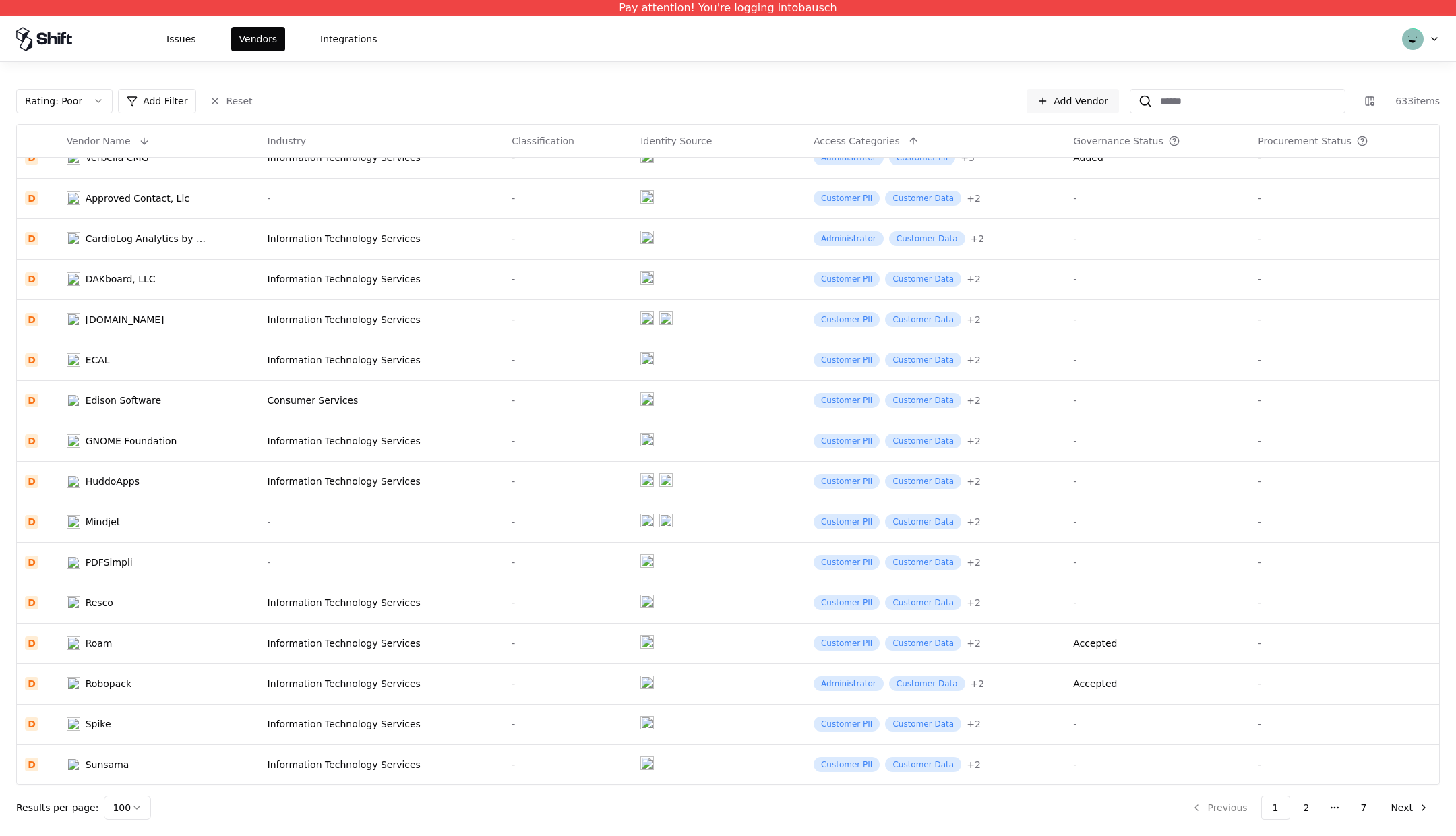
click at [88, 102] on html "Pay attention! You're logging into bausch Issues Vendors Integrations Rating : …" at bounding box center [728, 418] width 1456 height 836
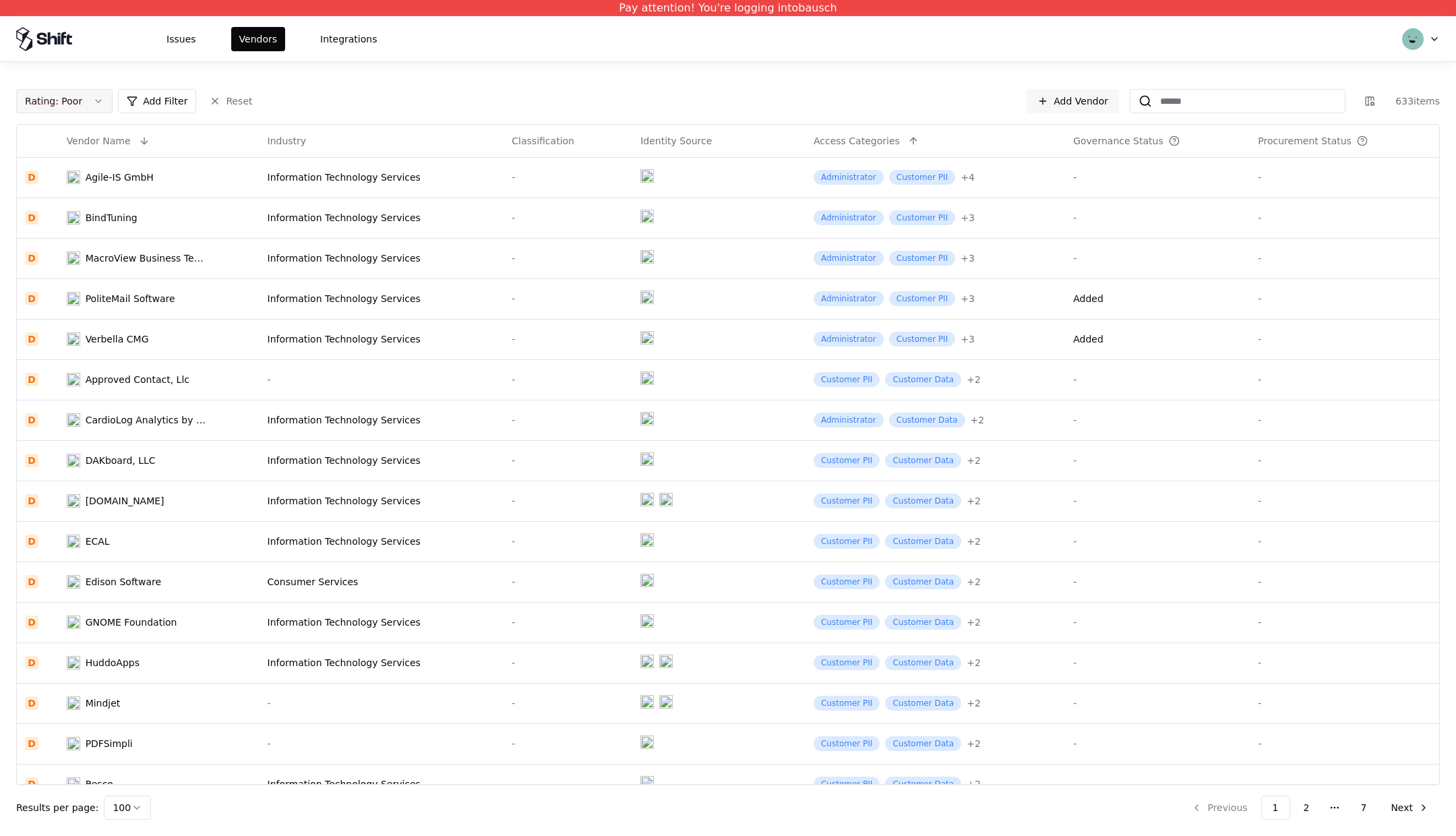
click at [94, 106] on button "Rating : Poor" at bounding box center [64, 101] width 96 height 24
click at [72, 259] on div "F Failing" at bounding box center [84, 261] width 128 height 27
click at [77, 237] on div "D Poor" at bounding box center [84, 234] width 128 height 27
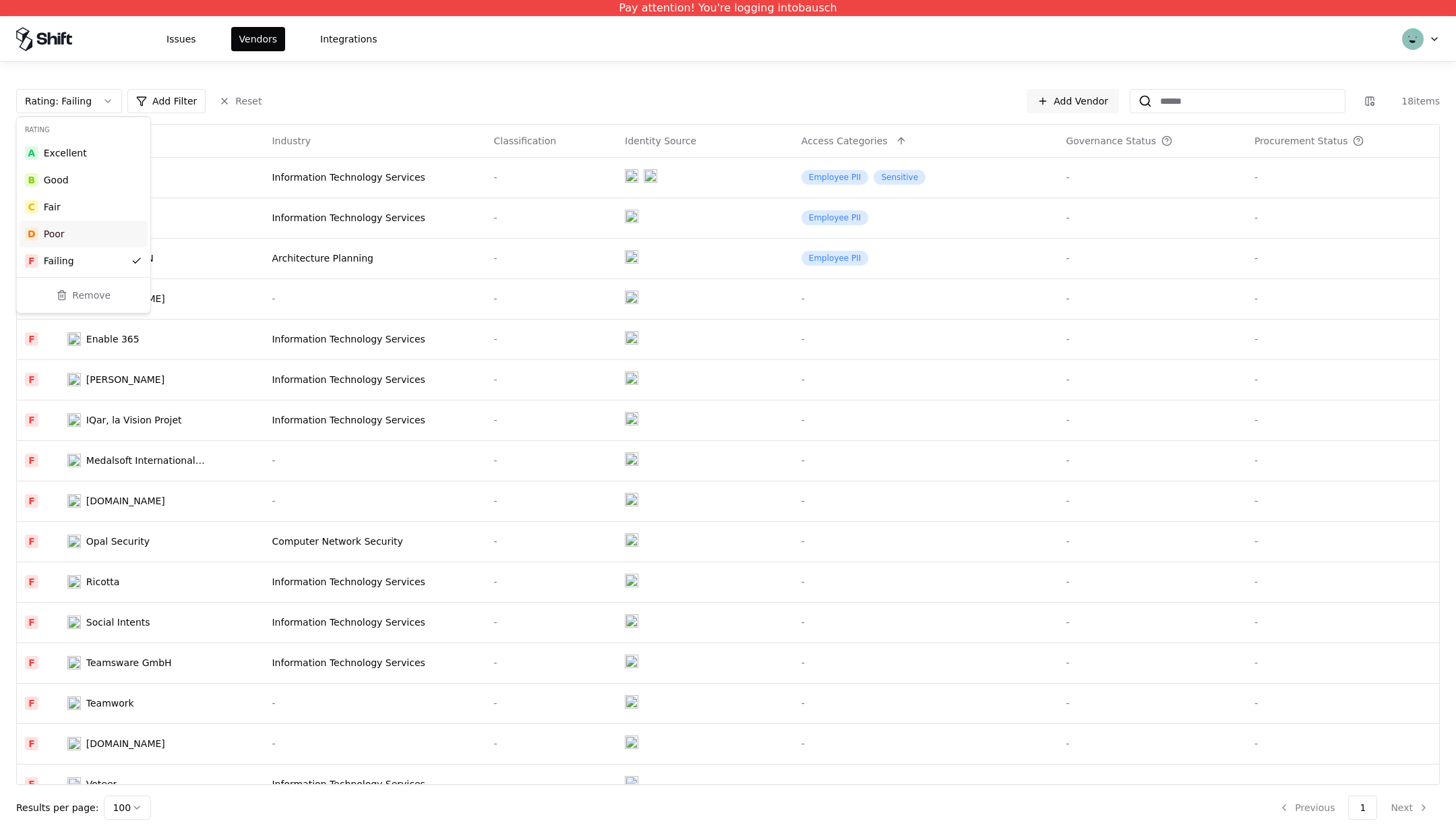
click at [57, 228] on div "Poor" at bounding box center [54, 234] width 20 height 14
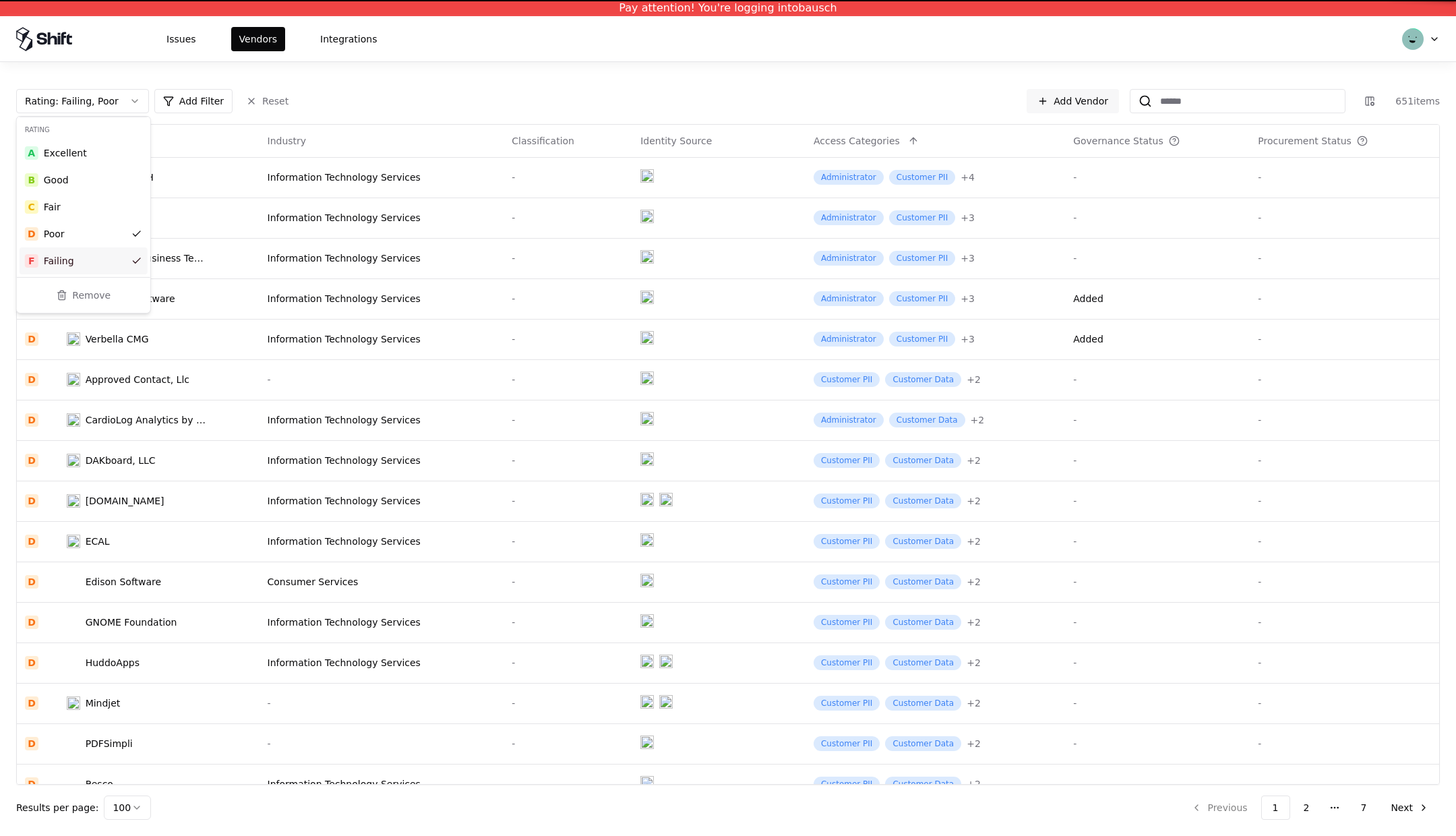
click at [56, 250] on div "F Failing" at bounding box center [84, 261] width 128 height 27
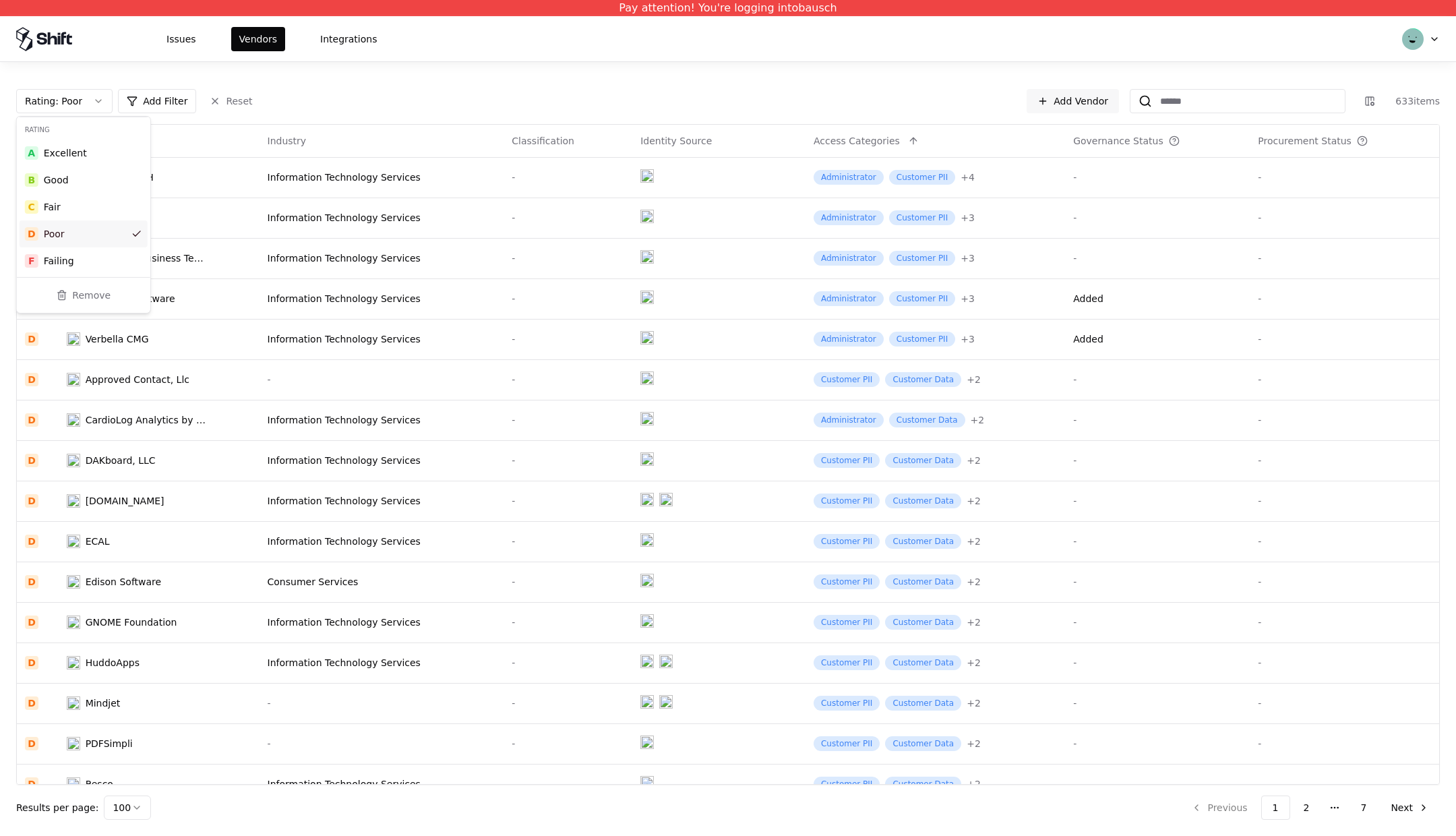
click at [67, 228] on div "D Poor" at bounding box center [84, 234] width 128 height 27
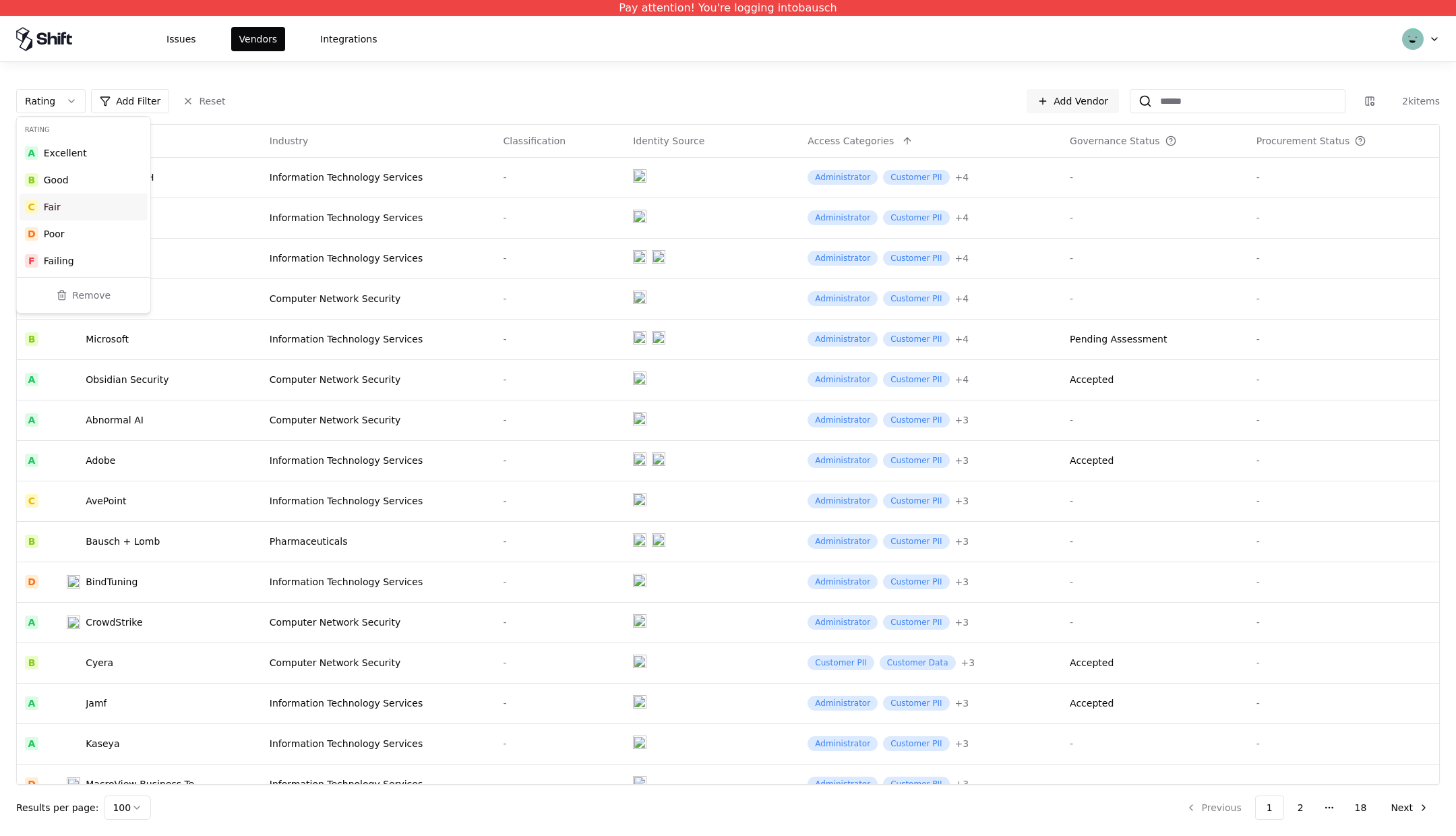
click at [73, 207] on div "C Fair" at bounding box center [84, 208] width 128 height 27
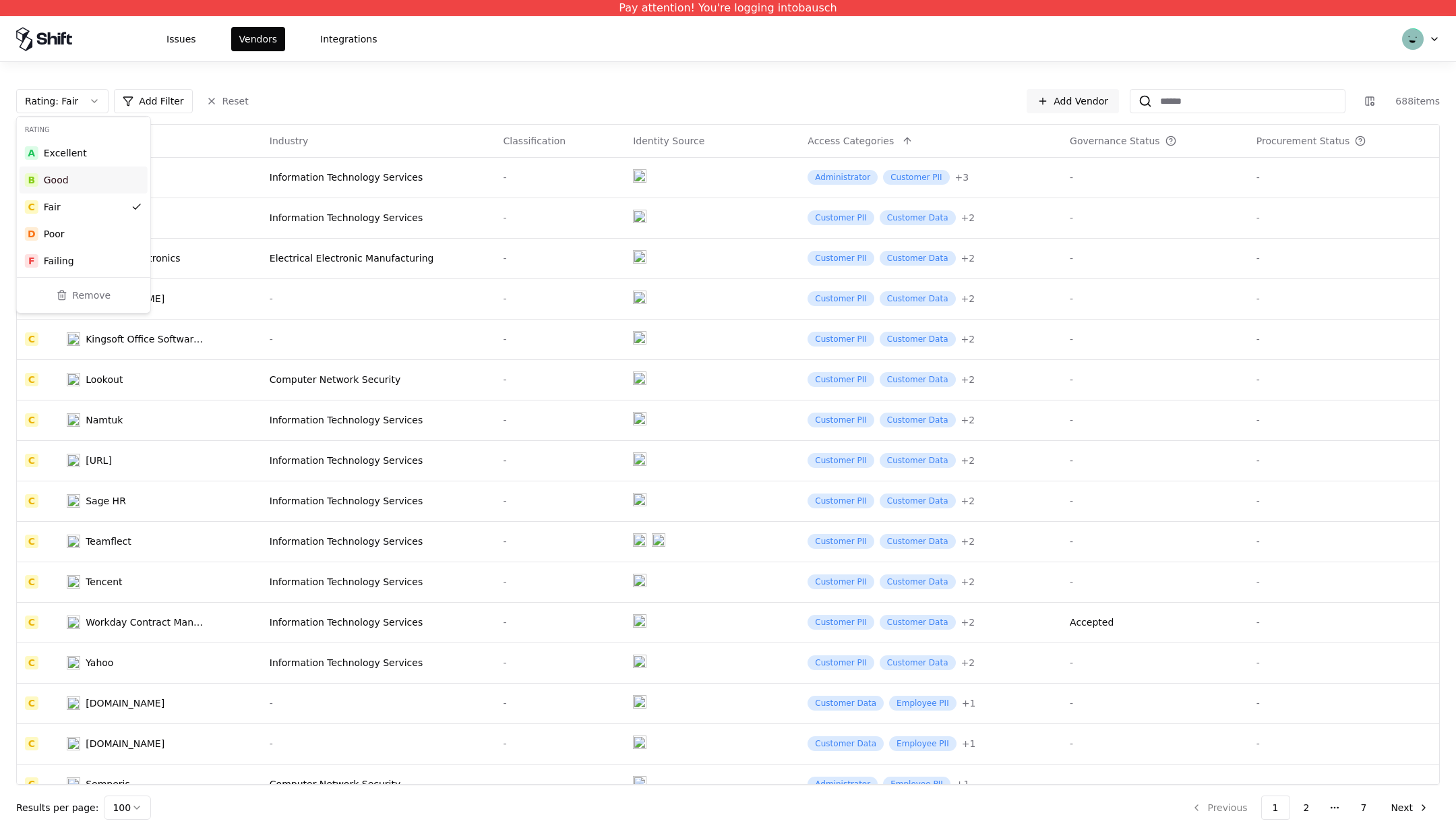
click at [58, 178] on div "Good" at bounding box center [55, 180] width 25 height 14
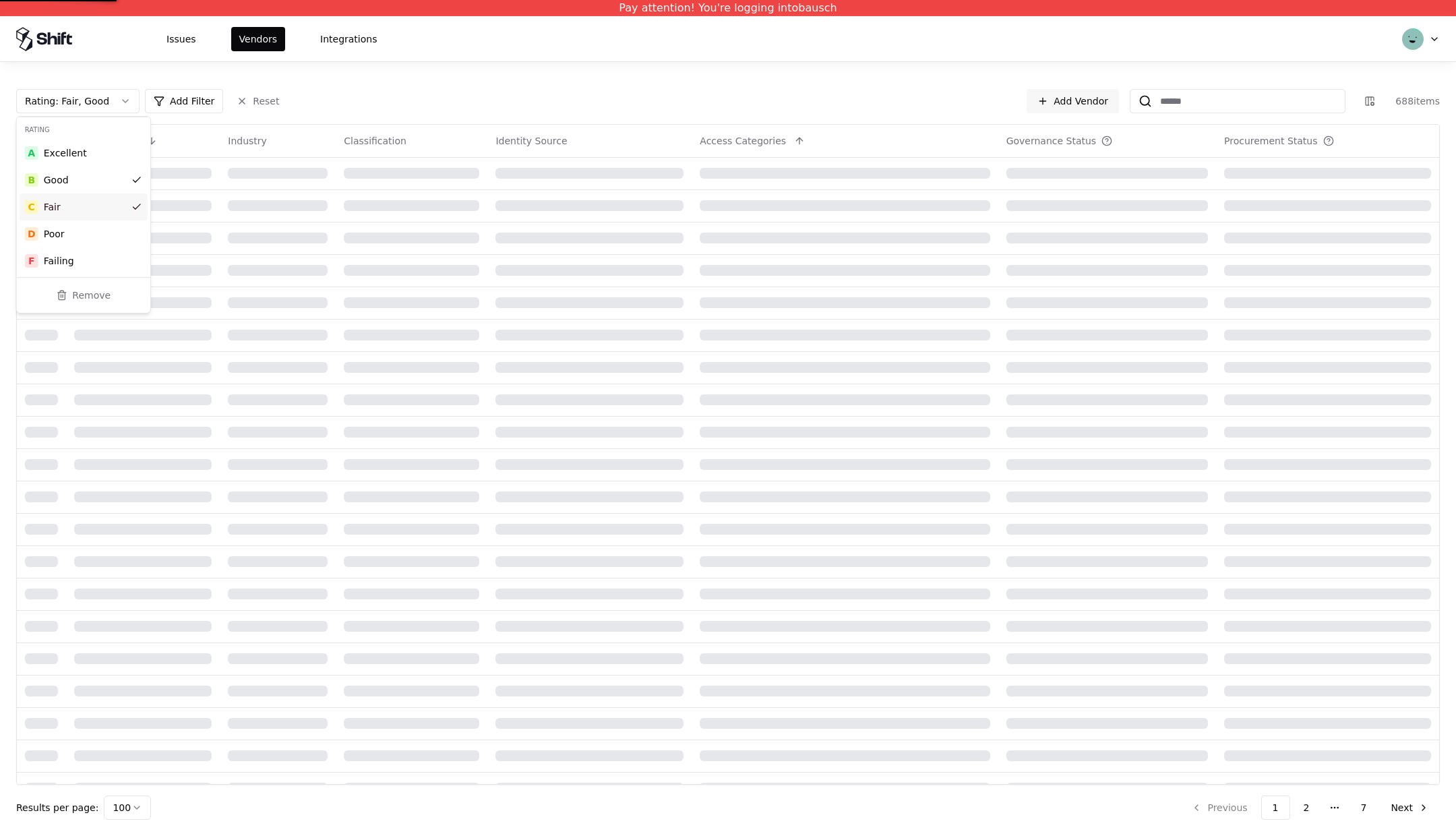
click at [52, 206] on div "Fair" at bounding box center [52, 208] width 17 height 14
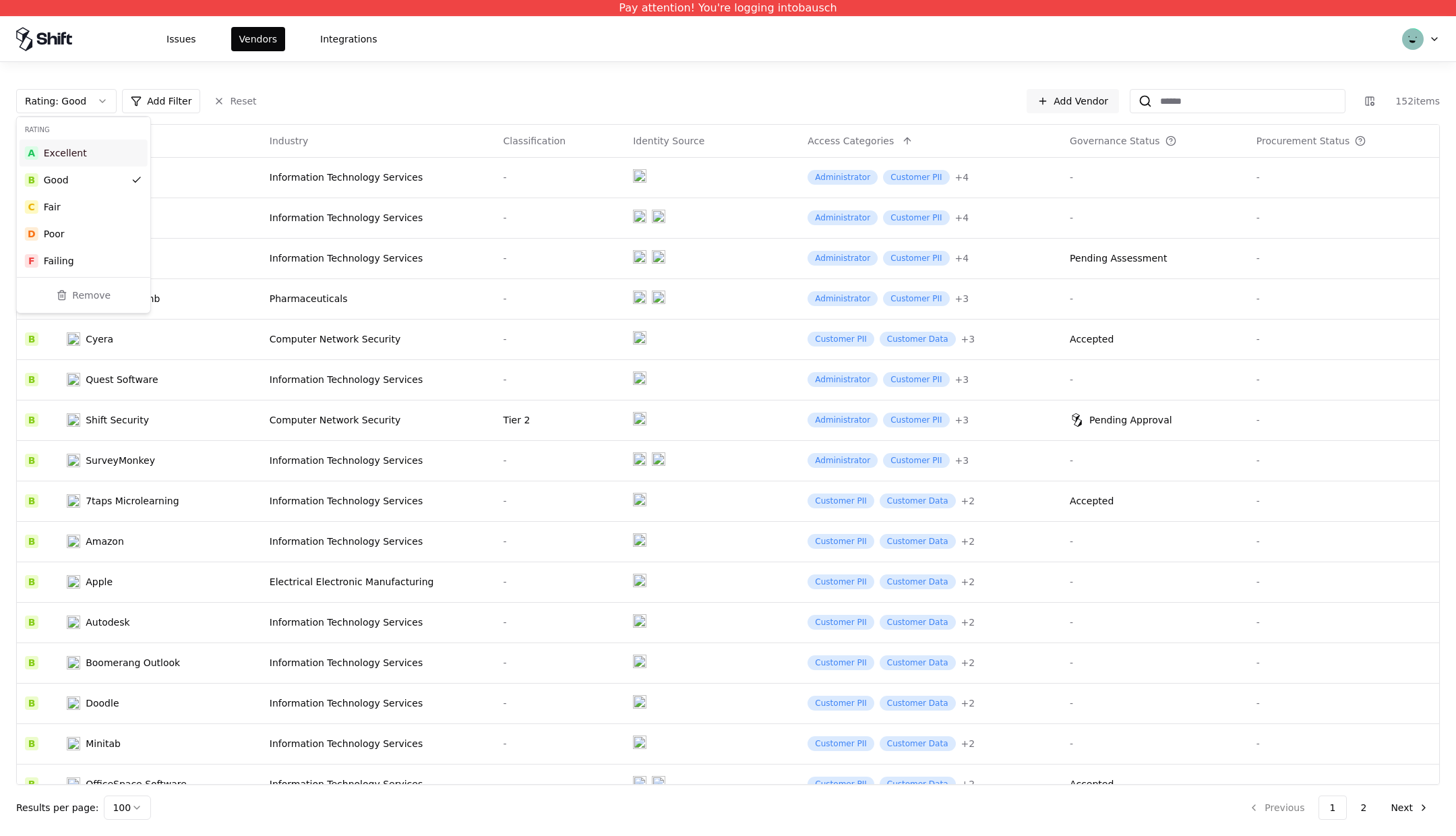
click at [63, 149] on div "Excellent" at bounding box center [65, 153] width 44 height 14
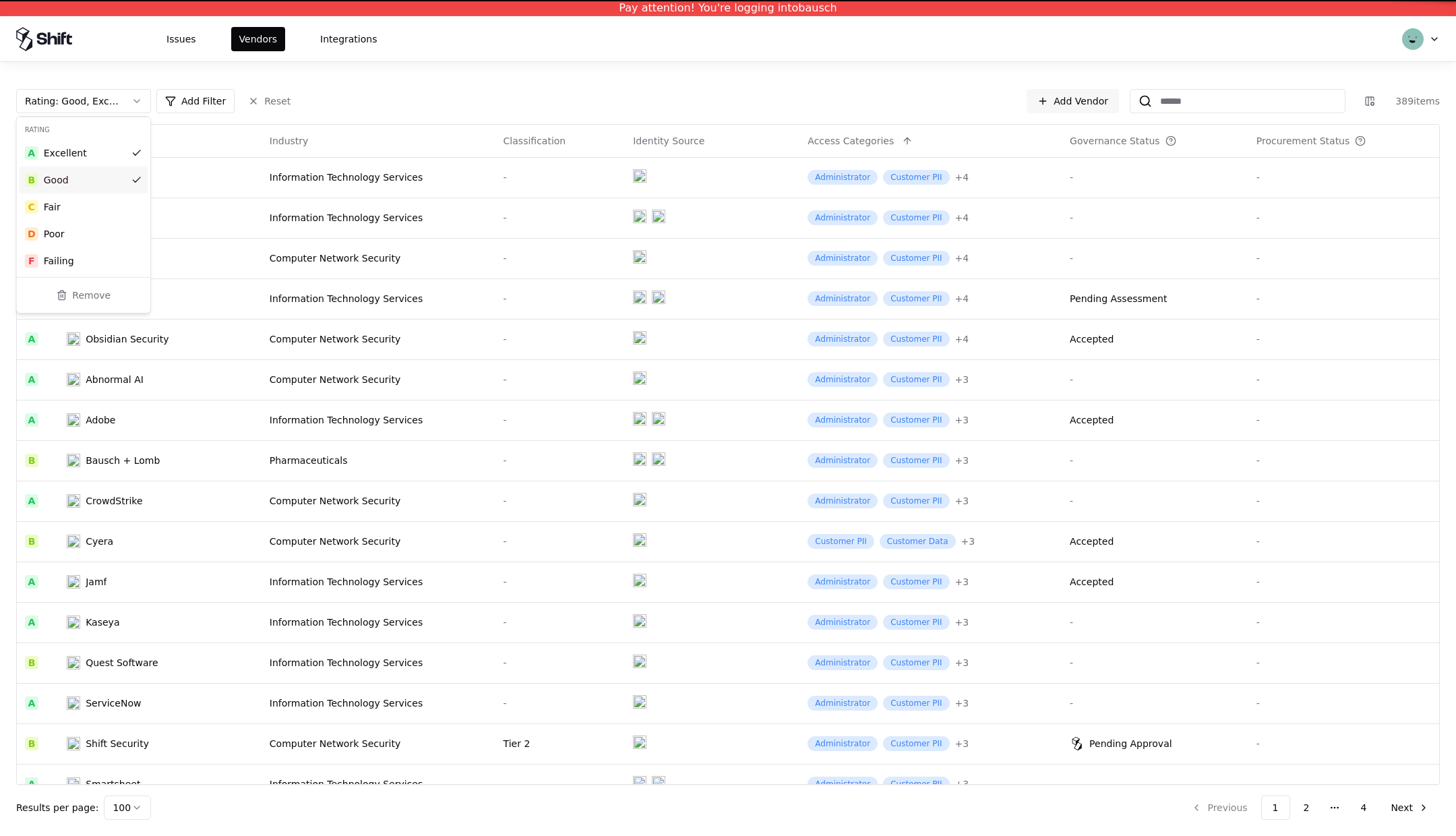
click at [58, 171] on div "B Good" at bounding box center [84, 180] width 128 height 27
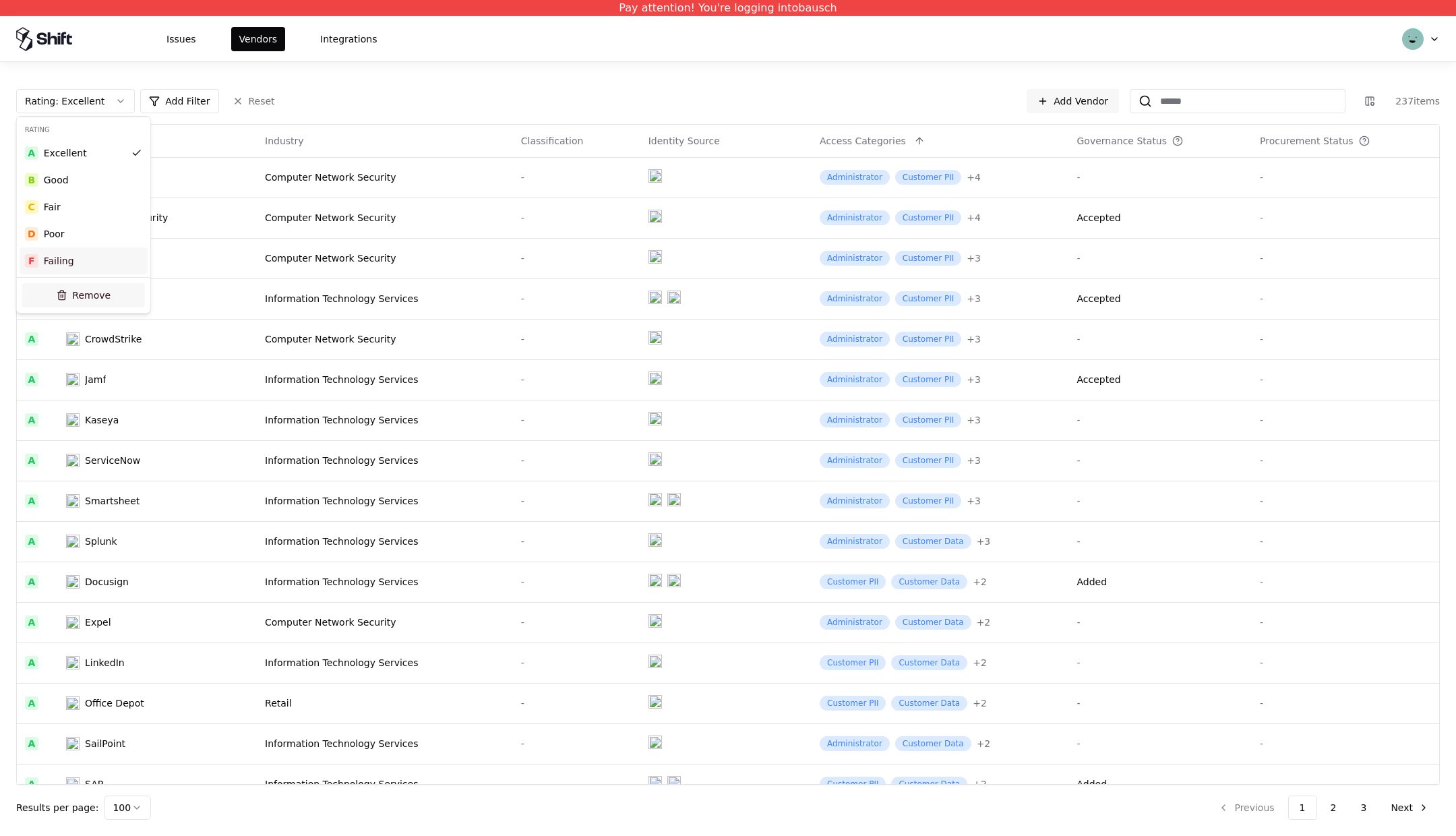
click at [60, 300] on button "Remove" at bounding box center [84, 295] width 123 height 24
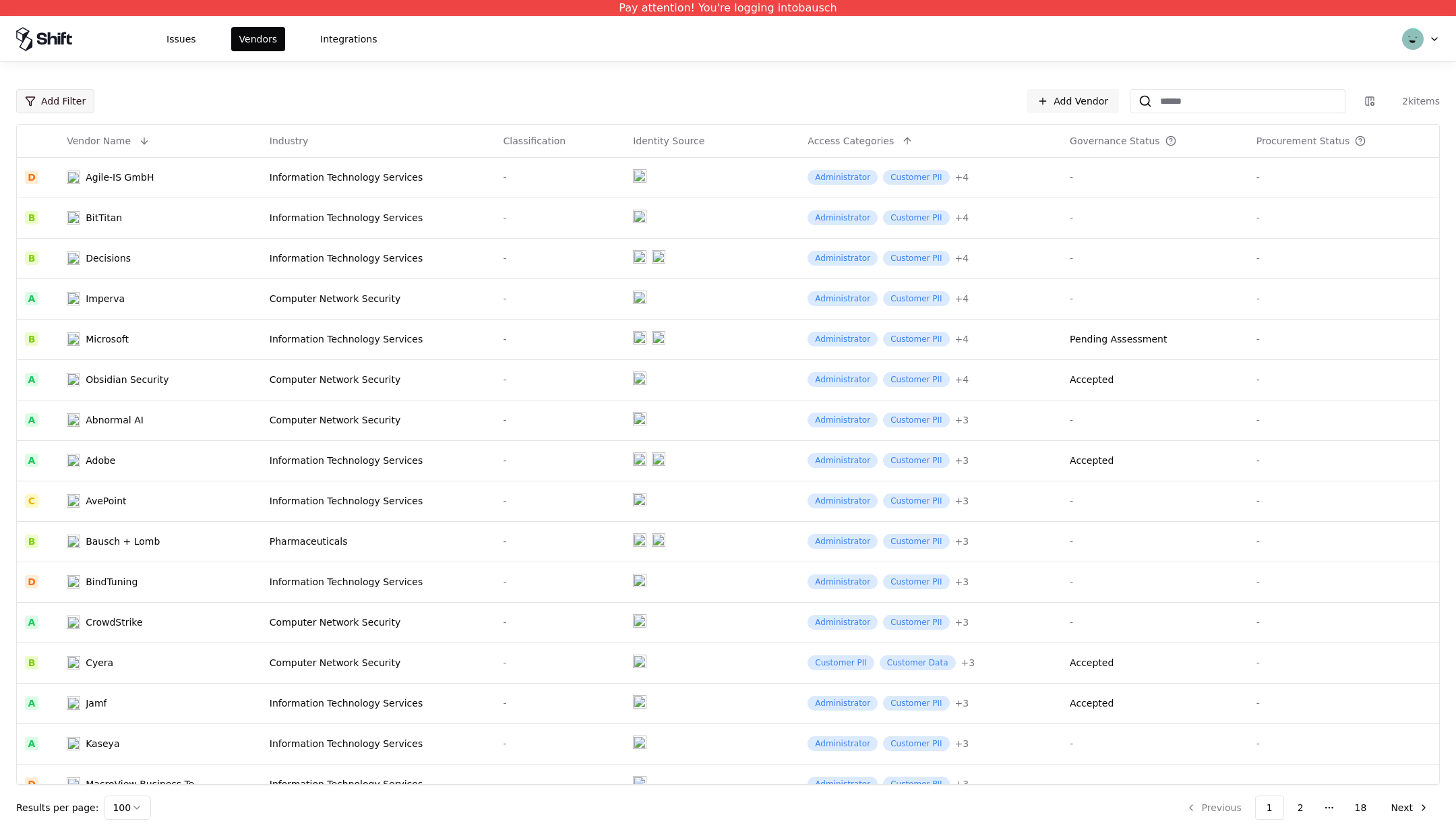
click at [53, 103] on html "Pay attention! You're logging into bausch Issues Vendors Integrations Add Filte…" at bounding box center [728, 418] width 1456 height 836
click at [298, 101] on html "Pay attention! You're logging into bausch Issues Vendors Integrations Add Filte…" at bounding box center [728, 418] width 1456 height 836
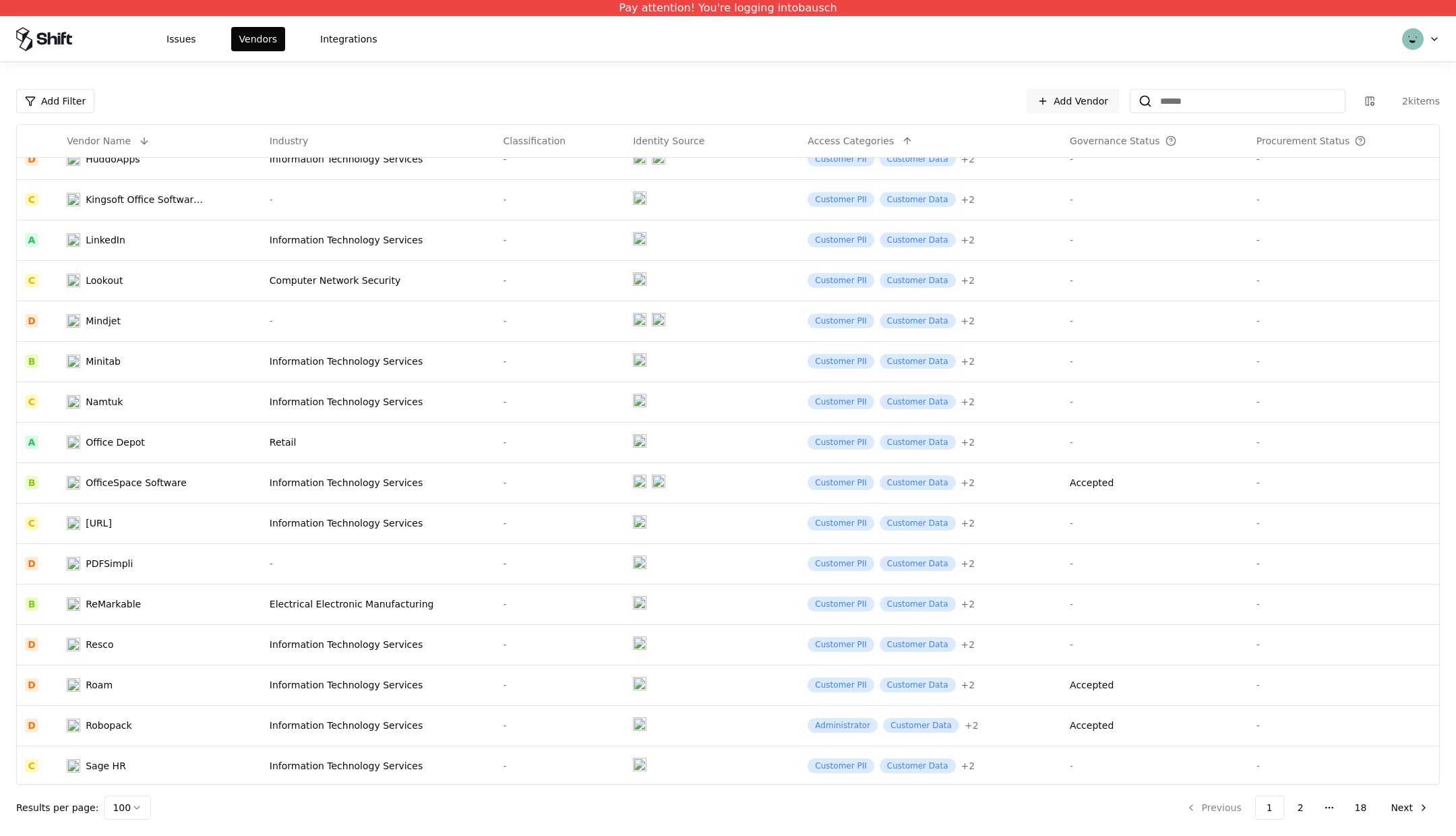
scroll to position [1805, 0]
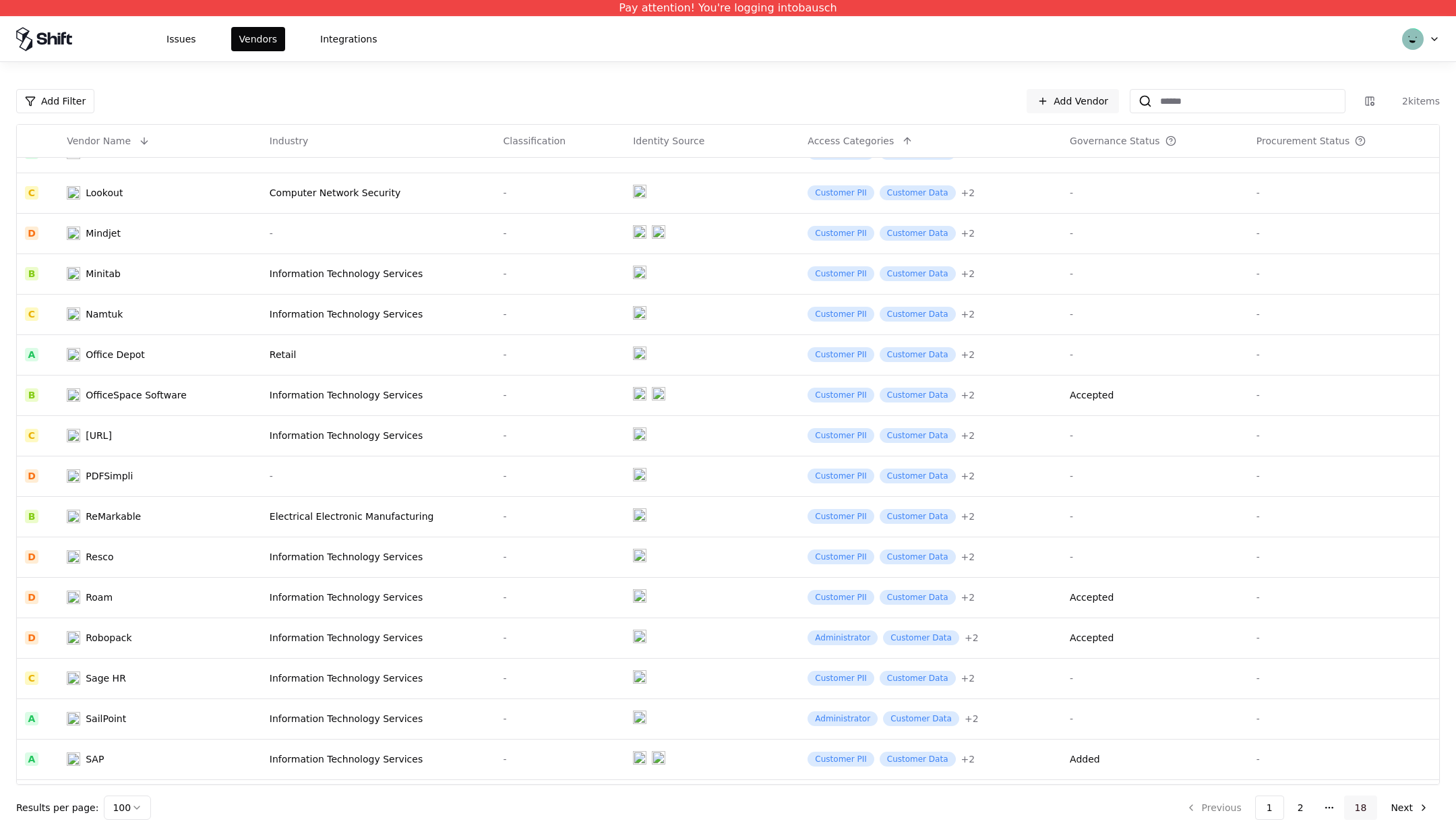
click at [1361, 810] on button "18" at bounding box center [1360, 808] width 33 height 24
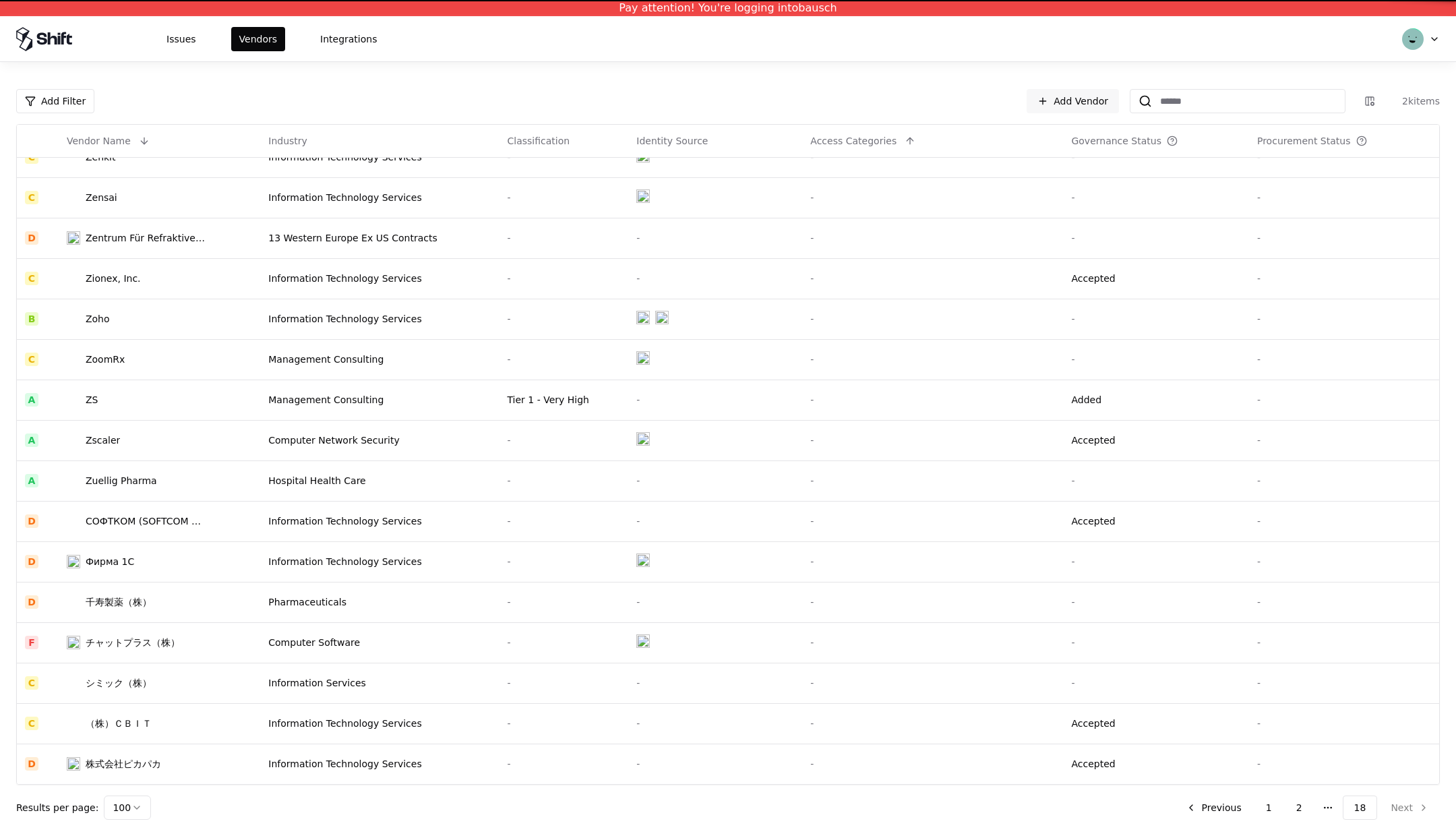
scroll to position [546, 0]
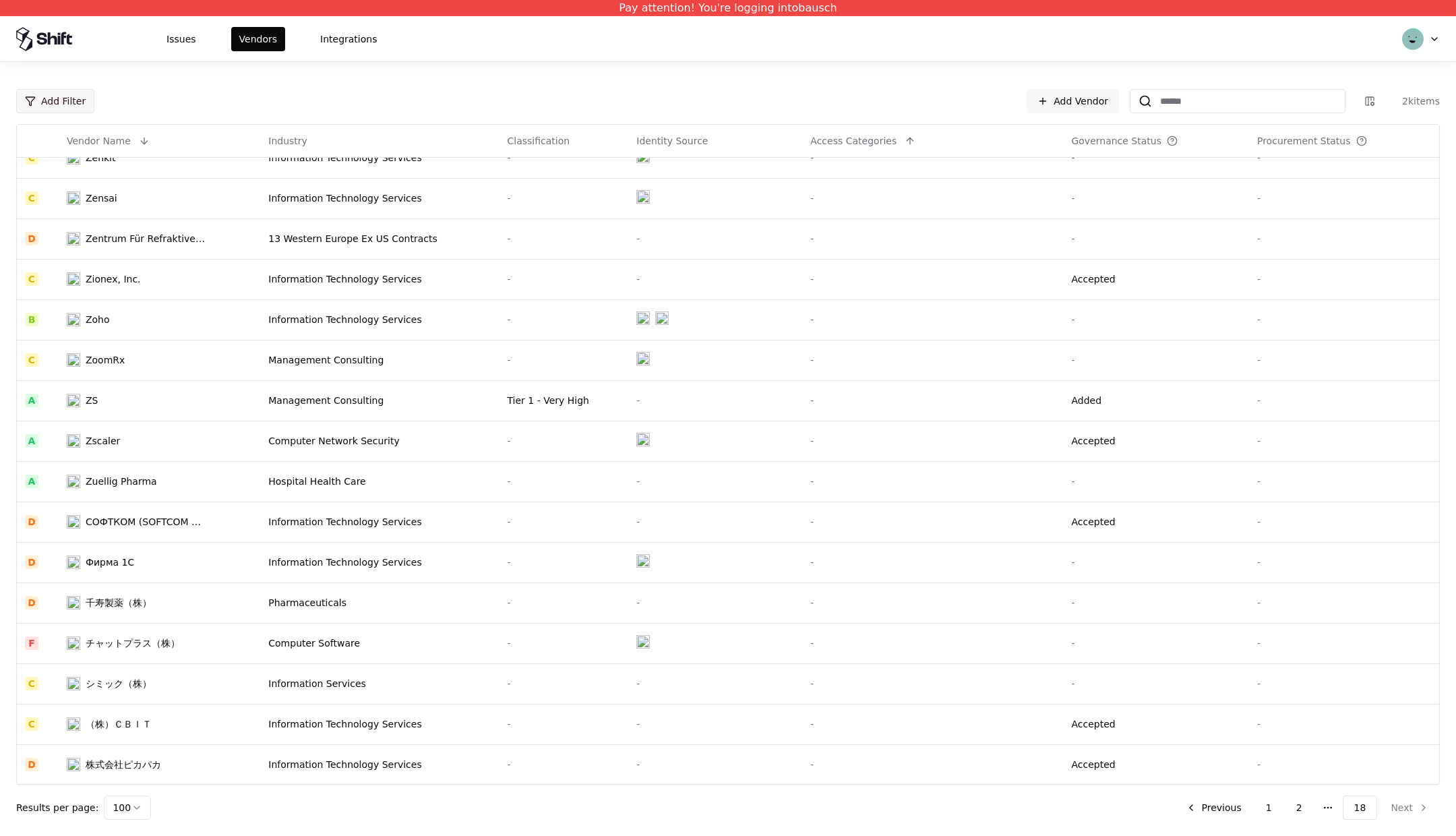
click at [55, 108] on html "Pay attention! You're logging into bausch Issues Vendors Integrations Add Filte…" at bounding box center [728, 418] width 1456 height 836
click at [49, 259] on div "Access Categories" at bounding box center [91, 259] width 144 height 27
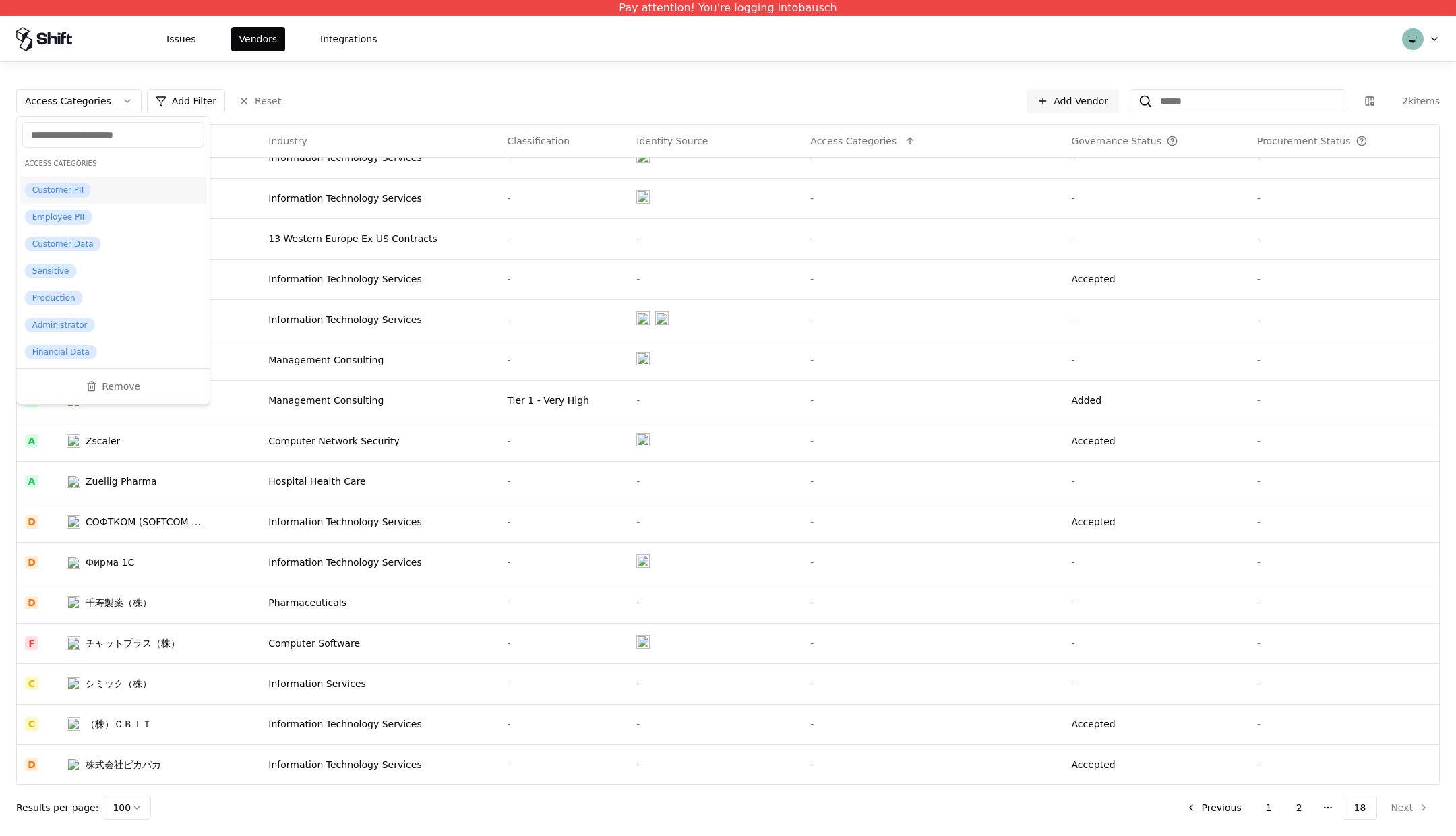
click at [70, 71] on div "Access Categories Add Filter Reset Add Vendor 2k items Vendor Name Industry Cla…" at bounding box center [728, 449] width 1456 height 775
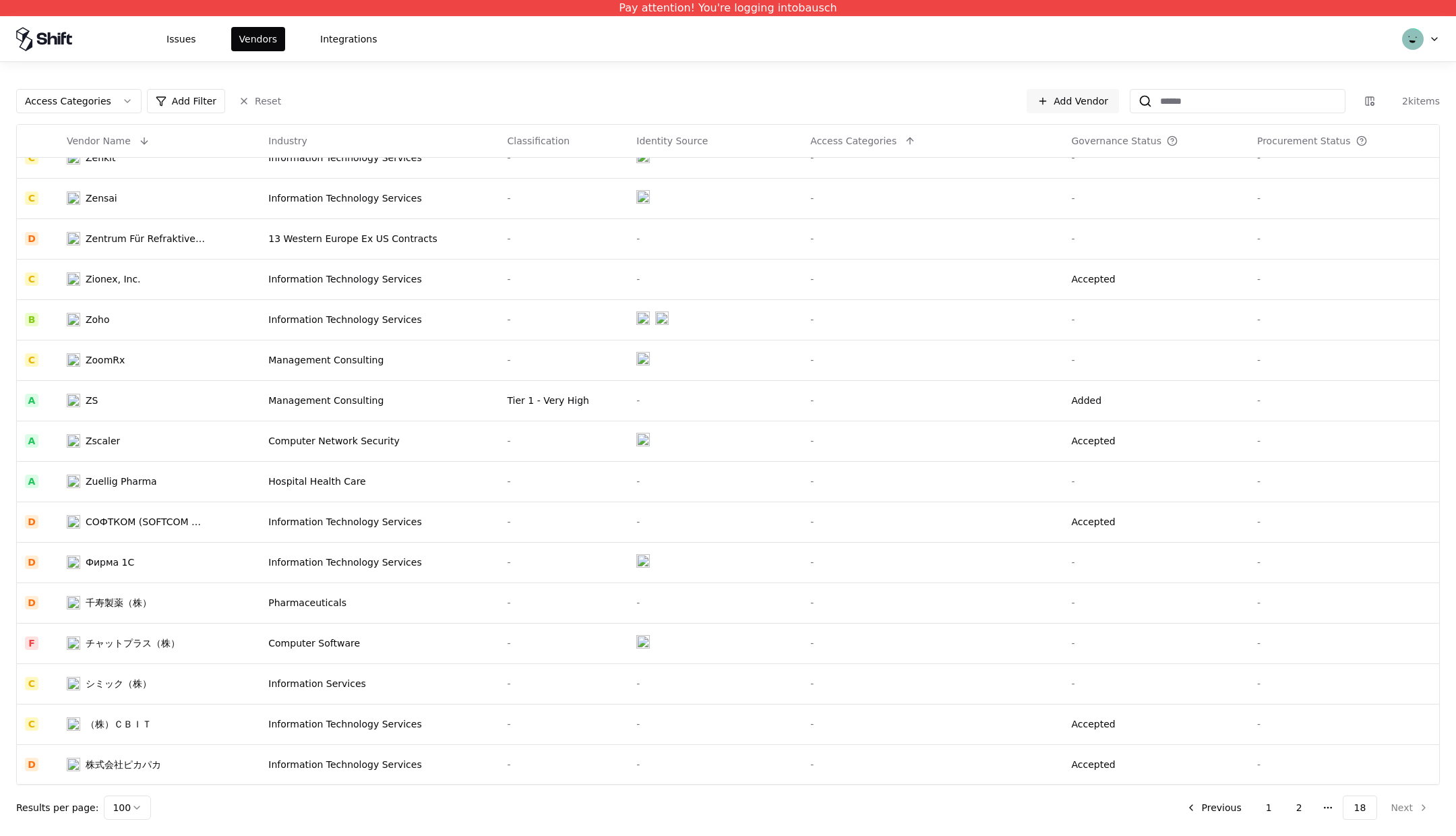
click at [81, 108] on html "Pay attention! You're logging into bausch Issues Vendors Integrations Access Ca…" at bounding box center [728, 418] width 1456 height 836
click at [91, 100] on html "Pay attention! You're logging into bausch Issues Vendors Integrations Access Ca…" at bounding box center [728, 418] width 1456 height 836
click at [127, 105] on html "Pay attention! You're logging into bausch Issues Vendors Integrations Access Ca…" at bounding box center [728, 418] width 1456 height 836
click at [109, 94] on html "Pay attention! You're logging into bausch Issues Vendors Integrations Access Ca…" at bounding box center [728, 418] width 1456 height 836
click at [153, 102] on html "Pay attention! You're logging into bausch Issues Vendors Integrations Access Ca…" at bounding box center [728, 418] width 1456 height 836
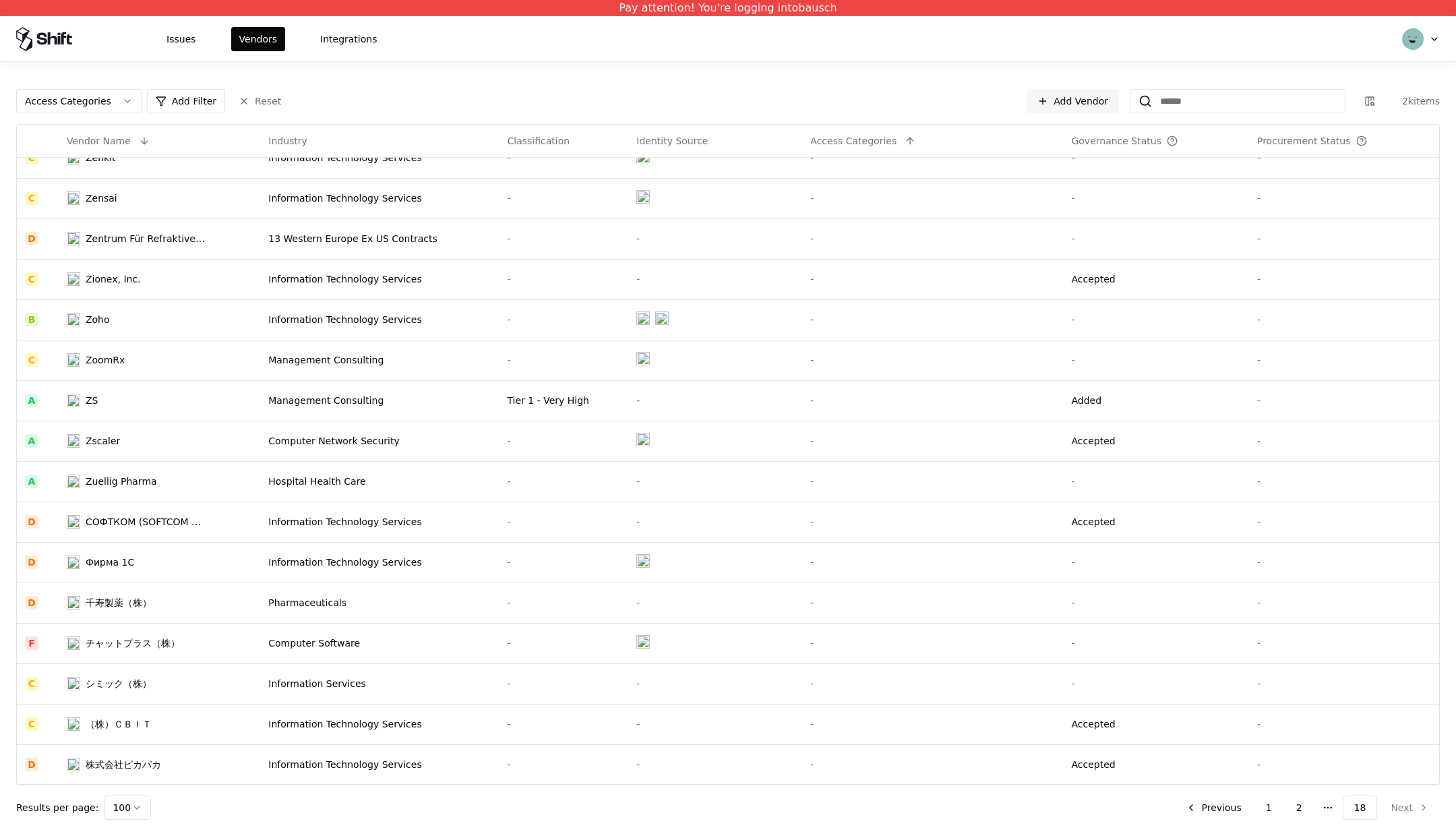
click at [127, 102] on html "Pay attention! You're logging into bausch Issues Vendors Integrations Access Ca…" at bounding box center [728, 418] width 1456 height 836
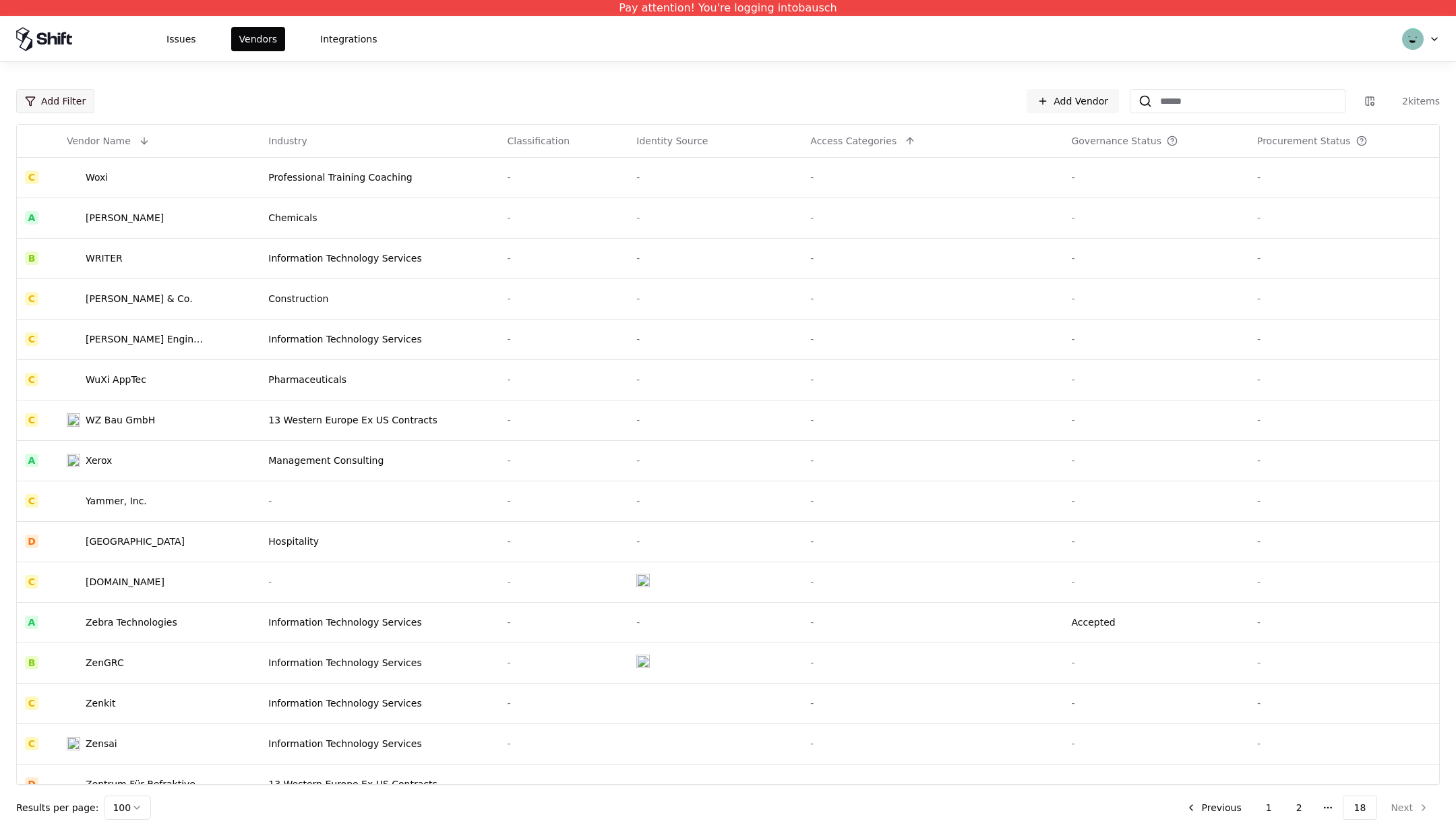
click at [61, 98] on html "Pay attention! You're logging into bausch Issues Vendors Integrations Add Filte…" at bounding box center [728, 418] width 1456 height 836
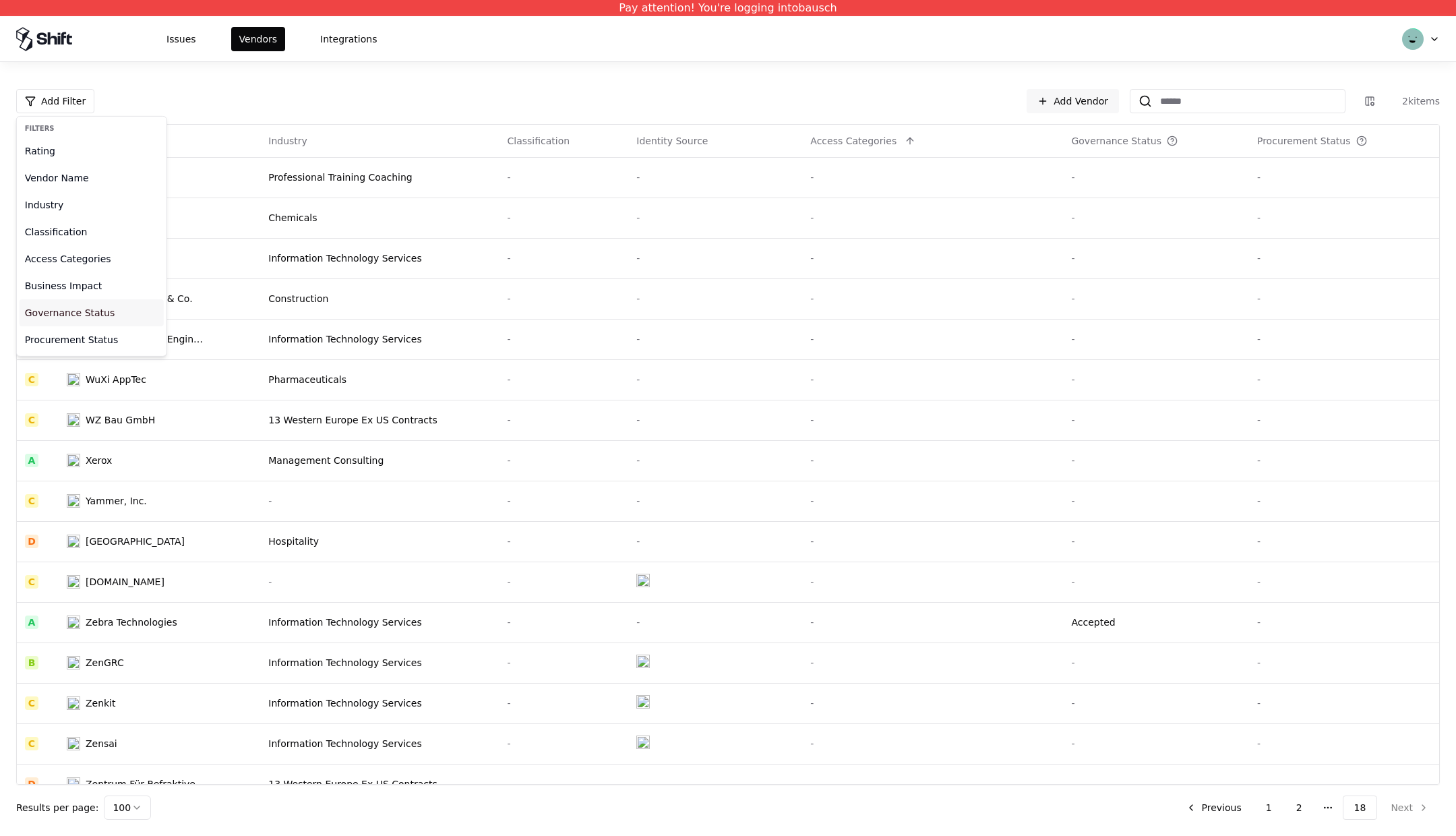
click at [75, 309] on div "Governance Status" at bounding box center [91, 313] width 144 height 27
click at [83, 191] on div "Rejected" at bounding box center [114, 190] width 188 height 27
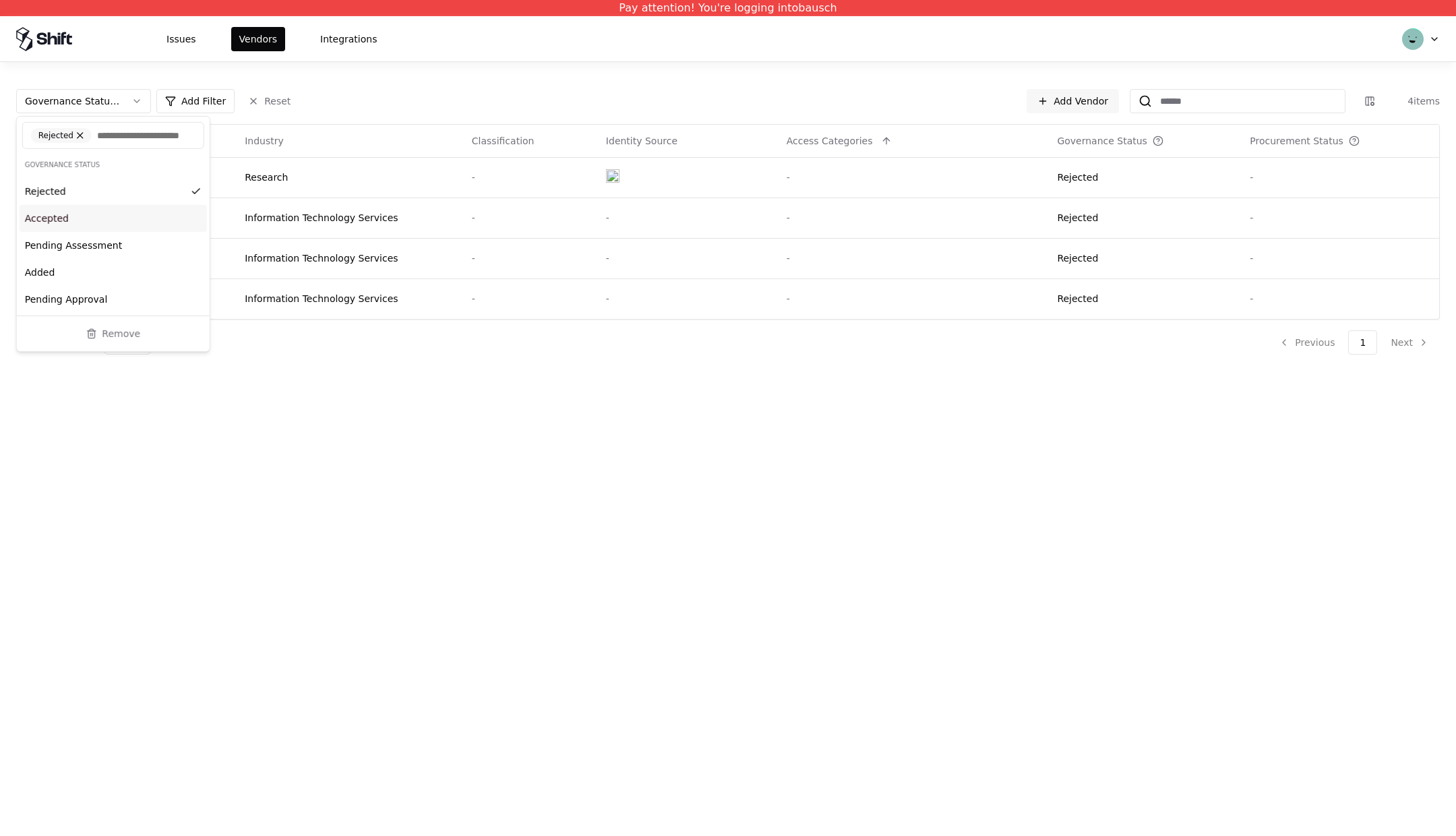
click at [60, 232] on div "Accepted" at bounding box center [114, 219] width 188 height 27
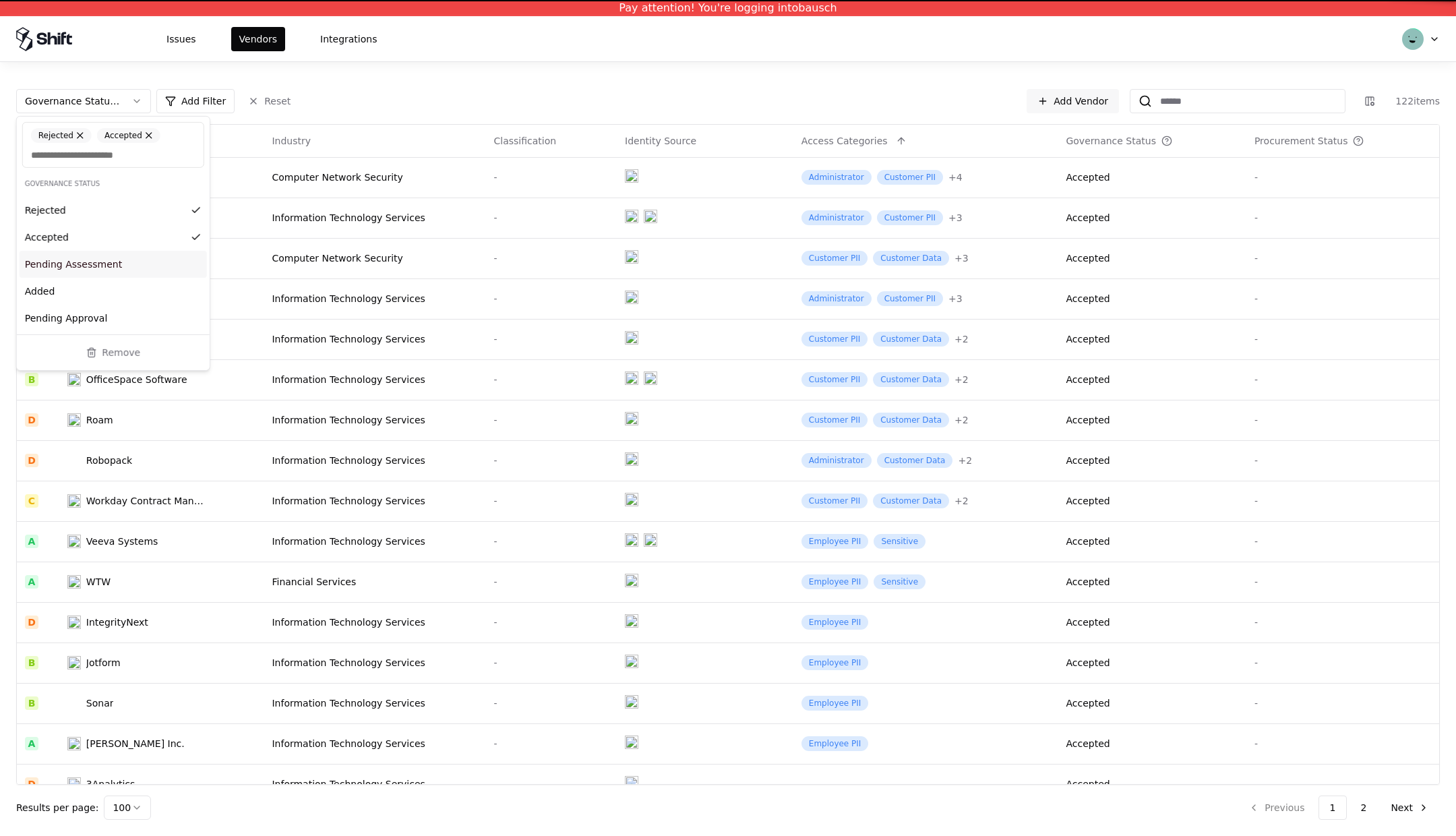
click at [53, 265] on div "Pending Assessment" at bounding box center [114, 265] width 188 height 27
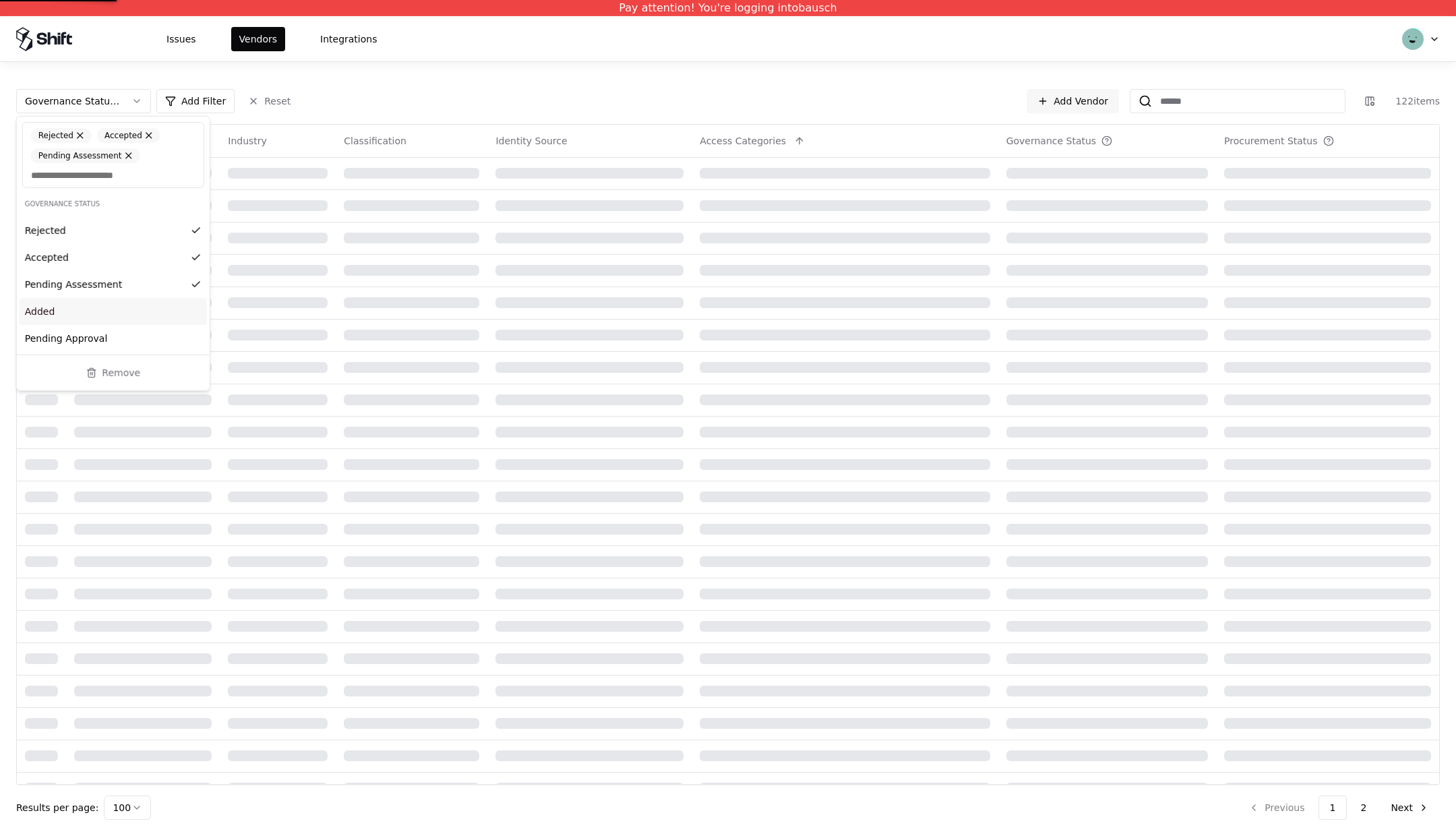
click at [41, 310] on div "Added" at bounding box center [114, 312] width 188 height 27
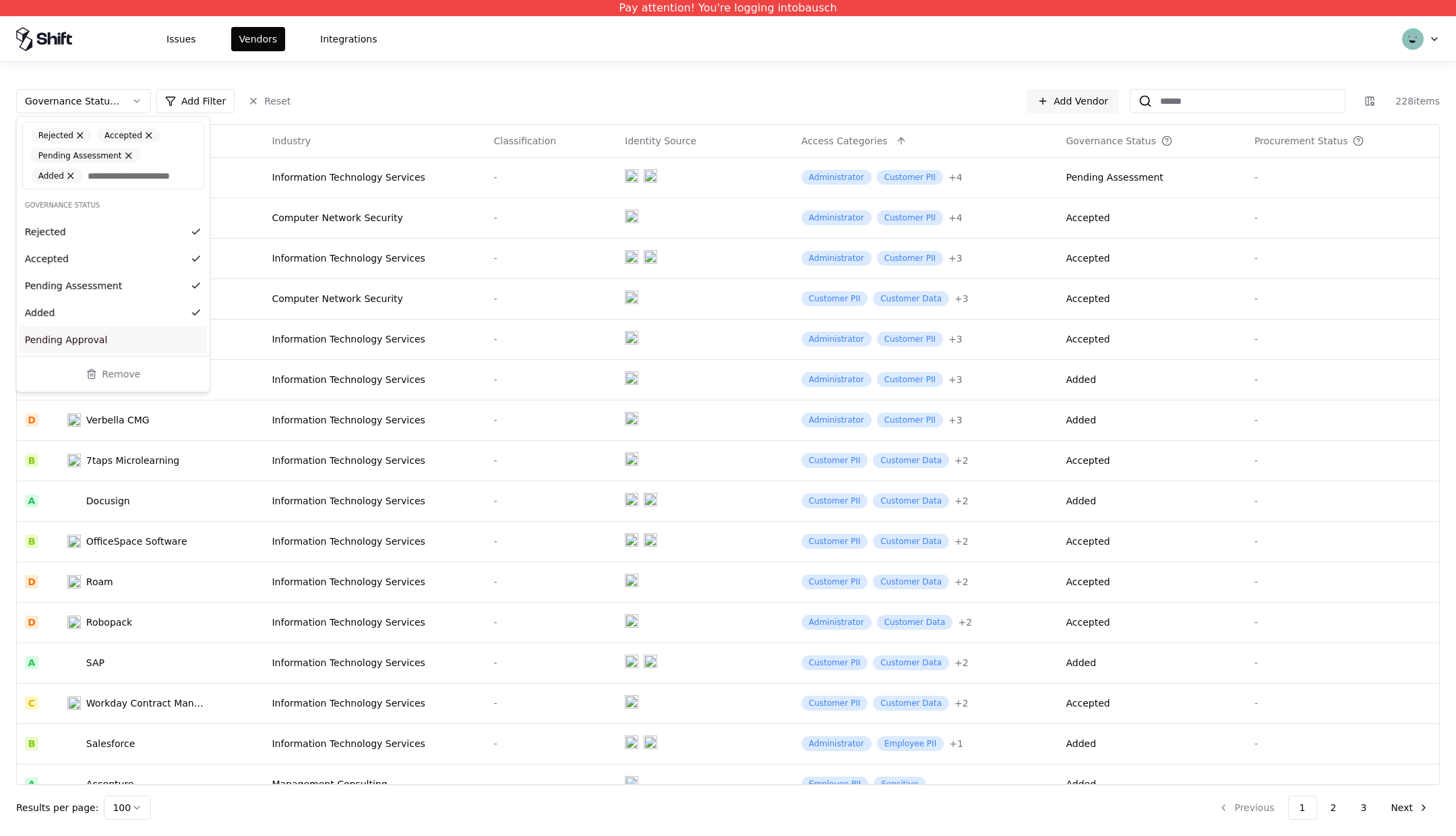
click at [41, 340] on div "Pending Approval" at bounding box center [114, 340] width 188 height 27
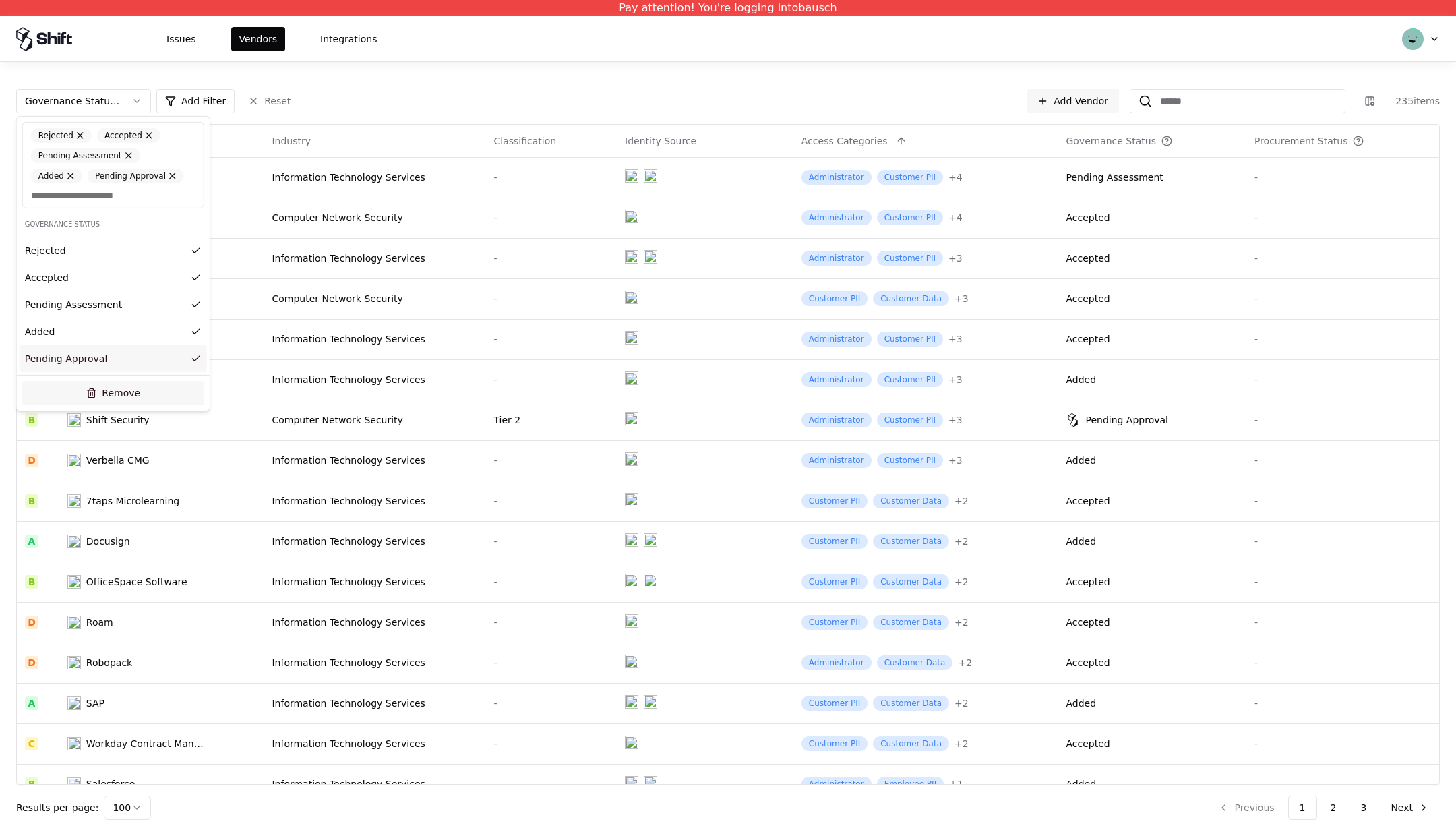
click at [97, 393] on button "Remove" at bounding box center [113, 393] width 182 height 24
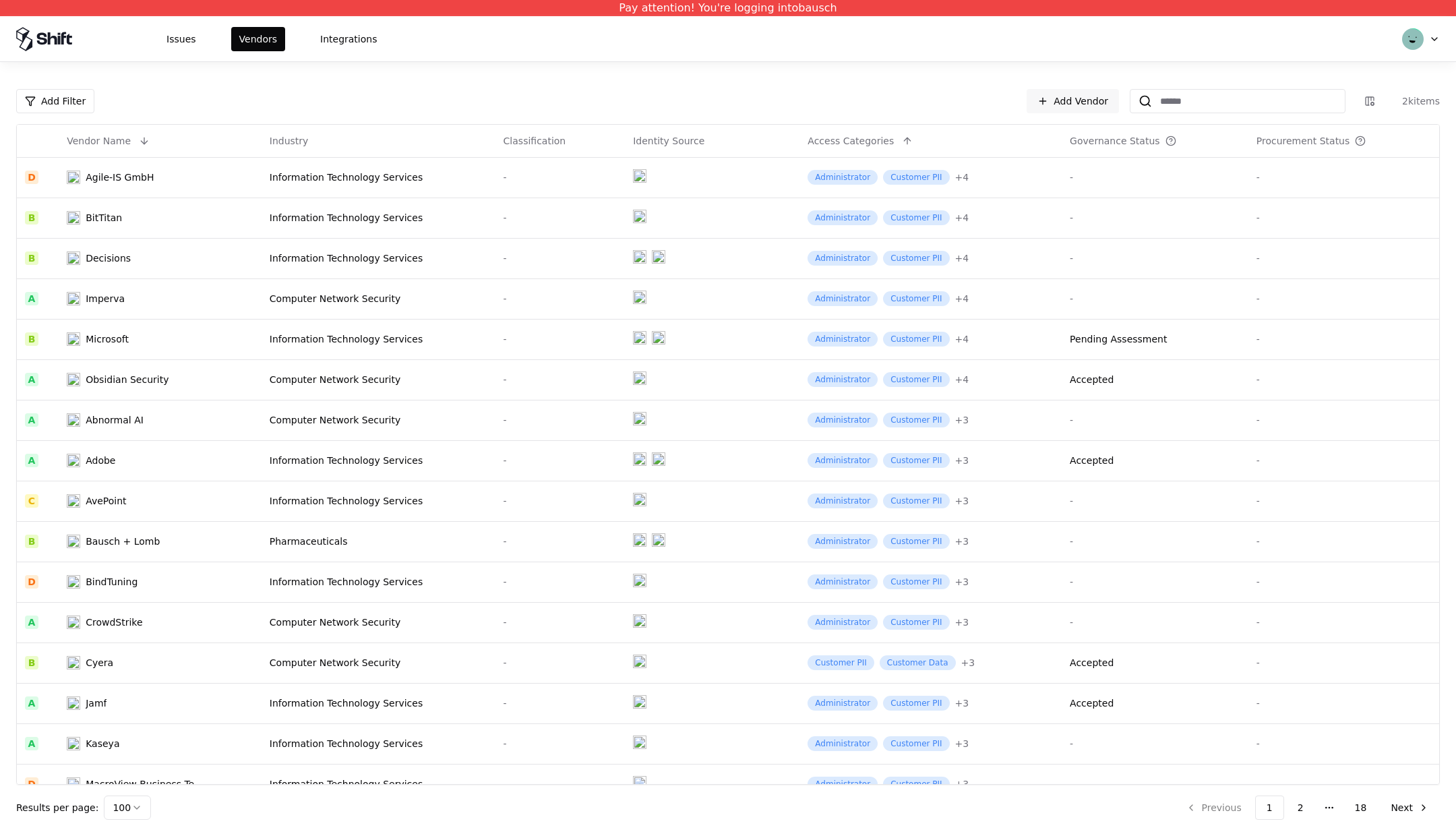
click at [1251, 98] on html "Pay attention! You're logging into bausch Issues Vendors Integrations Add Filte…" at bounding box center [728, 418] width 1456 height 836
click at [67, 104] on html "Pay attention! You're logging into bausch Issues Vendors Integrations Add Filte…" at bounding box center [728, 418] width 1456 height 836
click at [46, 132] on html "Pay attention! You're logging into bausch Issues Vendors Integrations Add Filte…" at bounding box center [728, 418] width 1456 height 836
click at [48, 106] on html "Pay attention! You're logging into bausch Issues Vendors Integrations Add Filte…" at bounding box center [728, 418] width 1456 height 836
click at [52, 104] on html "Pay attention! You're logging into bausch Issues Vendors Integrations Add Filte…" at bounding box center [728, 418] width 1456 height 836
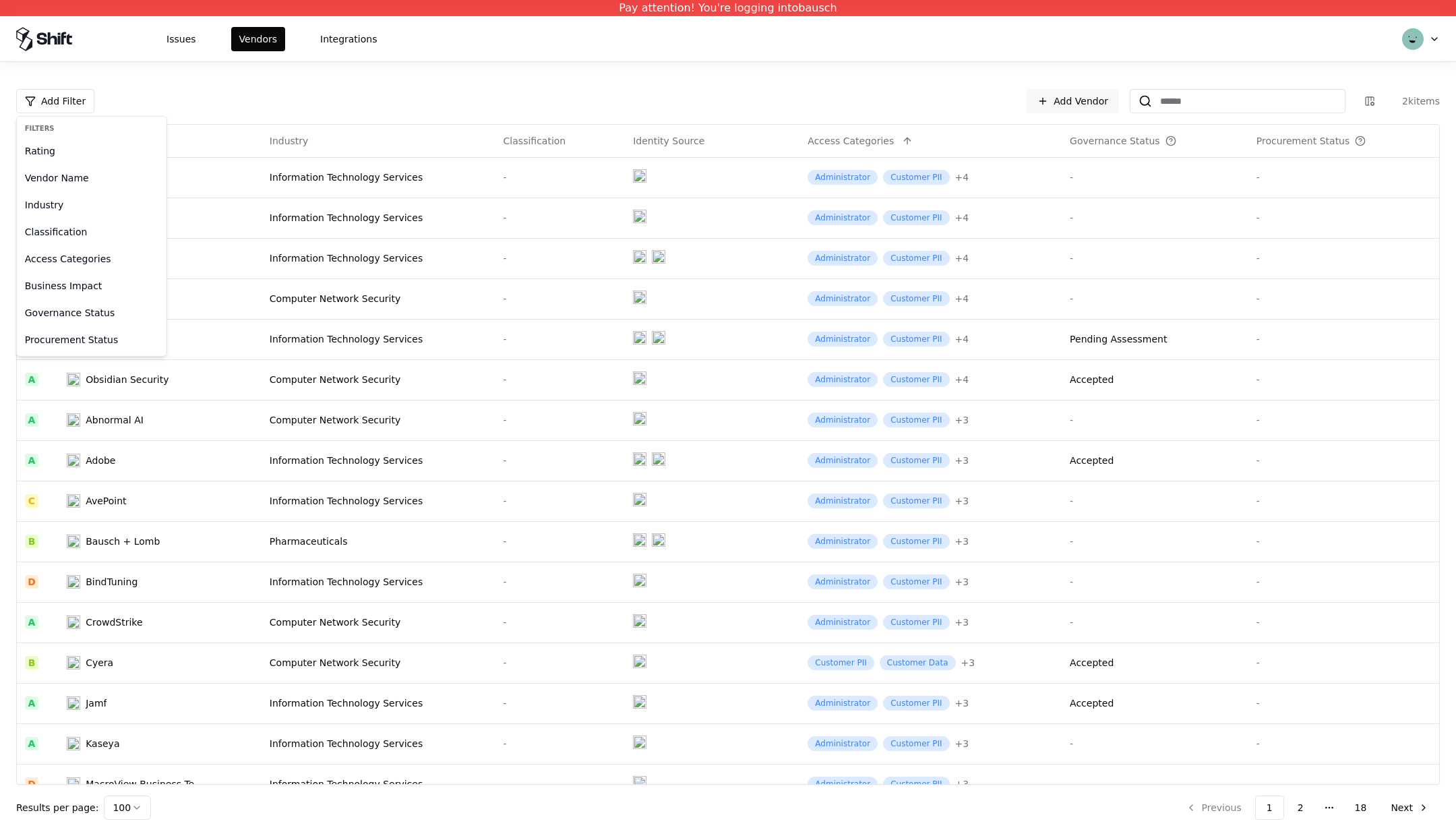
click at [1364, 805] on html "Pay attention! You're logging into bausch Issues Vendors Integrations Add Filte…" at bounding box center [728, 418] width 1456 height 836
click at [1364, 808] on button "18" at bounding box center [1360, 808] width 33 height 24
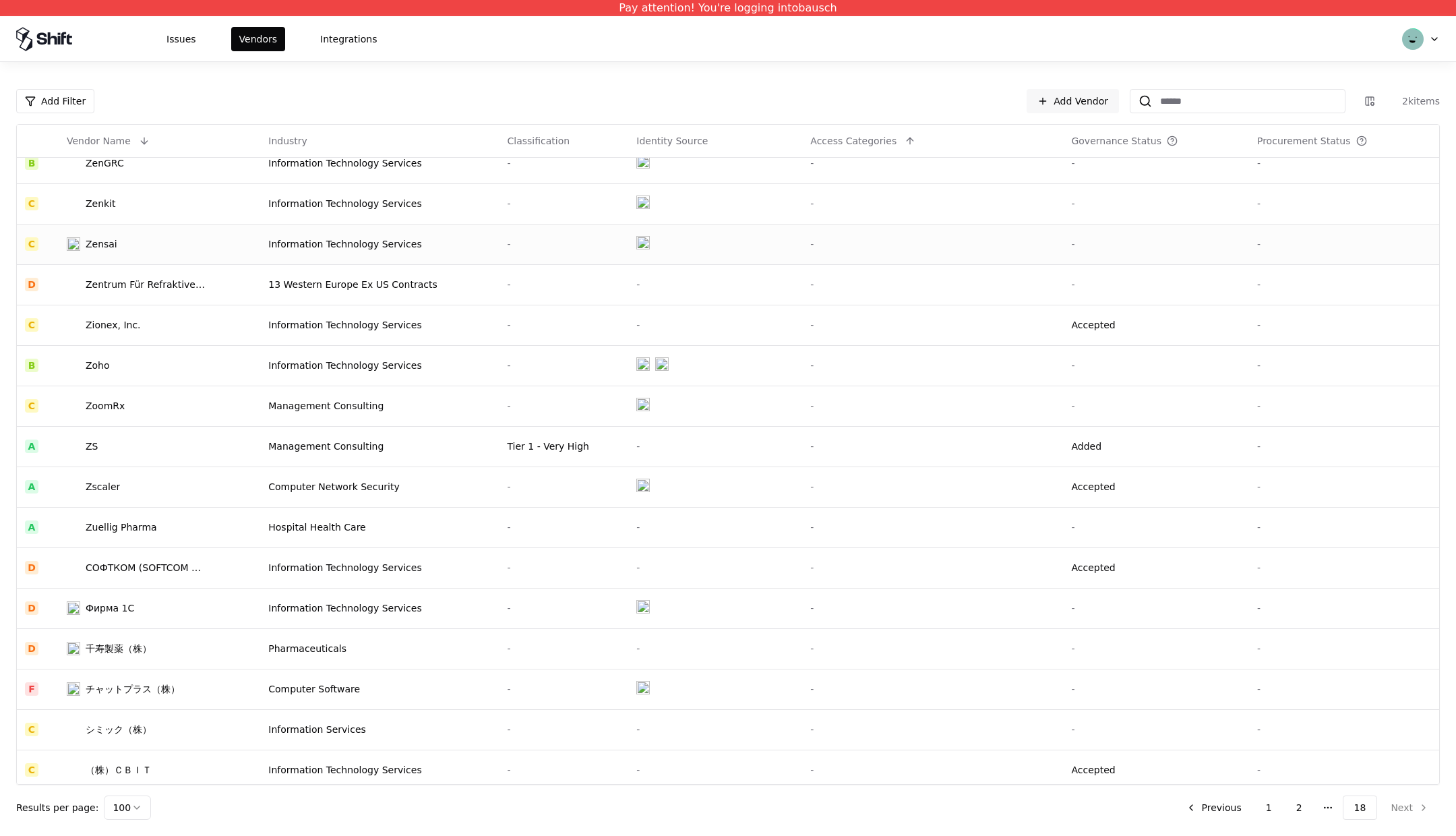
scroll to position [546, 0]
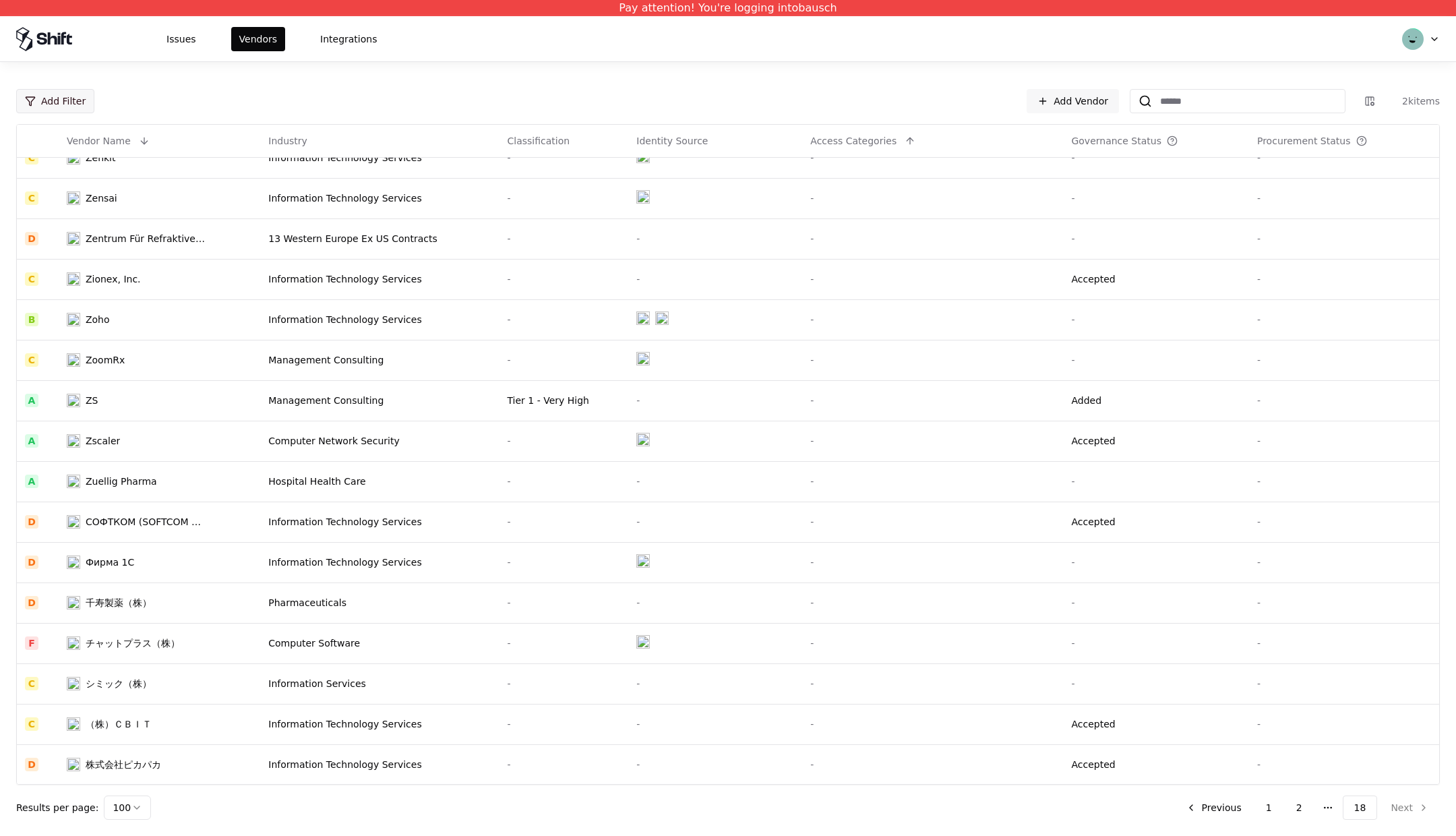
click at [67, 101] on html "Pay attention! You're logging into bausch Issues Vendors Integrations Add Filte…" at bounding box center [728, 418] width 1456 height 836
click at [55, 257] on div "Access Categories" at bounding box center [91, 259] width 144 height 27
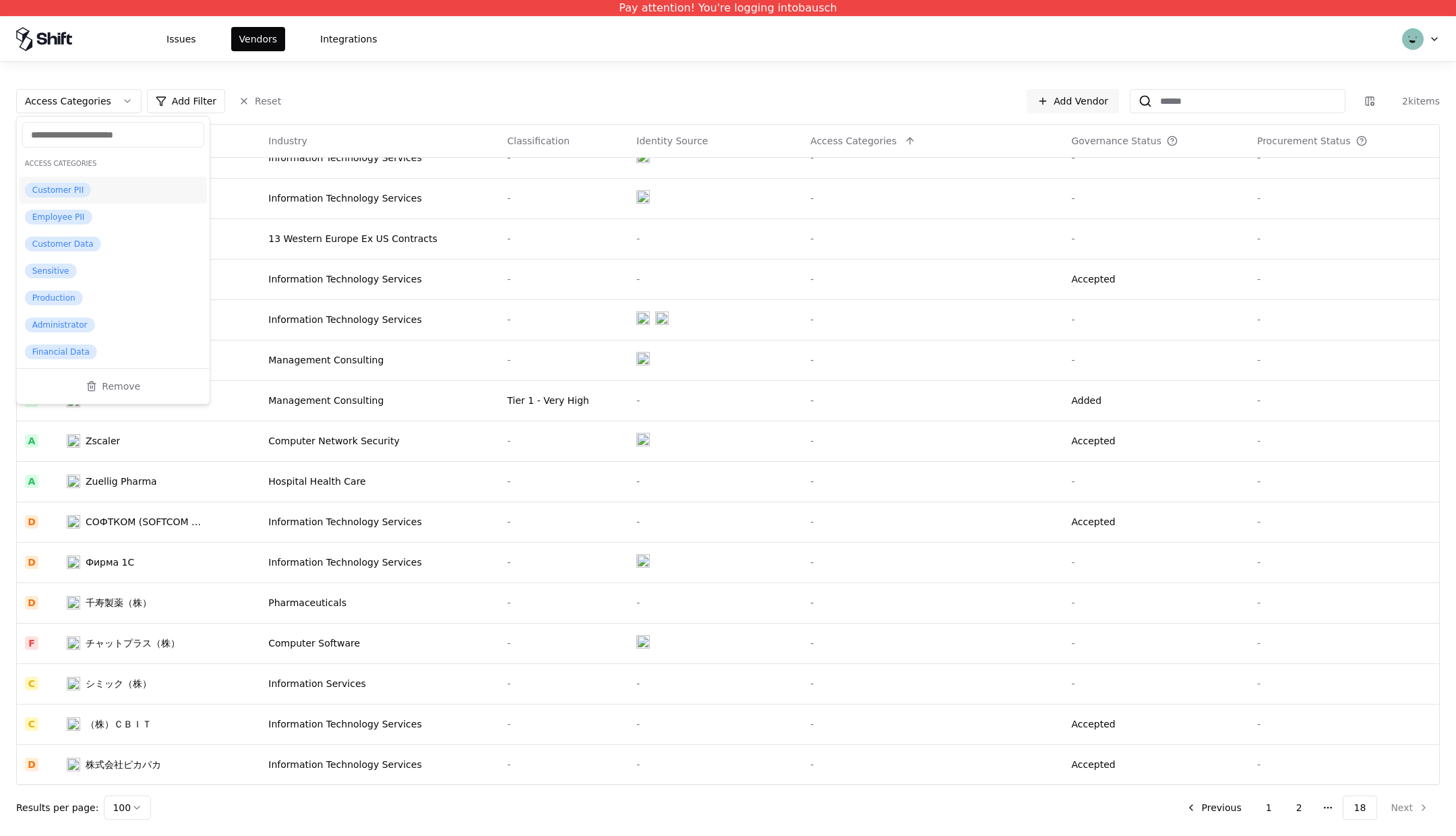
click at [67, 189] on div "Customer PII" at bounding box center [57, 190] width 66 height 15
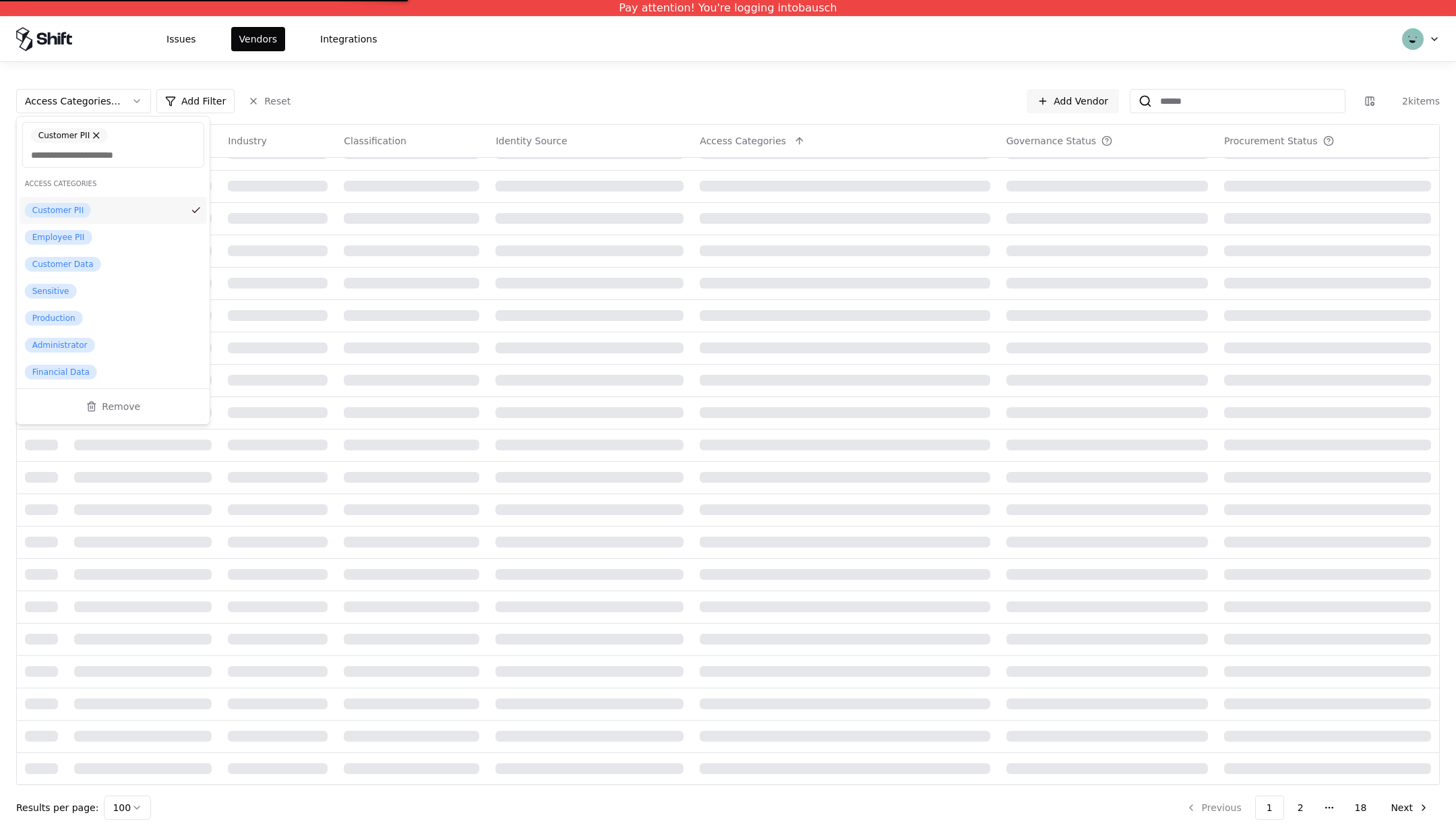
scroll to position [546, 0]
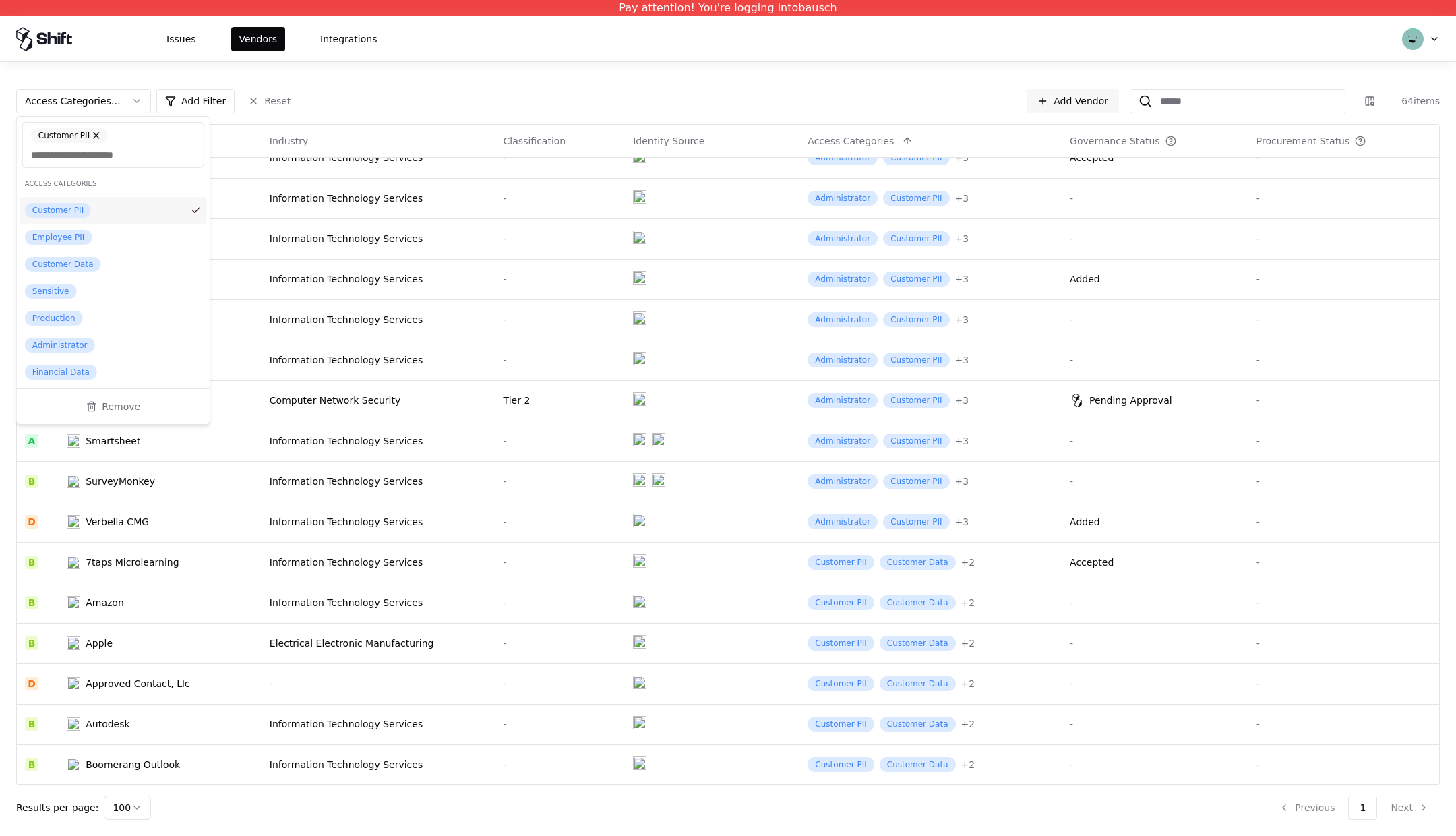
click at [58, 208] on div "Customer PII" at bounding box center [57, 210] width 66 height 15
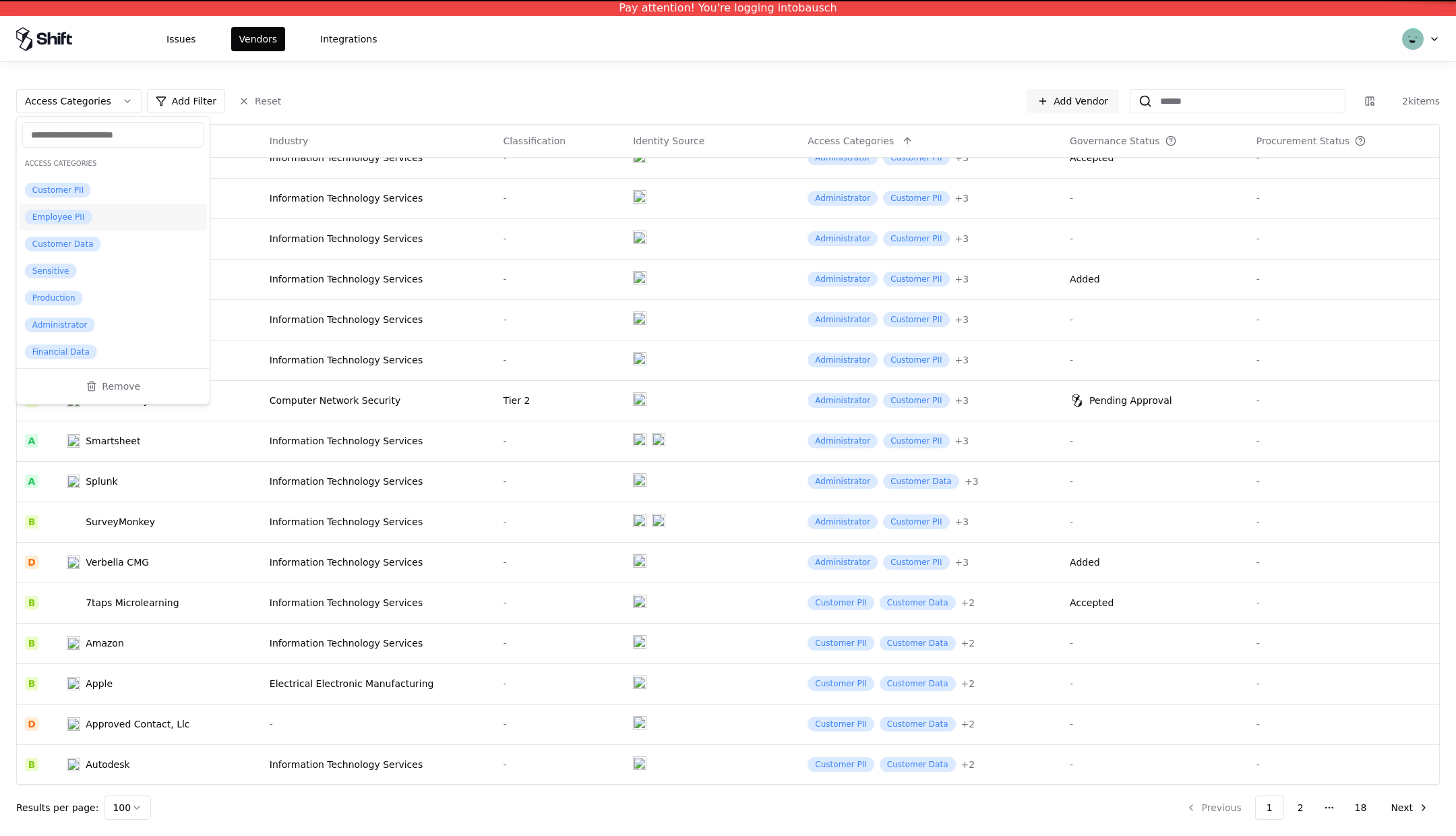
click at [65, 217] on div "Employee PII" at bounding box center [58, 217] width 67 height 15
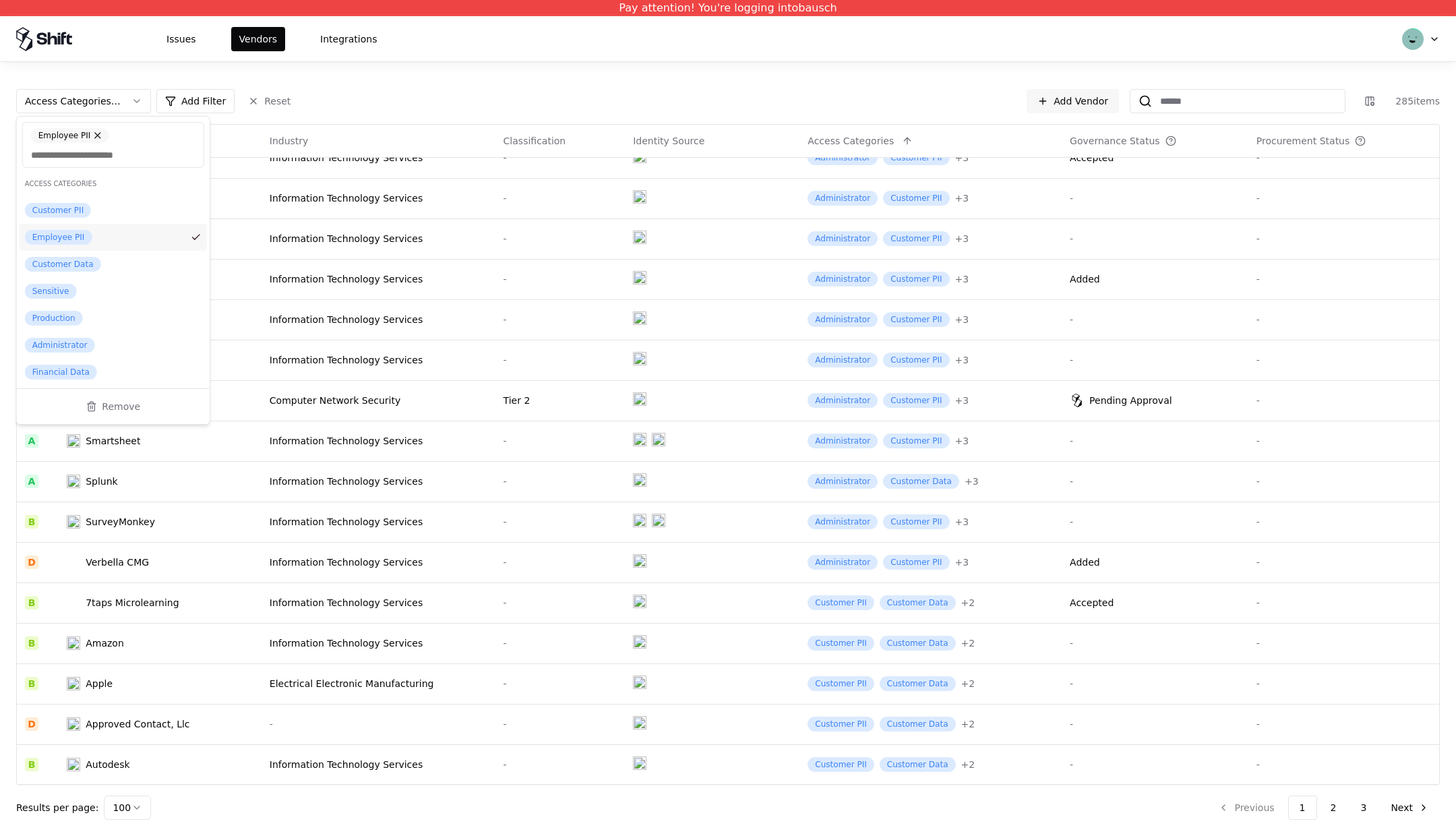
click at [55, 232] on div "Employee PII" at bounding box center [58, 237] width 67 height 15
click at [60, 242] on div "Customer Data" at bounding box center [62, 243] width 76 height 15
click at [62, 261] on div "Customer Data" at bounding box center [62, 264] width 76 height 15
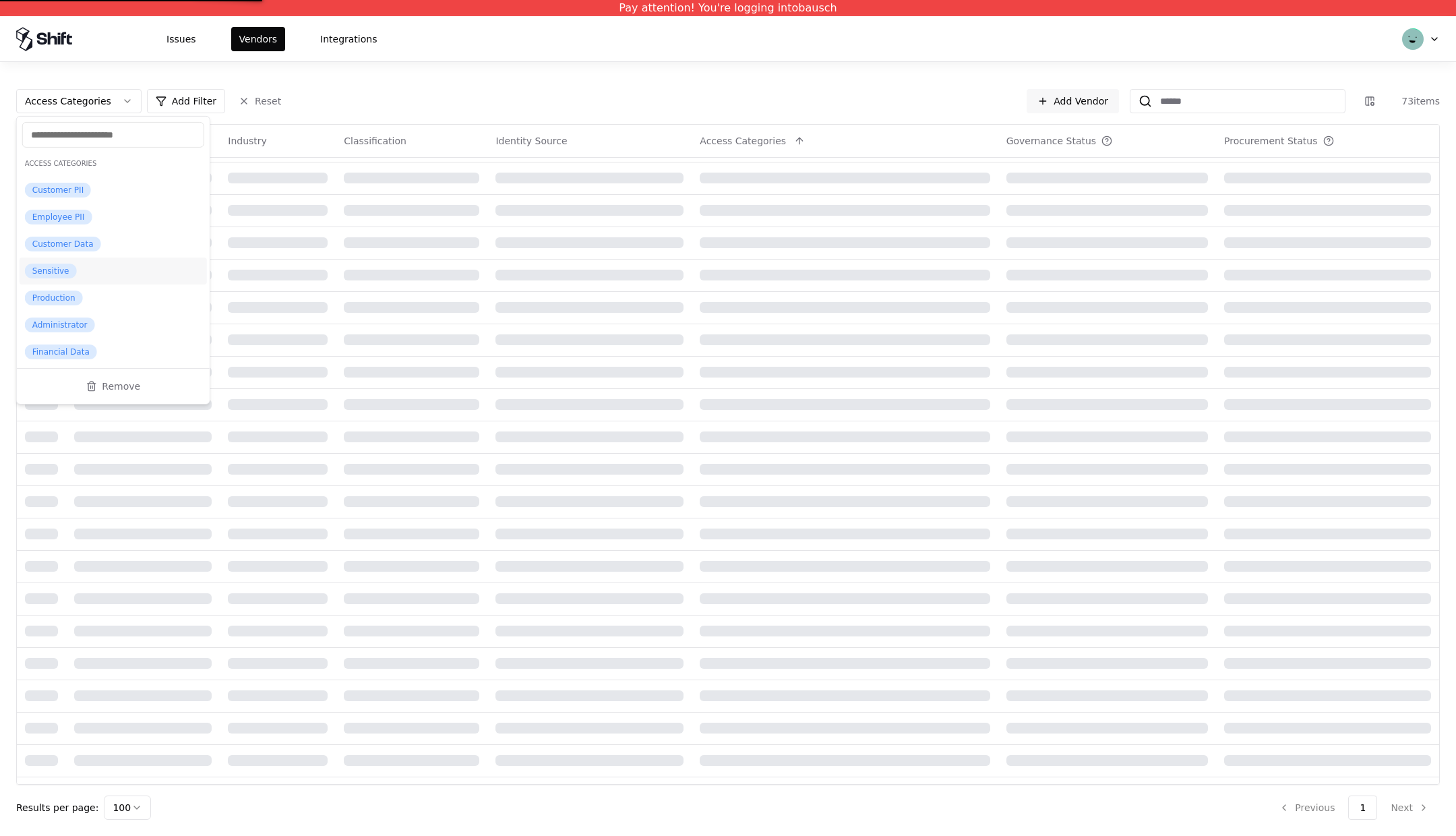
click at [56, 269] on div "Sensitive" at bounding box center [50, 271] width 52 height 15
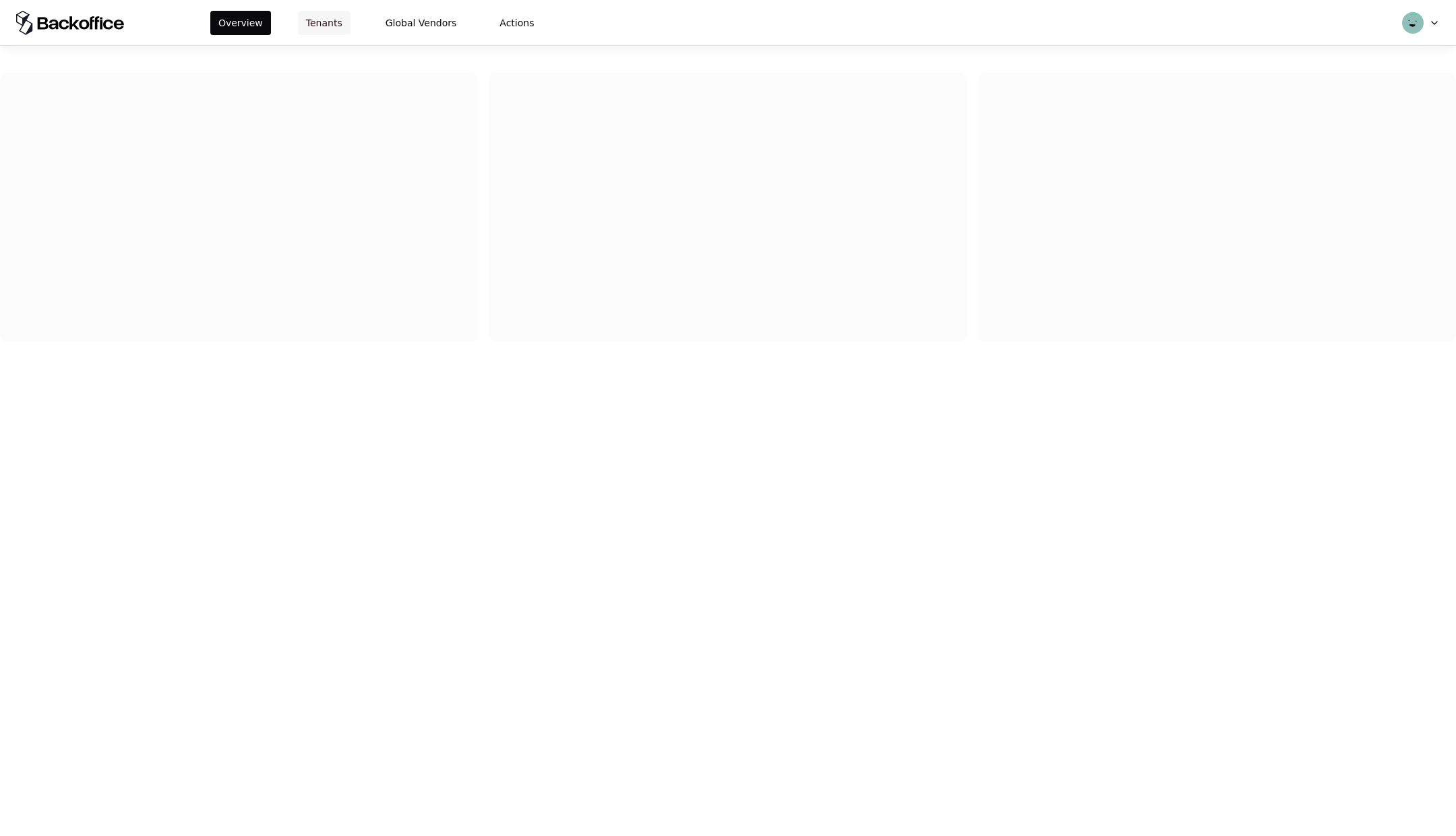
click at [323, 20] on button "Tenants" at bounding box center [324, 23] width 53 height 24
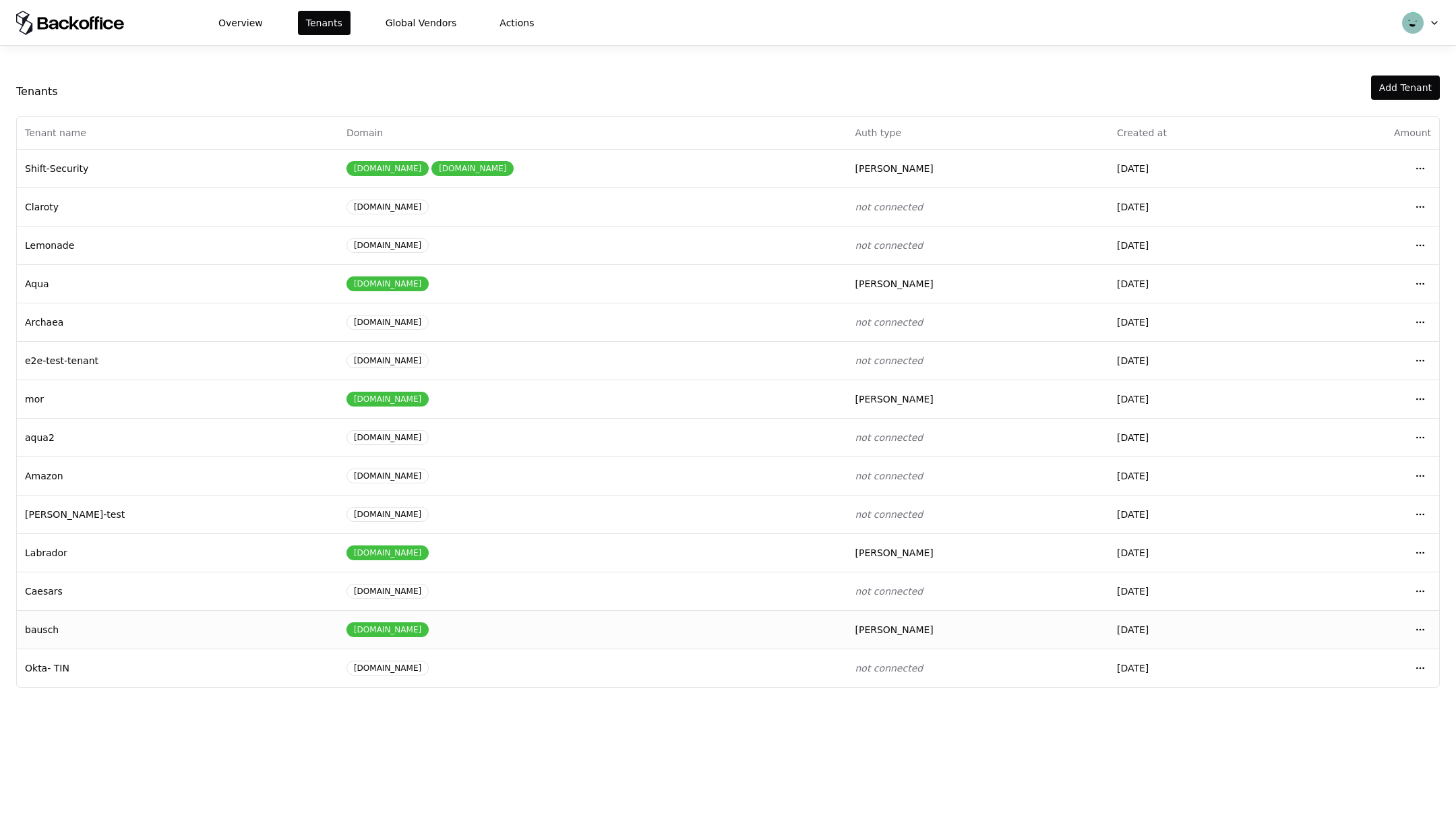
click at [1431, 614] on td "Open menu" at bounding box center [1365, 629] width 148 height 38
click at [1430, 614] on td "Open menu" at bounding box center [1365, 629] width 148 height 38
click at [1416, 628] on html "Overview Tenants Global Vendors Actions Tenants Add Tenant Tenant name Domain A…" at bounding box center [728, 418] width 1456 height 836
click at [1309, 743] on div "Login to tenant" at bounding box center [1360, 738] width 153 height 27
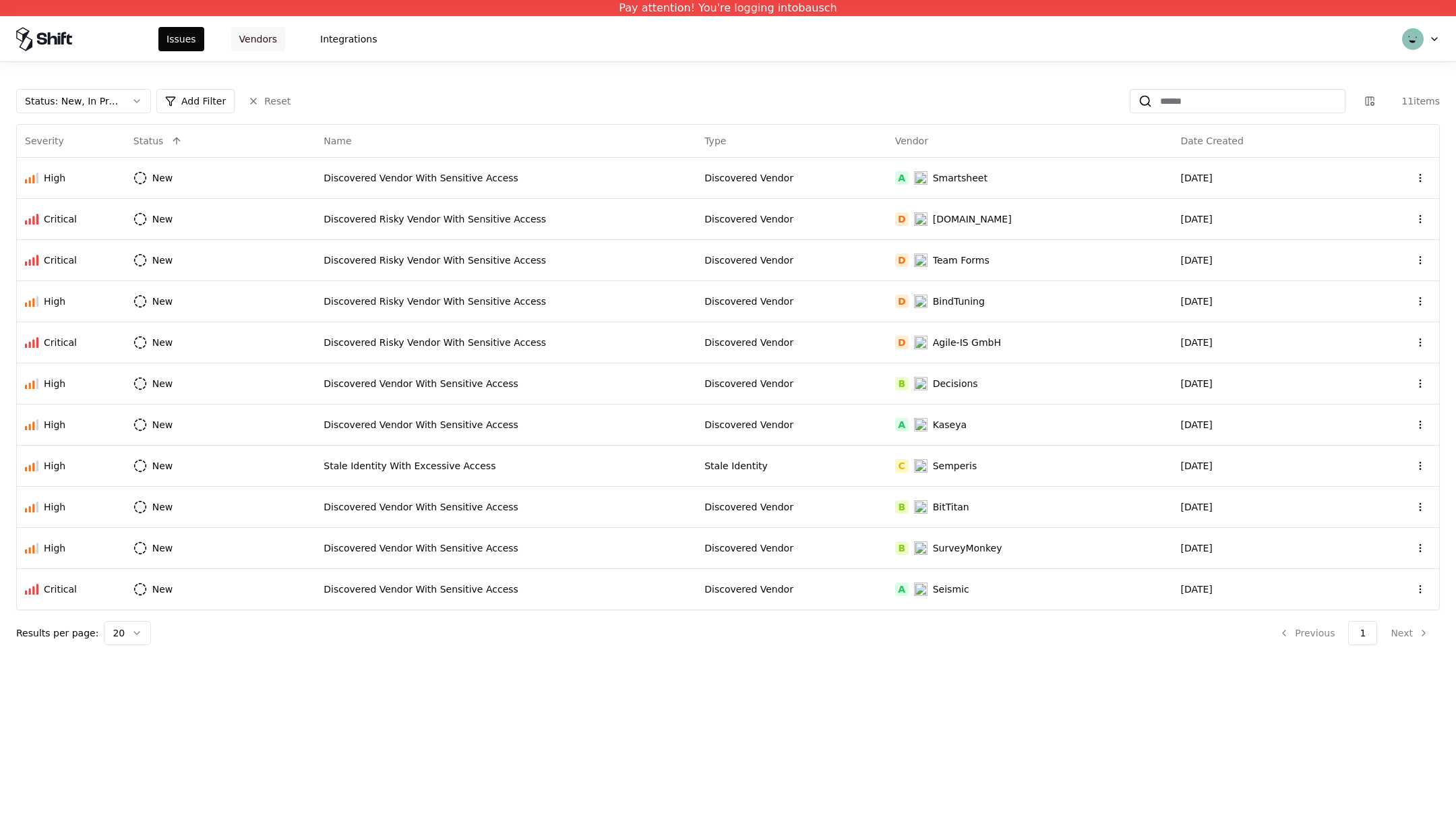
click at [262, 37] on button "Vendors" at bounding box center [258, 39] width 54 height 24
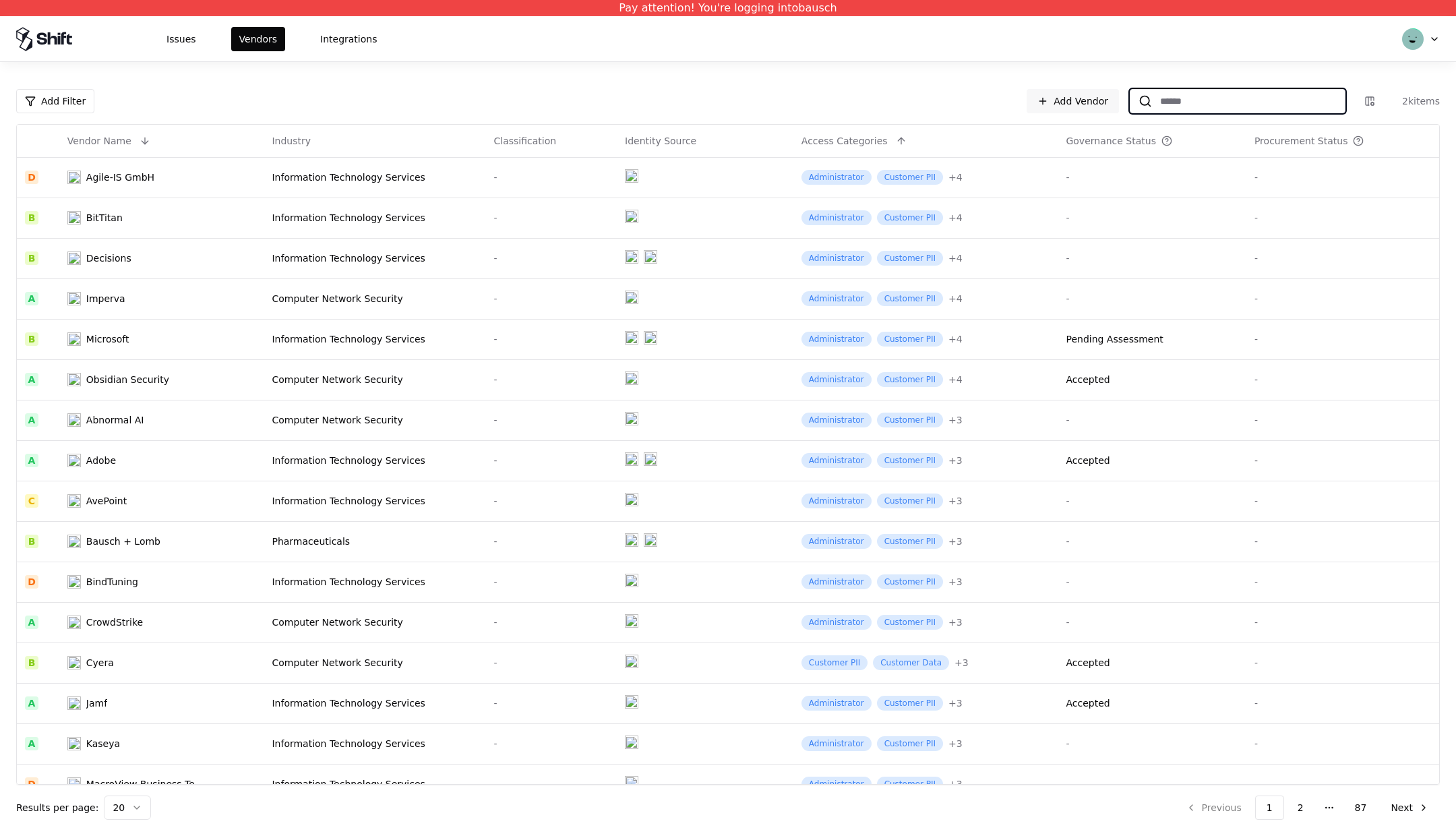
click at [1198, 105] on input at bounding box center [1249, 101] width 193 height 24
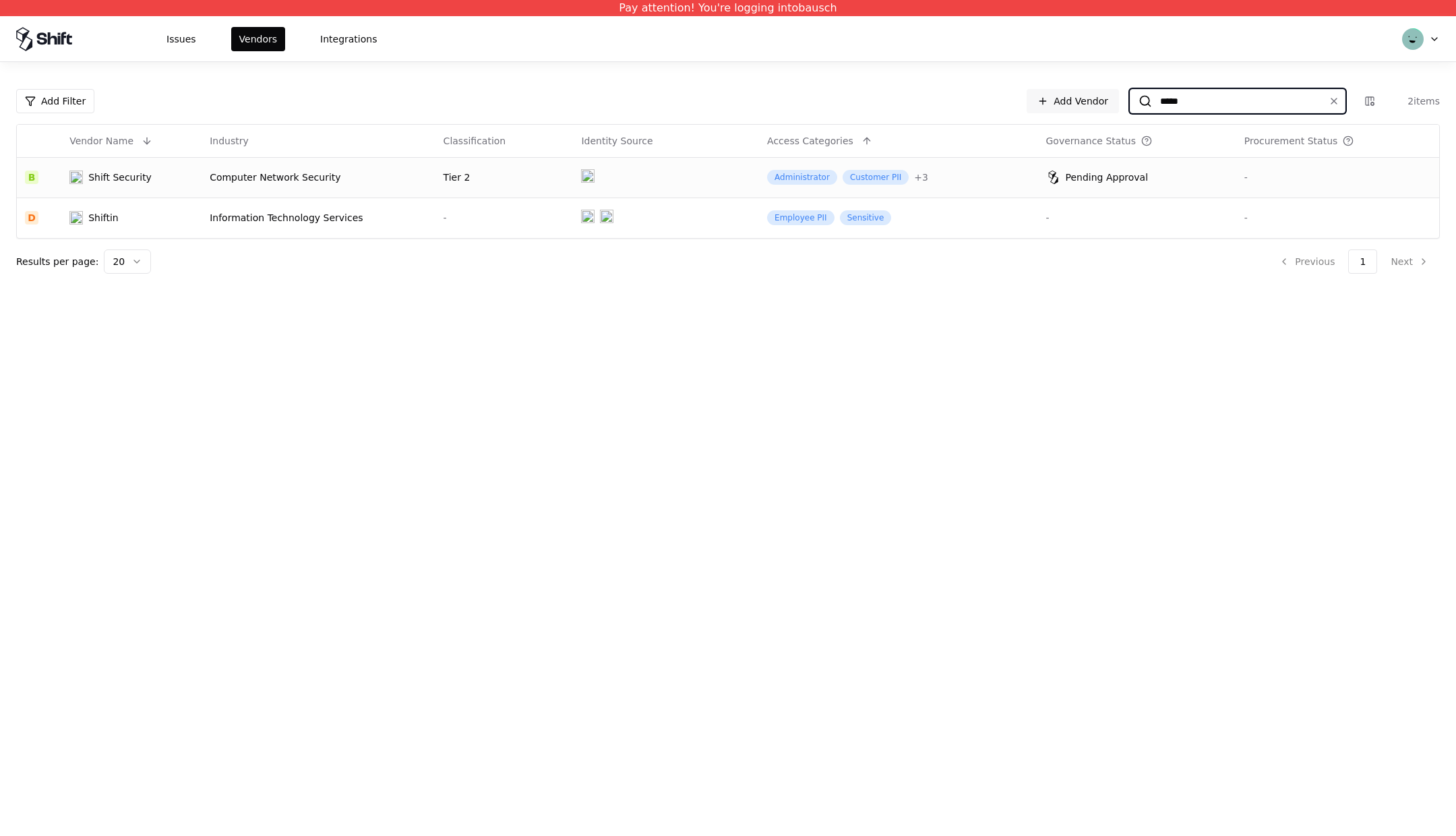
type input "*****"
click at [381, 181] on div "Computer Network Security" at bounding box center [318, 178] width 217 height 14
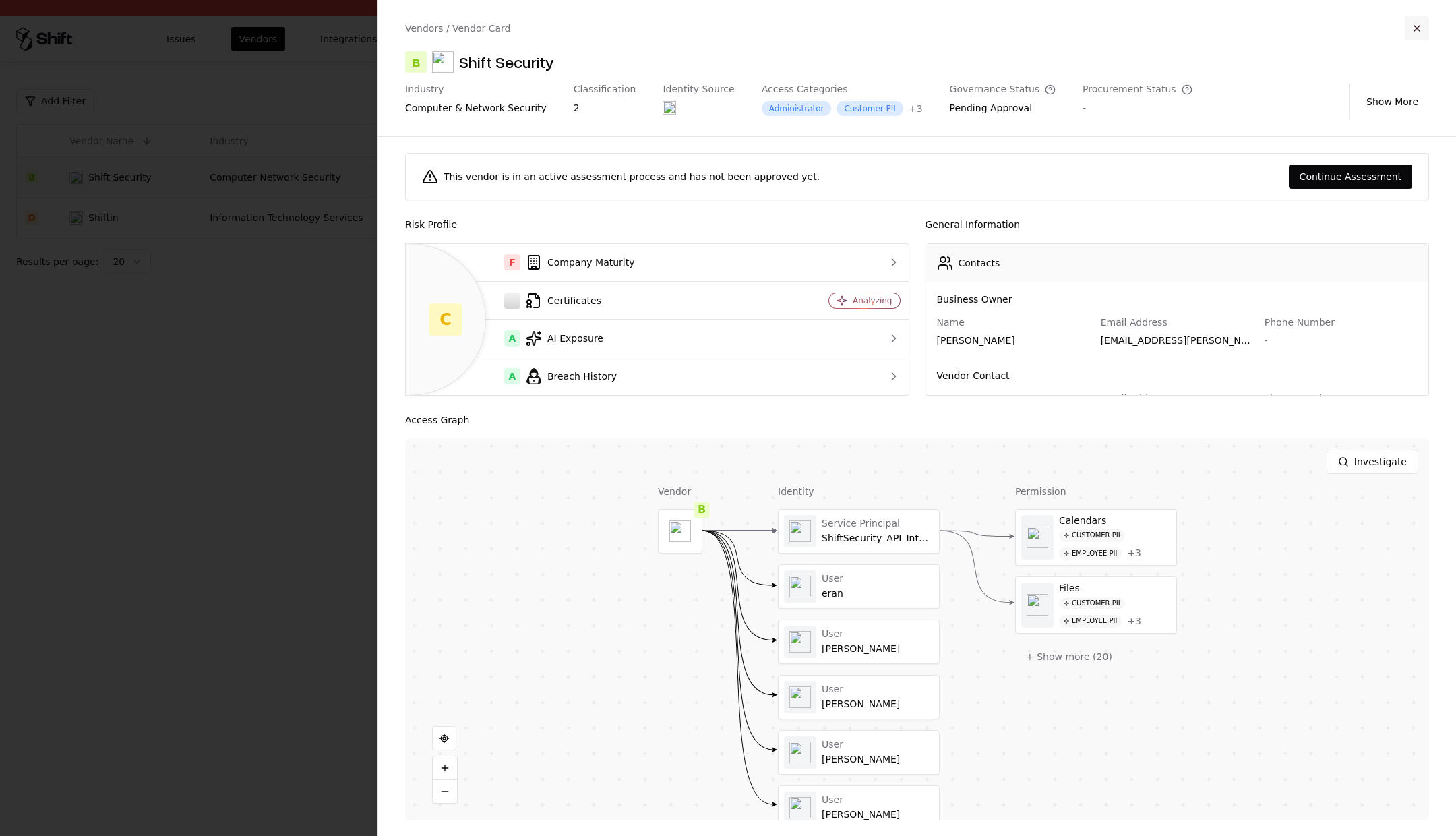
click at [1414, 24] on button "button" at bounding box center [1417, 28] width 24 height 24
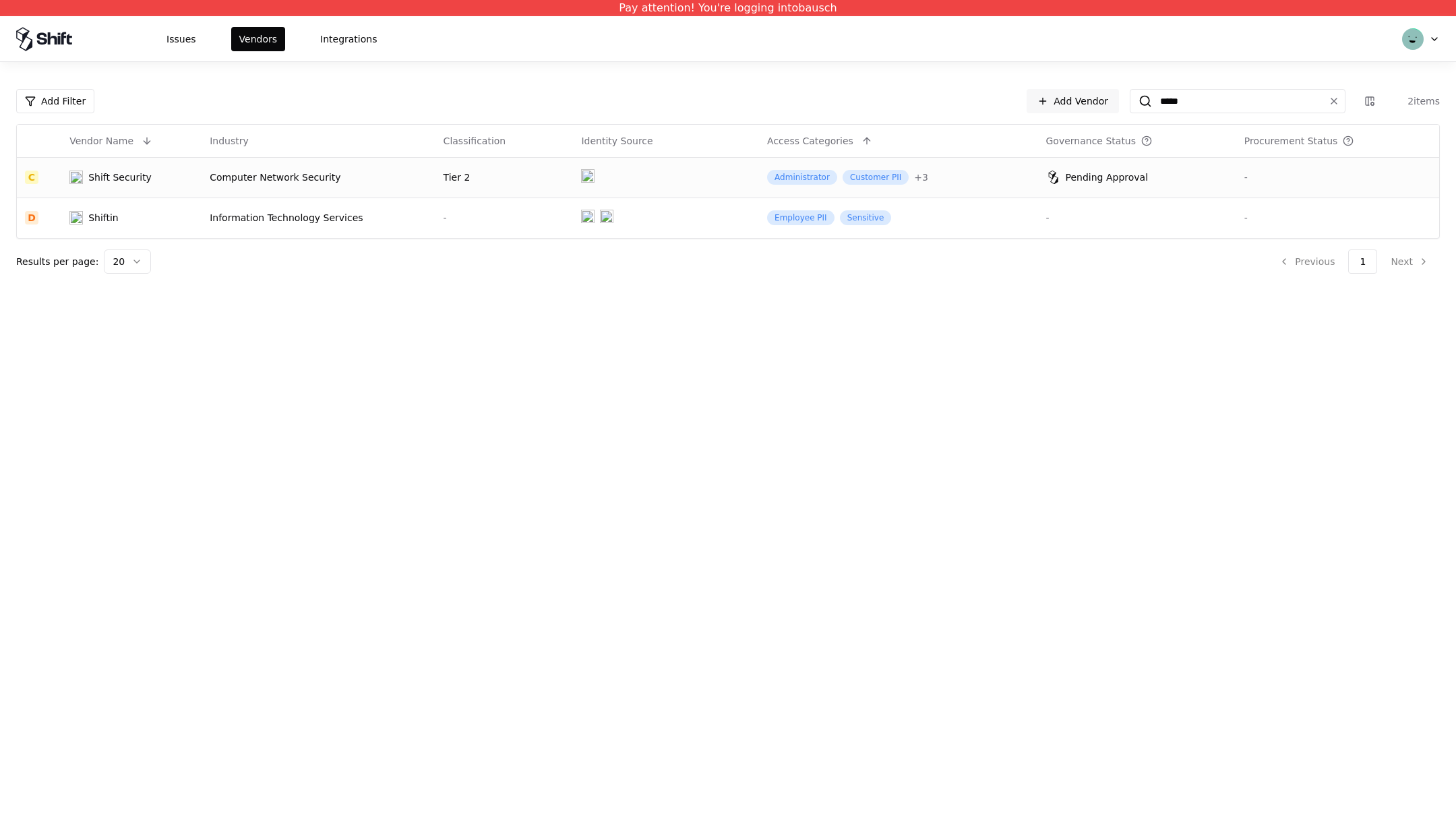
click at [332, 178] on div "Computer Network Security" at bounding box center [318, 178] width 217 height 14
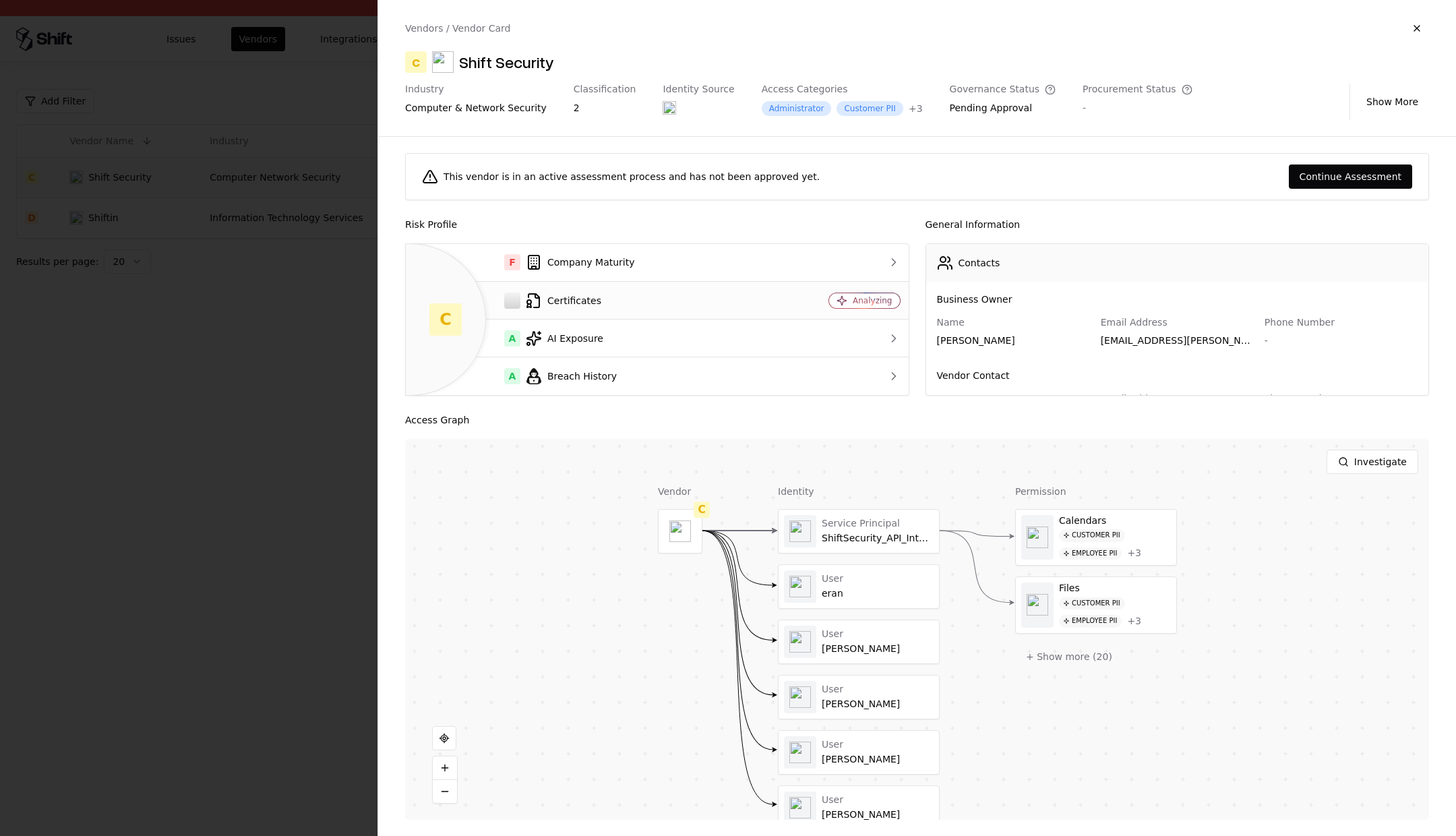
click at [573, 298] on div "Certificates" at bounding box center [589, 301] width 346 height 16
click at [265, 599] on div at bounding box center [728, 418] width 1456 height 836
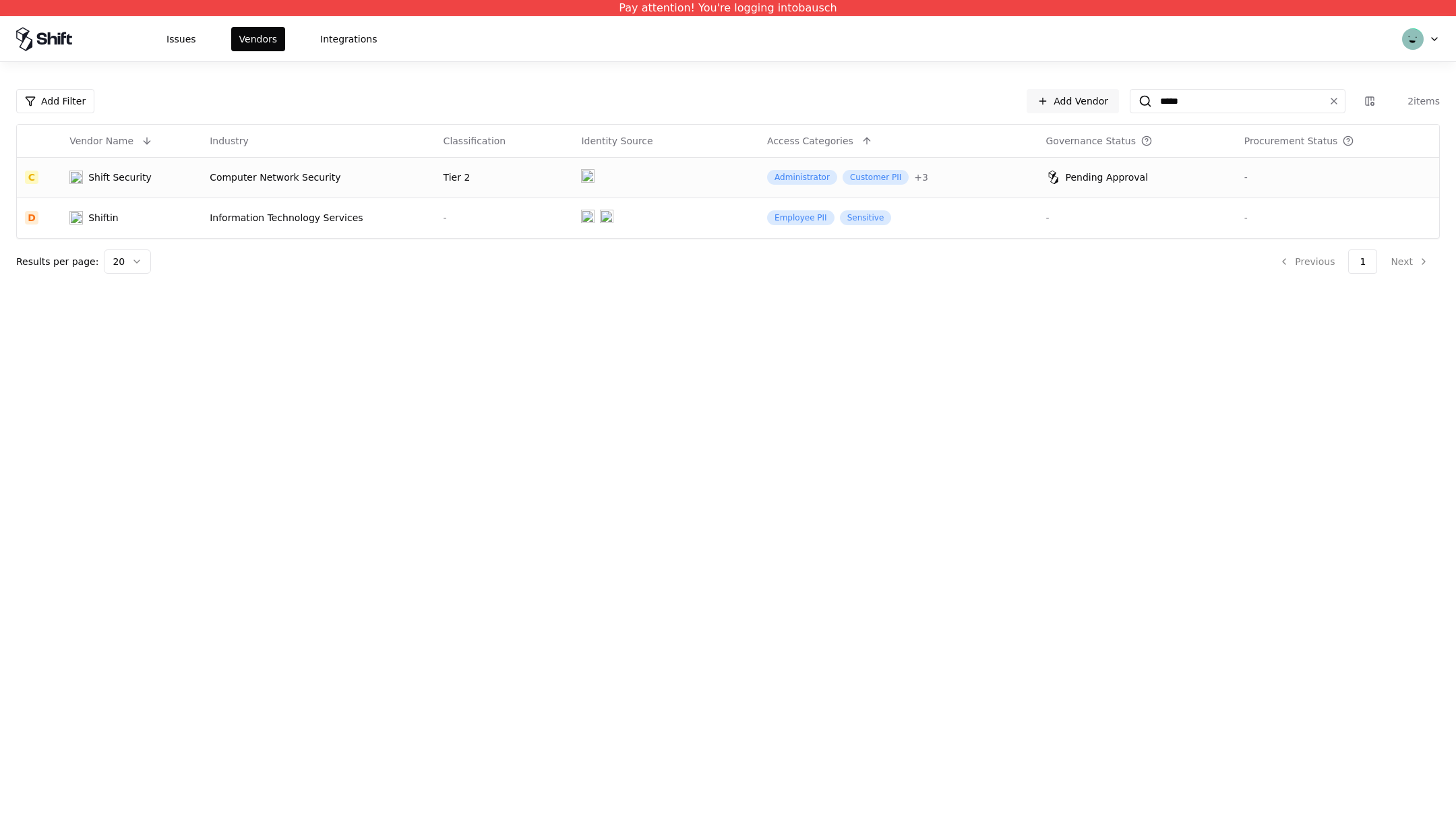
click at [1438, 35] on html "Pay attention! You're logging into bausch Issues Vendors Integrations Add Filte…" at bounding box center [728, 418] width 1456 height 836
click at [1326, 102] on div "Log out" at bounding box center [1364, 106] width 144 height 27
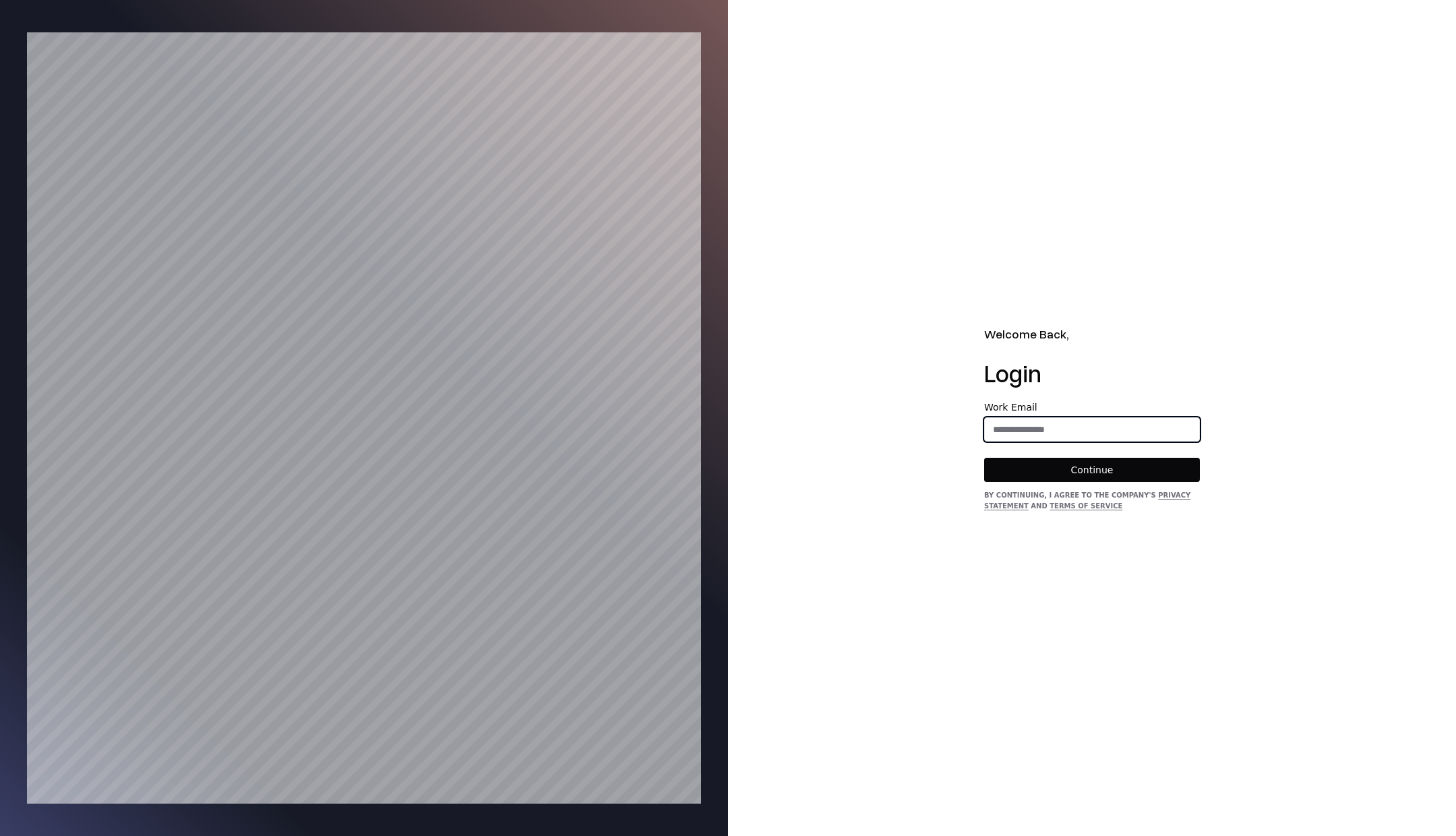
click at [1016, 422] on input "email" at bounding box center [1092, 430] width 214 height 24
type input "**********"
click at [1075, 463] on button "Continue" at bounding box center [1092, 470] width 216 height 24
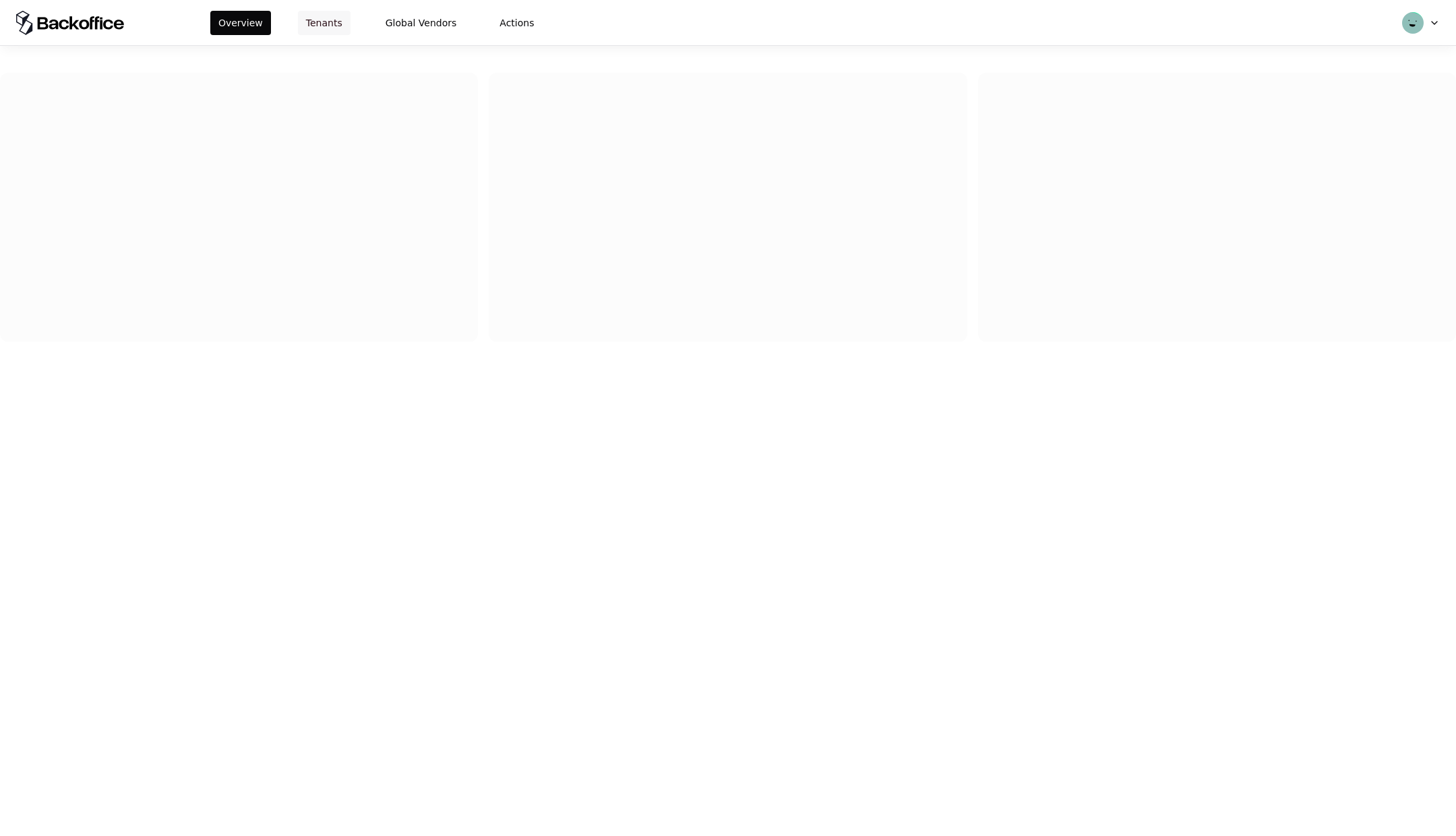
click at [304, 27] on button "Tenants" at bounding box center [324, 23] width 53 height 24
